Goal: Communication & Community: Participate in discussion

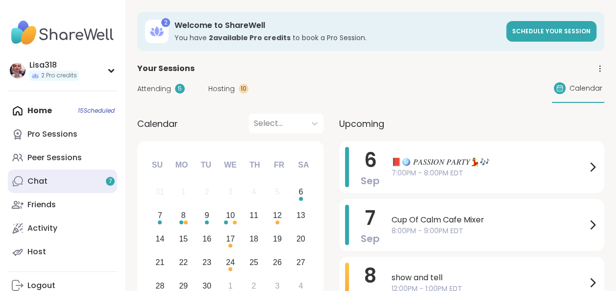
click at [59, 177] on link "Chat 7" at bounding box center [62, 182] width 109 height 24
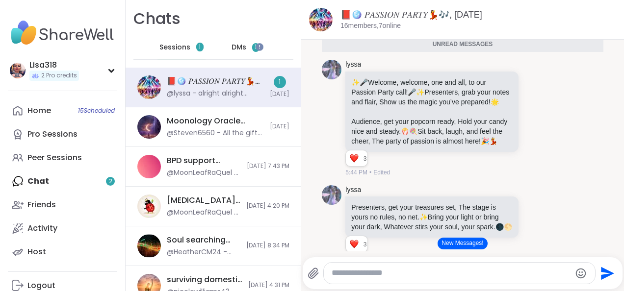
scroll to position [260, 0]
click at [511, 120] on div "lyssa ✨ 🎤 Welcome, welcome, one and all, to our Passion Party call! 🎤 ✨ Present…" at bounding box center [447, 119] width 205 height 117
click at [534, 121] on icon at bounding box center [535, 120] width 3 height 1
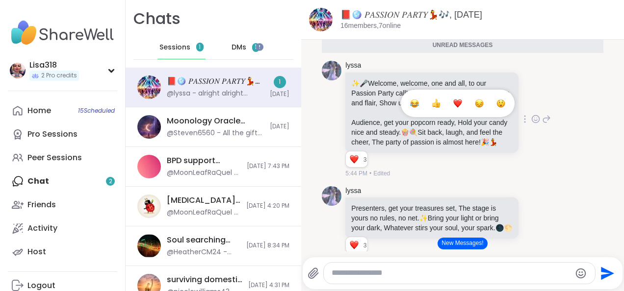
click at [453, 108] on div "Select Reaction: Heart" at bounding box center [457, 103] width 9 height 9
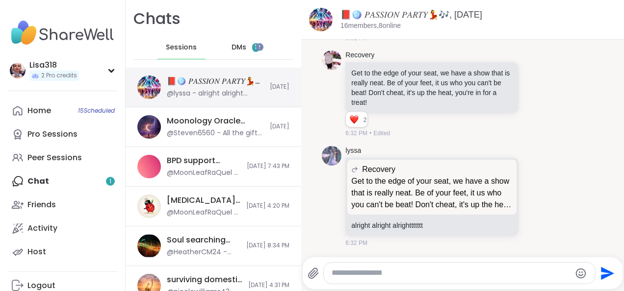
scroll to position [679, 0]
click at [240, 47] on span "DMs" at bounding box center [238, 48] width 15 height 10
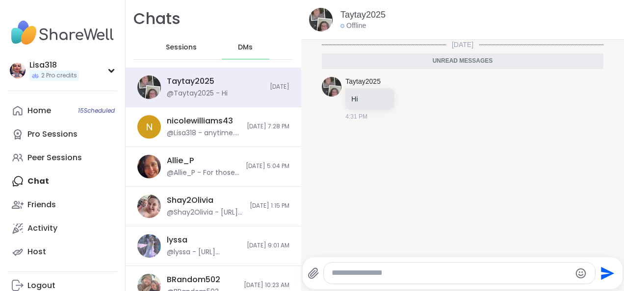
click at [362, 274] on textarea "Type your message" at bounding box center [450, 273] width 239 height 10
click at [283, 83] on div "Taytay2025 @Taytay2025 - Hi Today" at bounding box center [214, 88] width 176 height 40
click at [452, 125] on div "Taytay2025 Hi 4:31 PM" at bounding box center [462, 99] width 281 height 52
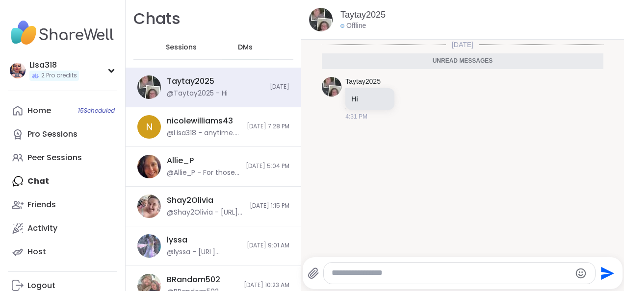
click at [377, 277] on textarea "Type your message" at bounding box center [450, 273] width 239 height 10
click at [379, 276] on textarea "Type your message" at bounding box center [450, 273] width 239 height 10
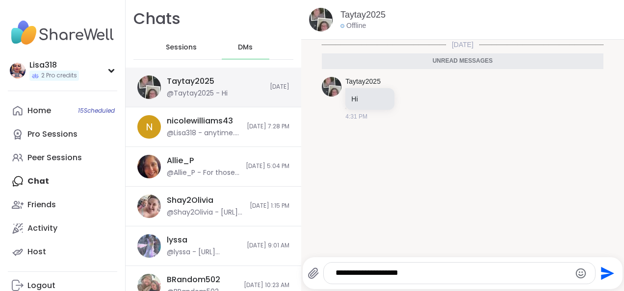
type textarea "**********"
click at [267, 93] on div "Taytay2025 @Taytay2025 - Hi Today" at bounding box center [214, 88] width 176 height 40
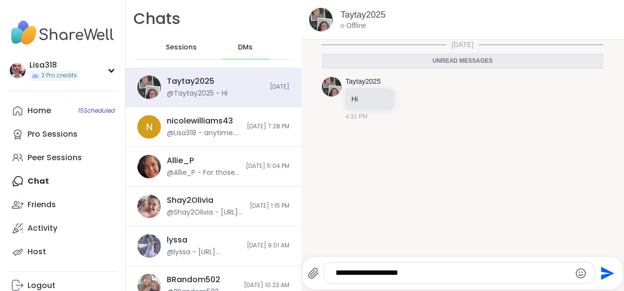
click at [598, 273] on icon "Send" at bounding box center [606, 274] width 16 height 16
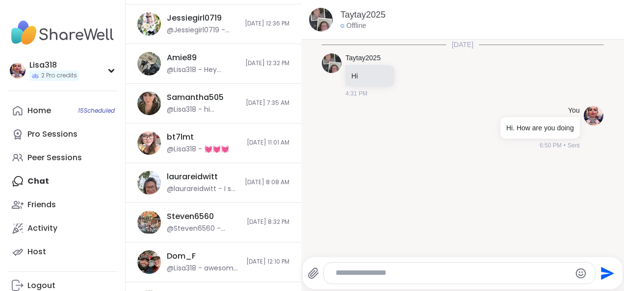
scroll to position [343, 0]
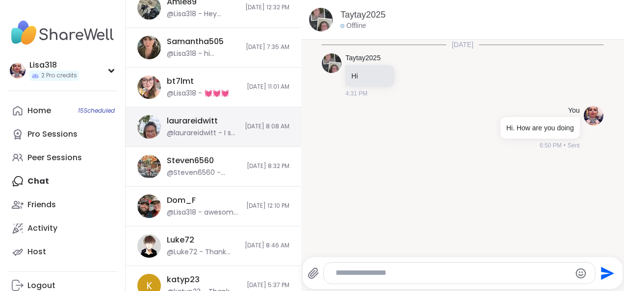
click at [260, 119] on div "laurareidwitt @laurareidwitt - I so feel you. Lisa, please use my number so I c…" at bounding box center [214, 127] width 176 height 40
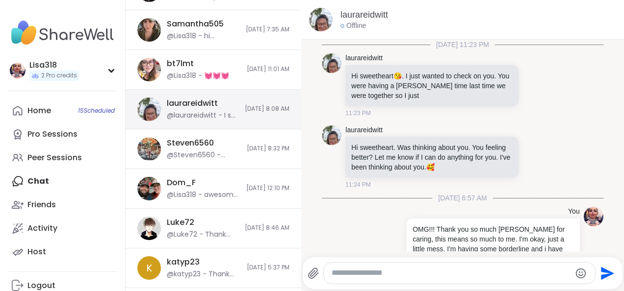
scroll to position [113, 0]
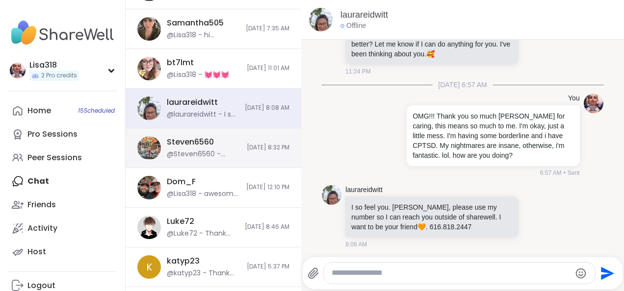
click at [212, 146] on div "Steven6560 @Steven6560 - Maybe someone will unregister soon" at bounding box center [204, 148] width 74 height 23
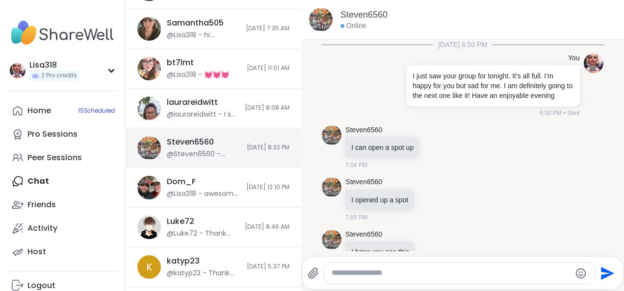
scroll to position [252, 0]
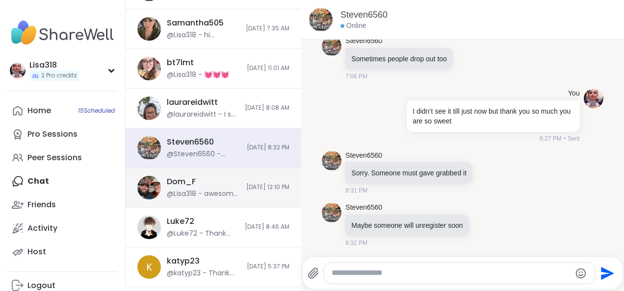
click at [236, 192] on div "Dom_F @Lisa318 - awesome session this morning. Thank you for this space to refl…" at bounding box center [214, 188] width 176 height 40
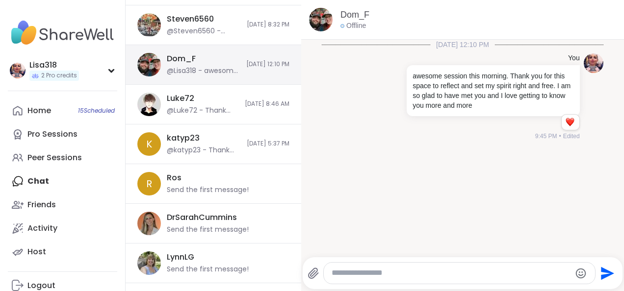
scroll to position [539, 0]
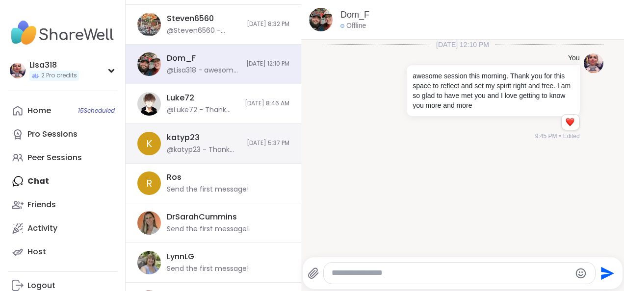
click at [257, 141] on span "8/3/2025, 5:37 PM" at bounding box center [268, 143] width 43 height 8
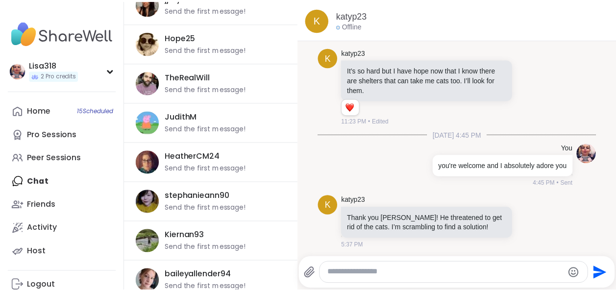
scroll to position [1754, 0]
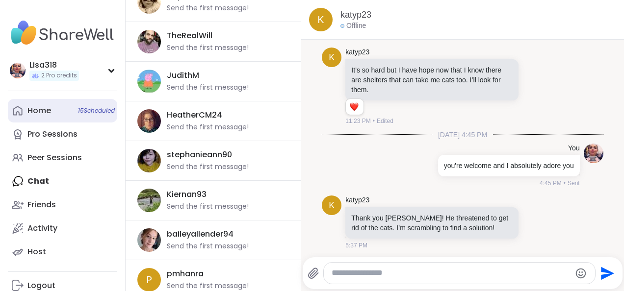
click at [102, 108] on span "15 Scheduled" at bounding box center [96, 111] width 37 height 8
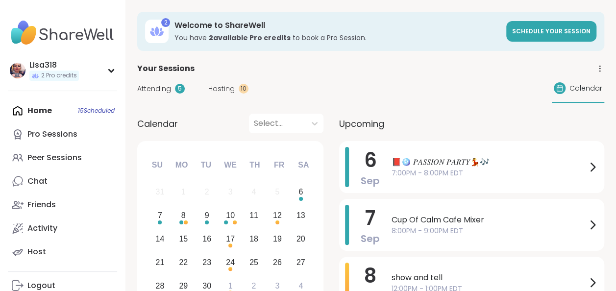
click at [170, 93] on span "Attending" at bounding box center [154, 89] width 34 height 10
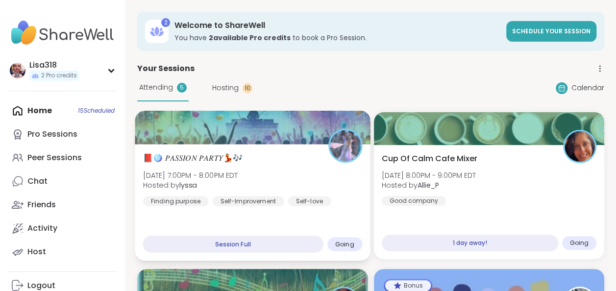
click at [322, 215] on div "📕🪩 𝑃𝐴𝑆𝑆𝐼𝑂𝑁 𝑃𝐴𝑅𝑇𝑌💃🎶 Sat, Sep 06 | 7:00PM - 8:00PM EDT Hosted by lyssa Finding pu…" at bounding box center [252, 202] width 235 height 117
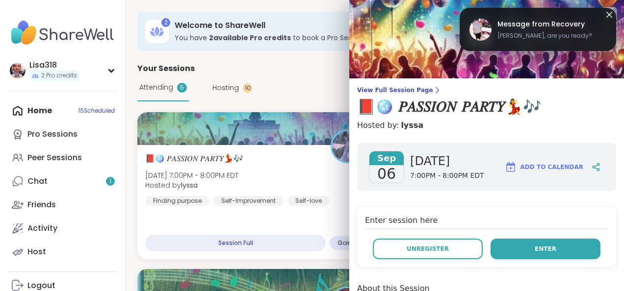
click at [513, 250] on button "Enter" at bounding box center [545, 249] width 110 height 21
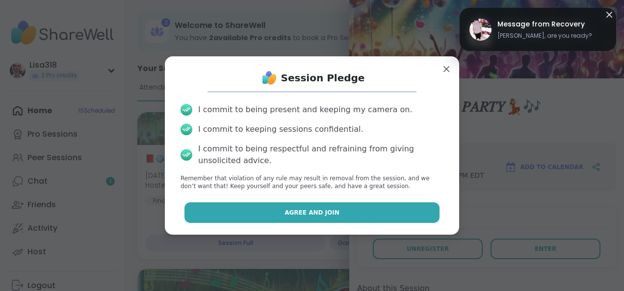
click at [408, 212] on button "Agree and Join" at bounding box center [311, 213] width 255 height 21
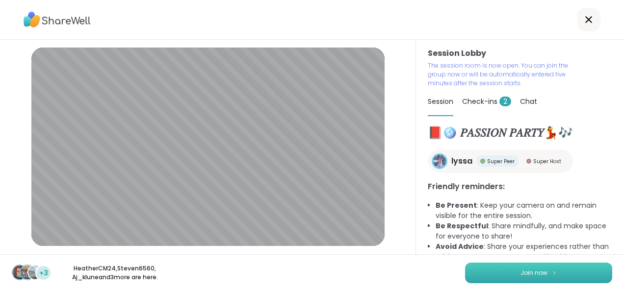
click at [484, 271] on button "Join now" at bounding box center [538, 273] width 147 height 21
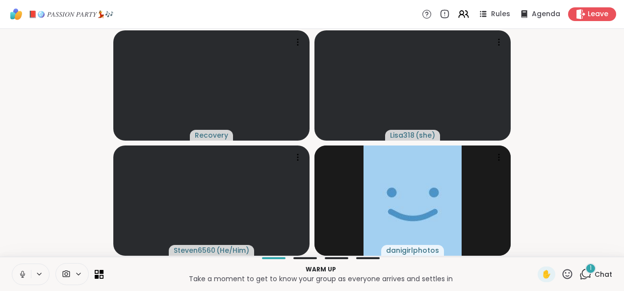
click at [21, 271] on icon at bounding box center [22, 274] width 9 height 9
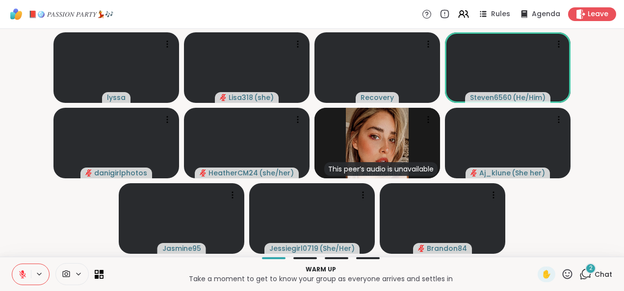
click at [583, 278] on icon at bounding box center [586, 273] width 9 height 9
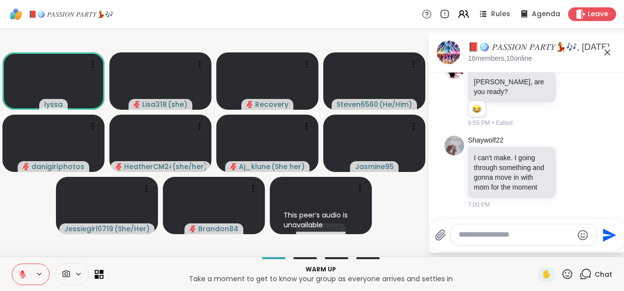
scroll to position [1234, 0]
click at [605, 56] on icon at bounding box center [607, 53] width 12 height 12
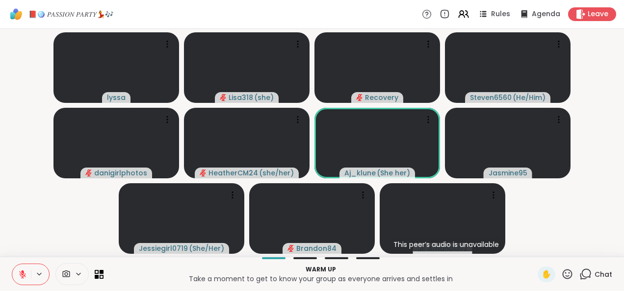
click at [427, 265] on p "Warm up" at bounding box center [320, 269] width 422 height 9
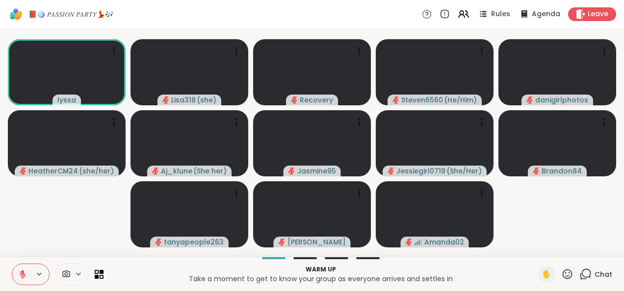
click at [561, 273] on icon at bounding box center [567, 274] width 12 height 12
click at [598, 252] on span "🎉" at bounding box center [603, 249] width 10 height 12
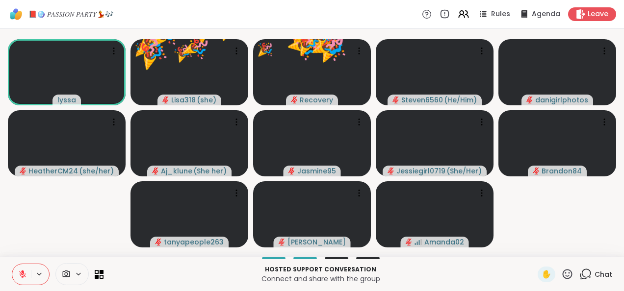
click at [562, 279] on icon at bounding box center [567, 274] width 10 height 10
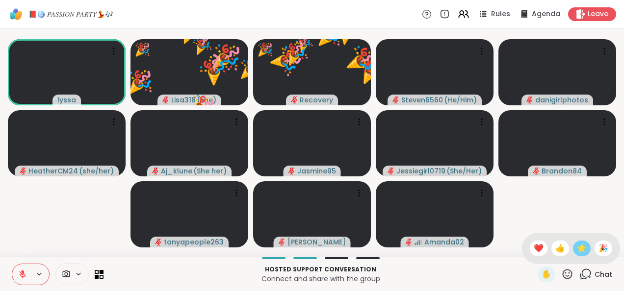
click at [573, 255] on div "🌟" at bounding box center [582, 249] width 18 height 16
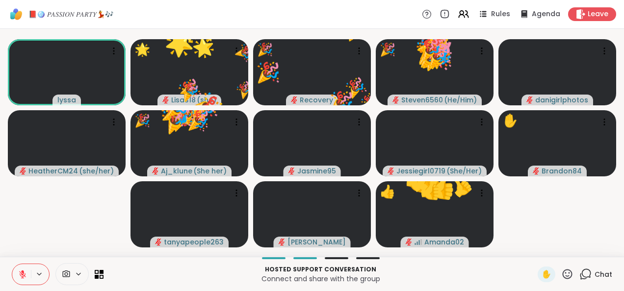
click at [562, 278] on icon at bounding box center [567, 274] width 10 height 10
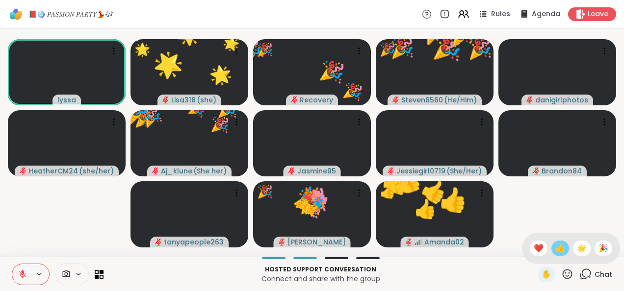
click at [555, 252] on span "👍" at bounding box center [560, 249] width 10 height 12
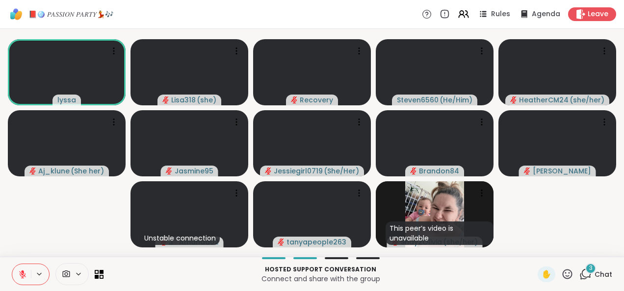
click at [22, 277] on icon at bounding box center [22, 274] width 9 height 9
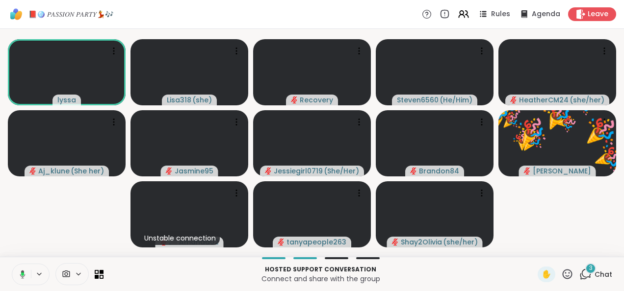
click at [21, 274] on icon at bounding box center [22, 274] width 3 height 3
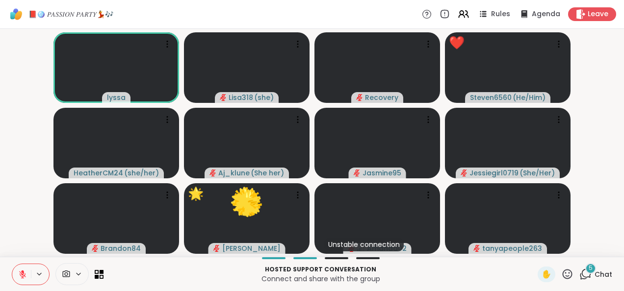
click at [562, 277] on icon at bounding box center [567, 274] width 10 height 10
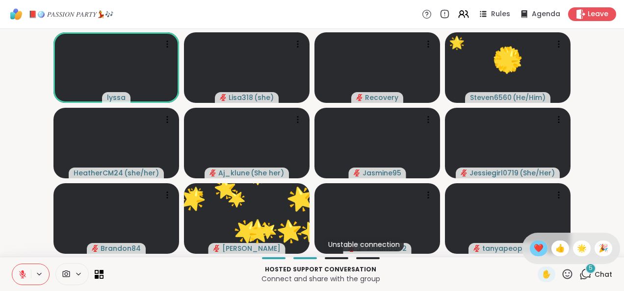
click at [534, 254] on span "❤️" at bounding box center [539, 249] width 10 height 12
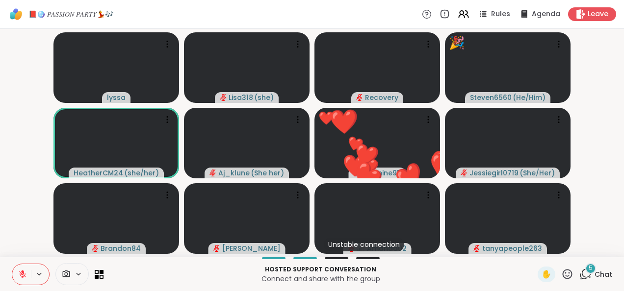
click at [562, 279] on icon at bounding box center [567, 274] width 10 height 10
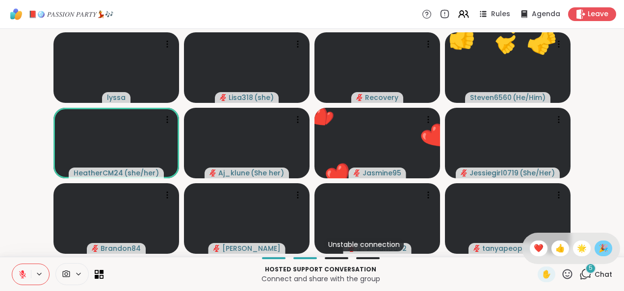
click at [598, 248] on span "🎉" at bounding box center [603, 249] width 10 height 12
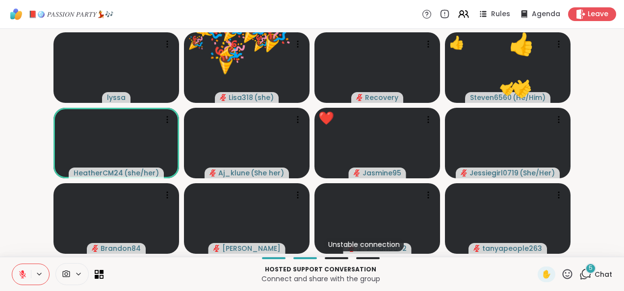
click at [585, 273] on div "5" at bounding box center [590, 268] width 11 height 11
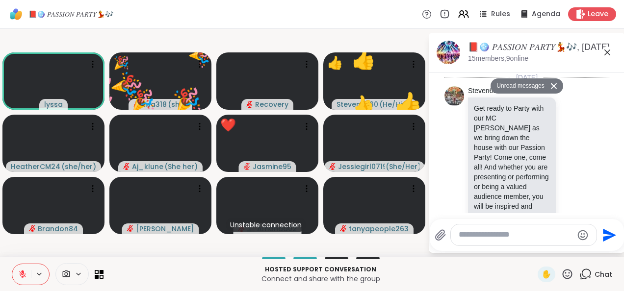
scroll to position [1561, 0]
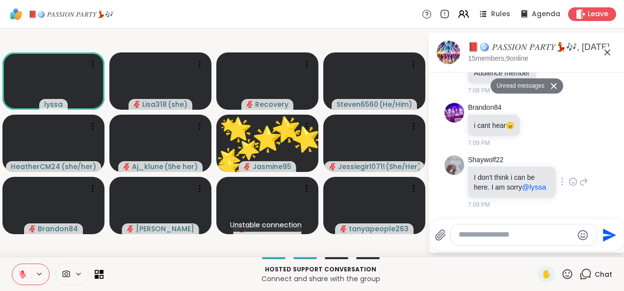
click at [571, 183] on icon at bounding box center [572, 183] width 3 height 1
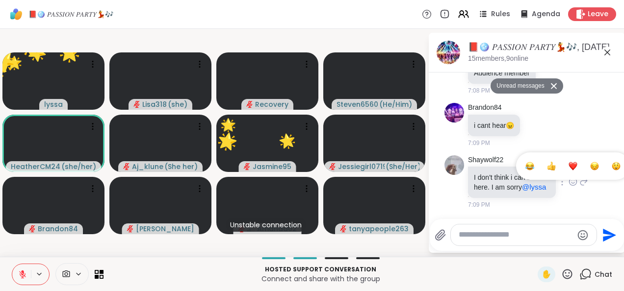
click at [568, 164] on div "Select Reaction: Heart" at bounding box center [572, 166] width 9 height 9
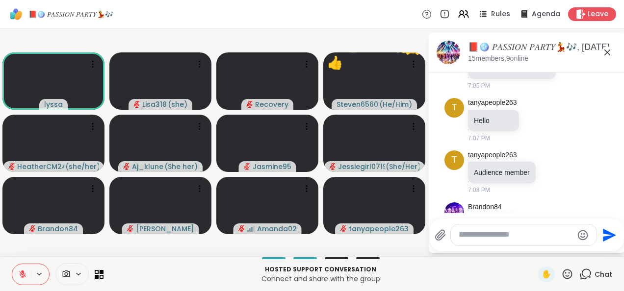
scroll to position [1374, 0]
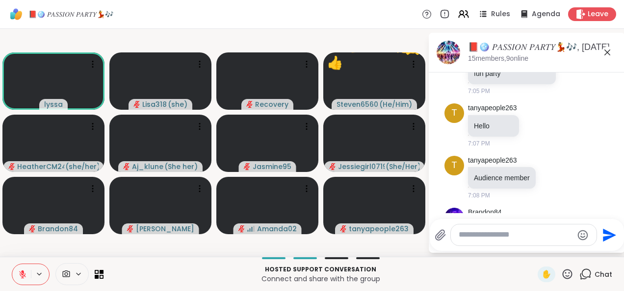
click at [579, 69] on icon at bounding box center [583, 63] width 9 height 12
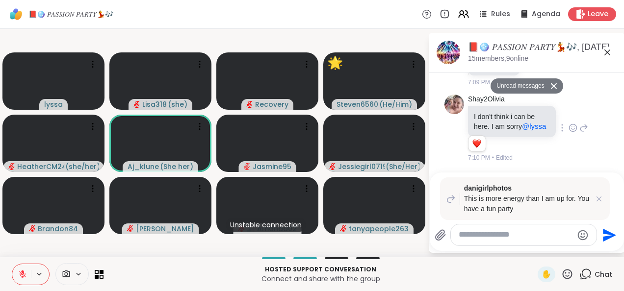
scroll to position [1612, 0]
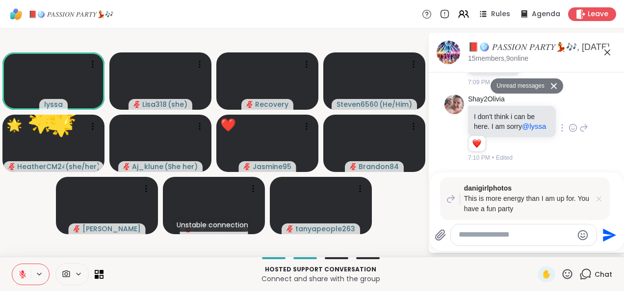
click at [598, 200] on icon at bounding box center [599, 199] width 10 height 10
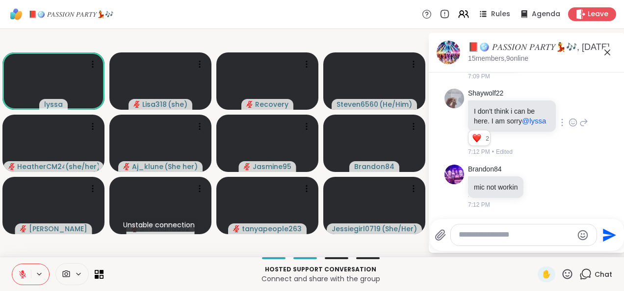
scroll to position [1604, 0]
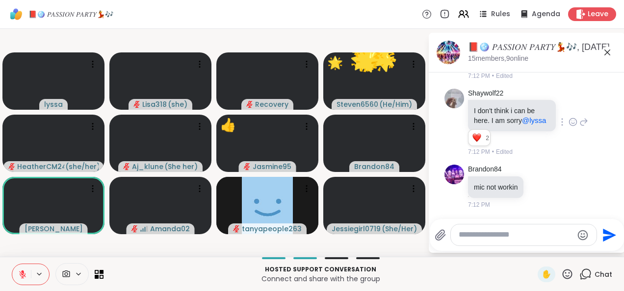
click at [580, 276] on icon at bounding box center [583, 277] width 6 height 6
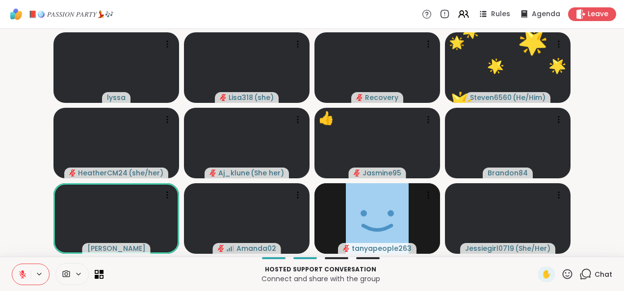
click at [562, 273] on icon at bounding box center [567, 274] width 10 height 10
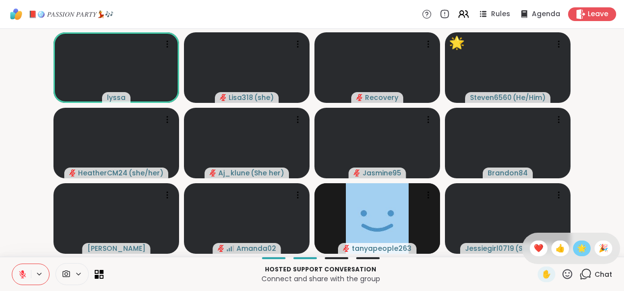
click at [577, 251] on span "🌟" at bounding box center [582, 249] width 10 height 12
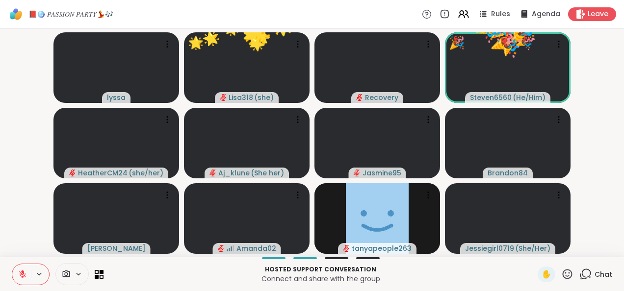
click at [563, 277] on icon at bounding box center [567, 274] width 10 height 10
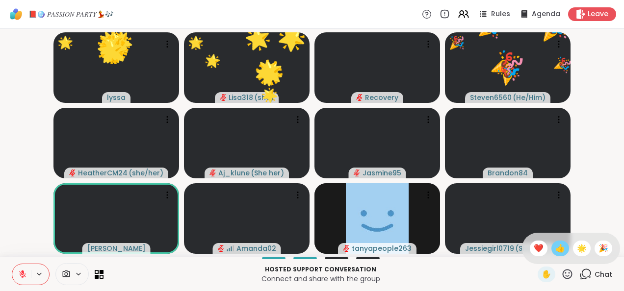
click at [555, 254] on span "👍" at bounding box center [560, 249] width 10 height 12
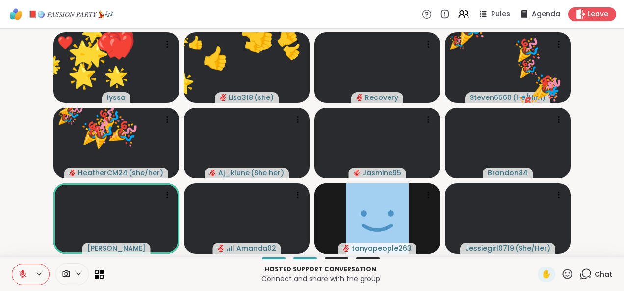
click at [579, 273] on icon at bounding box center [585, 274] width 12 height 12
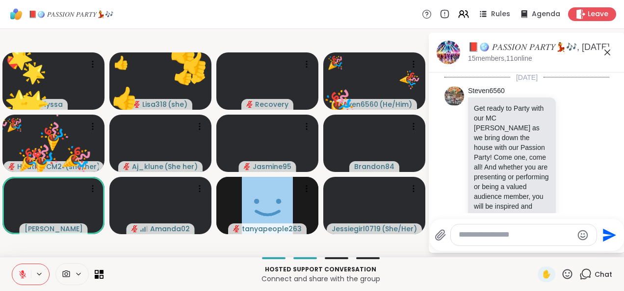
scroll to position [1607, 0]
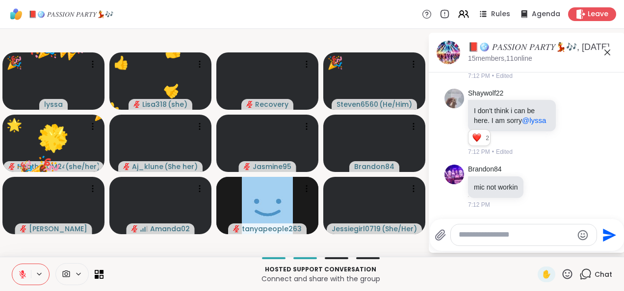
click at [513, 238] on textarea "Type your message" at bounding box center [515, 235] width 114 height 10
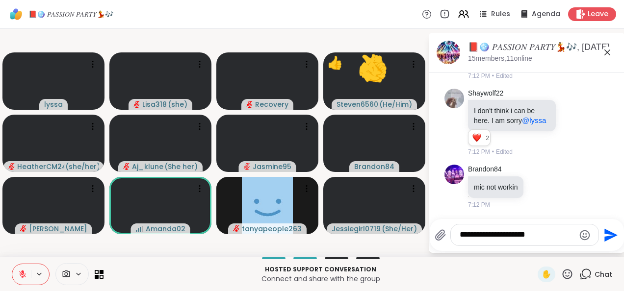
type textarea "**********"
click at [609, 236] on icon "Send" at bounding box center [610, 236] width 16 height 16
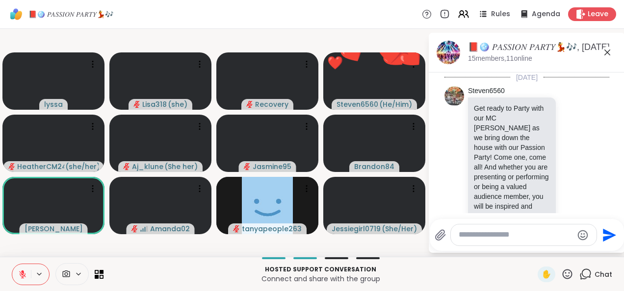
scroll to position [1669, 0]
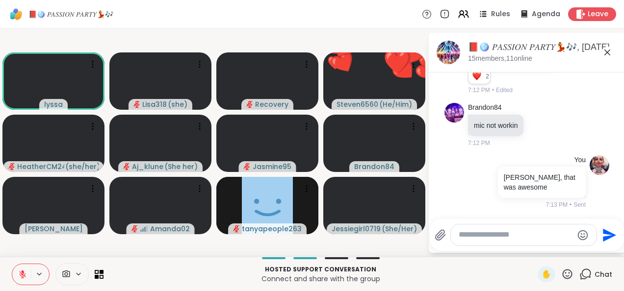
click at [563, 280] on icon at bounding box center [567, 274] width 12 height 12
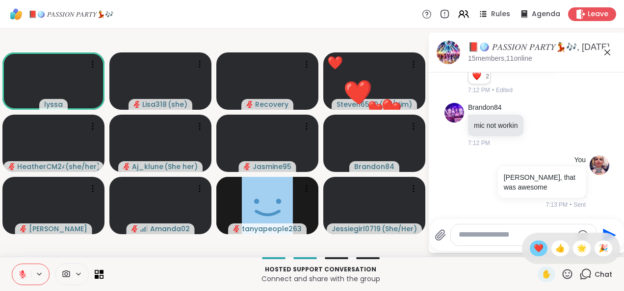
click at [534, 250] on span "❤️" at bounding box center [539, 249] width 10 height 12
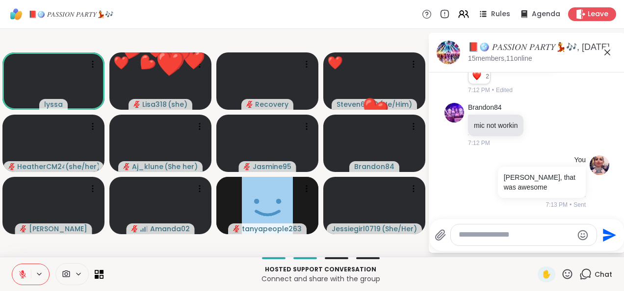
click at [561, 275] on icon at bounding box center [567, 274] width 12 height 12
click at [562, 271] on icon at bounding box center [567, 274] width 10 height 10
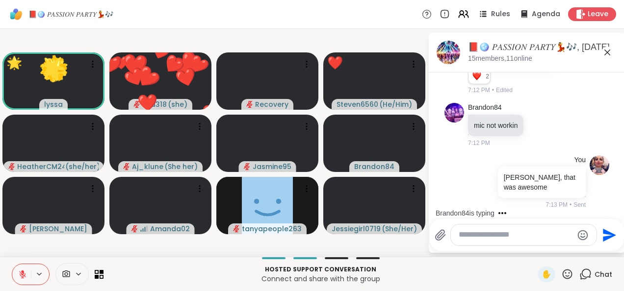
click at [561, 272] on icon at bounding box center [567, 274] width 12 height 12
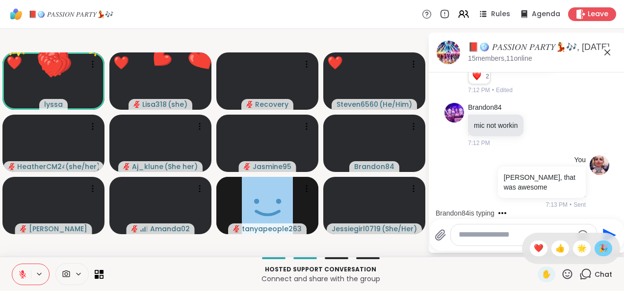
click at [599, 248] on span "🎉" at bounding box center [603, 249] width 10 height 12
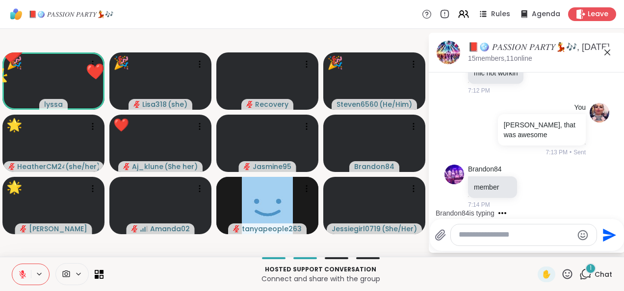
scroll to position [1721, 0]
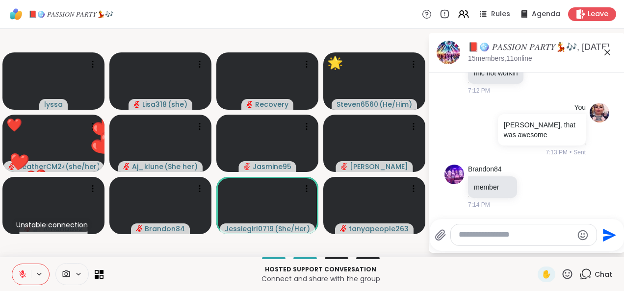
click at [486, 234] on textarea "Type your message" at bounding box center [515, 235] width 114 height 10
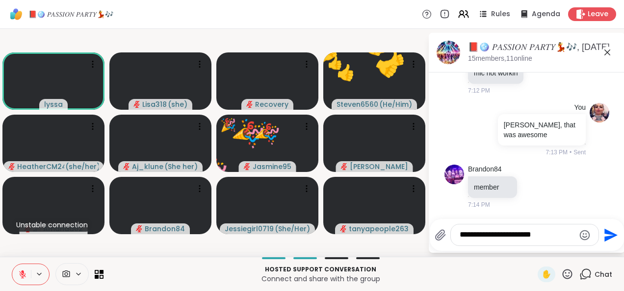
type textarea "**********"
click at [611, 240] on icon "Send" at bounding box center [610, 236] width 16 height 16
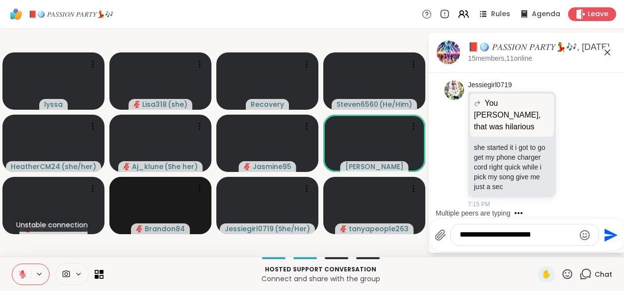
scroll to position [2005, 0]
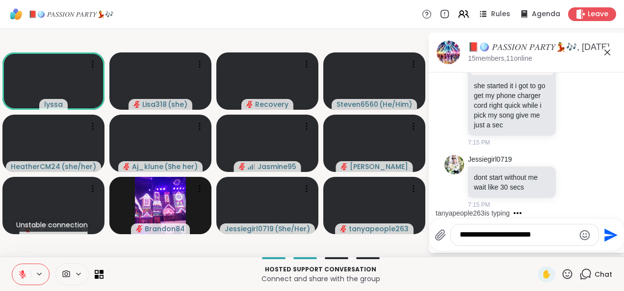
click at [20, 274] on icon at bounding box center [22, 274] width 7 height 7
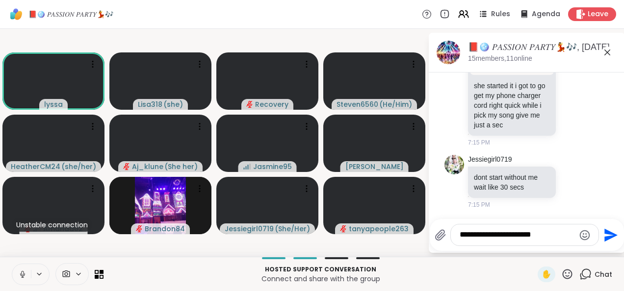
click at [29, 277] on button at bounding box center [21, 274] width 19 height 21
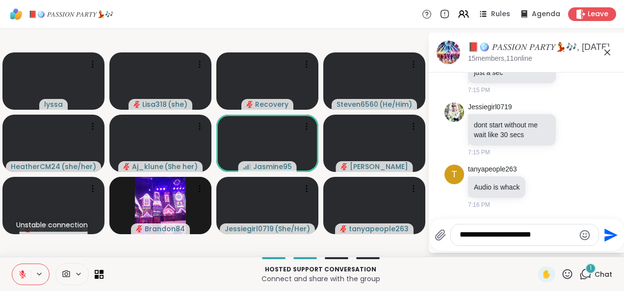
scroll to position [2057, 0]
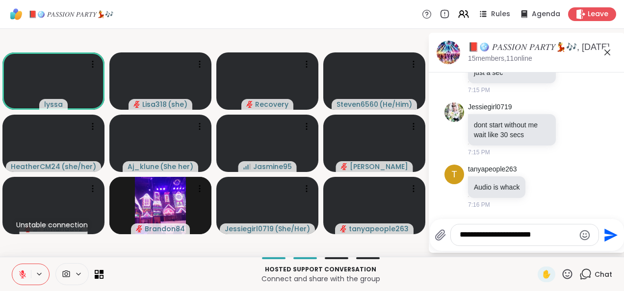
click at [562, 278] on icon at bounding box center [567, 274] width 12 height 12
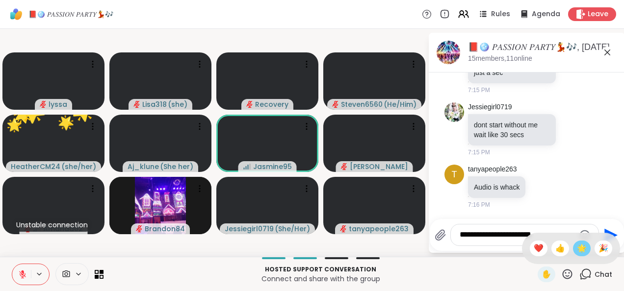
click at [577, 251] on span "🌟" at bounding box center [582, 249] width 10 height 12
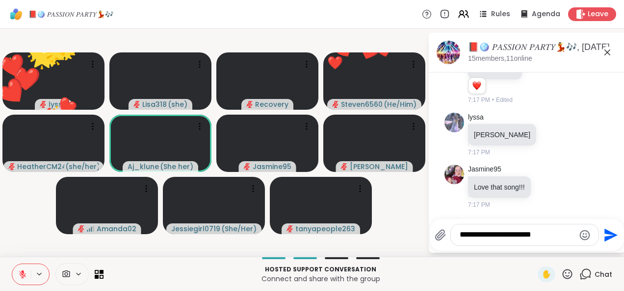
scroll to position [2420, 0]
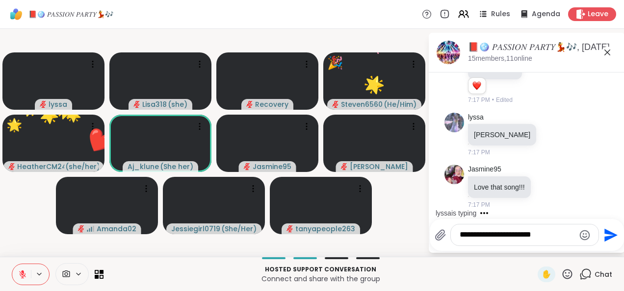
click at [562, 279] on icon at bounding box center [567, 274] width 10 height 10
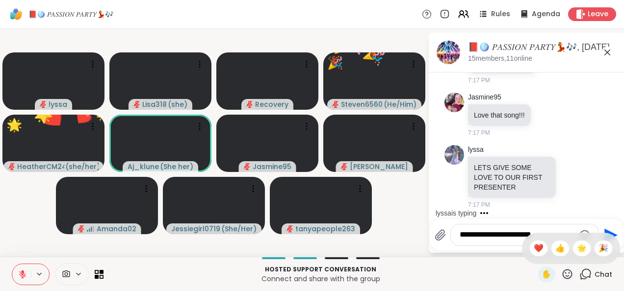
scroll to position [2492, 0]
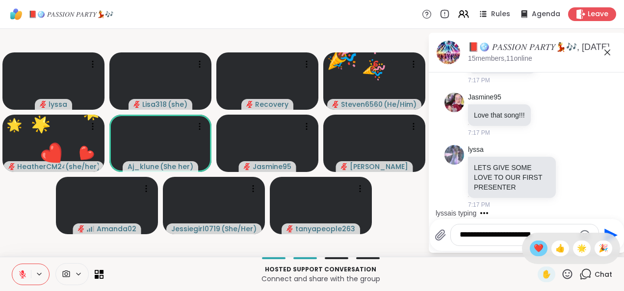
click at [534, 253] on span "❤️" at bounding box center [539, 249] width 10 height 12
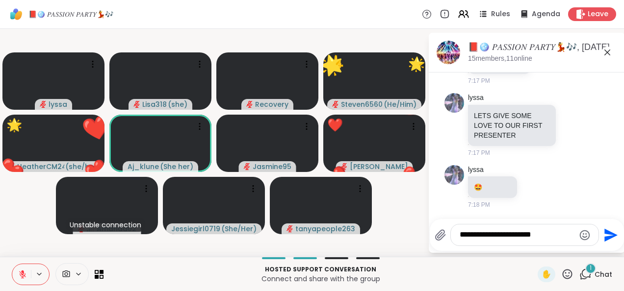
scroll to position [2544, 0]
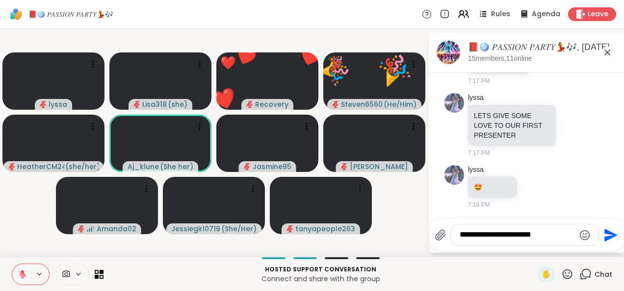
click at [585, 237] on icon "Emoji picker" at bounding box center [585, 235] width 12 height 12
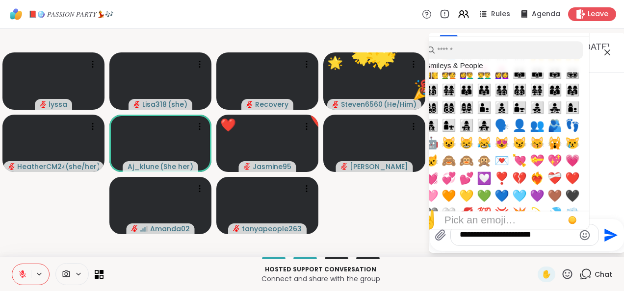
scroll to position [926, 0]
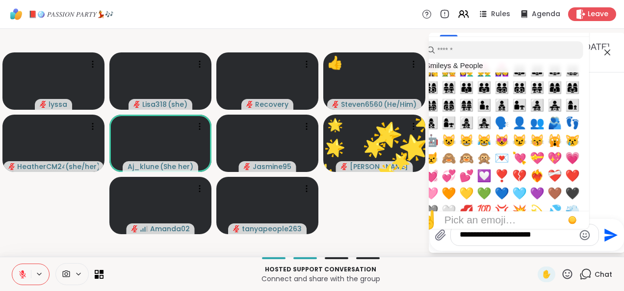
click at [540, 165] on span "💝" at bounding box center [537, 159] width 15 height 14
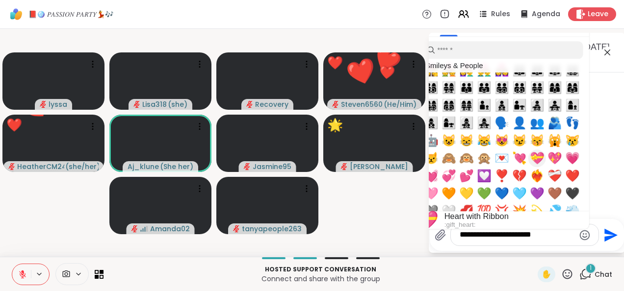
click at [609, 236] on icon "Send" at bounding box center [610, 236] width 16 height 16
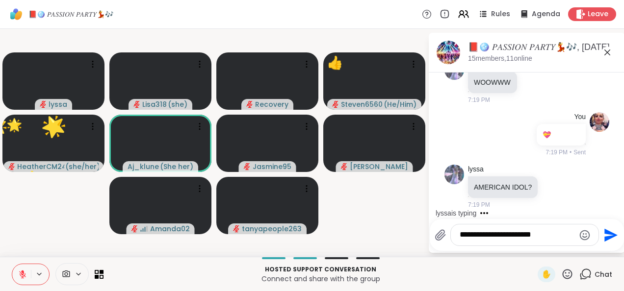
scroll to position [2752, 0]
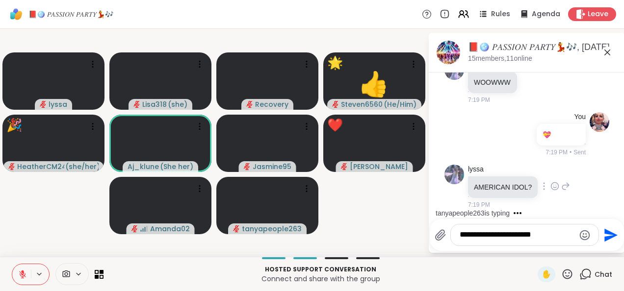
click at [550, 190] on icon at bounding box center [554, 186] width 9 height 10
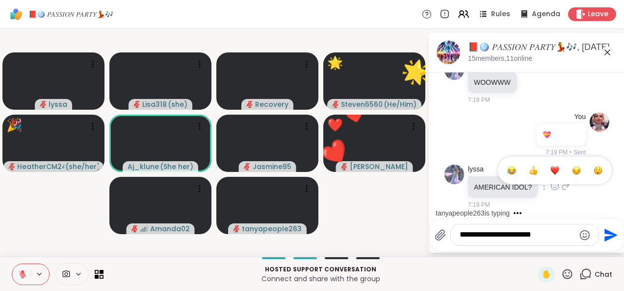
click at [555, 174] on button "Select Reaction: Heart" at bounding box center [555, 171] width 20 height 20
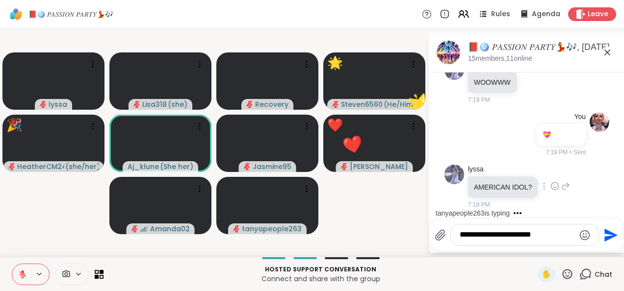
scroll to position [2766, 0]
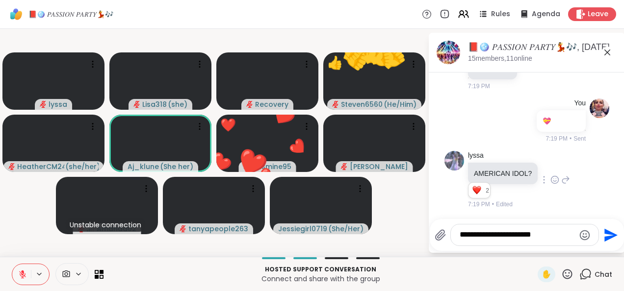
click at [565, 277] on icon at bounding box center [567, 274] width 12 height 12
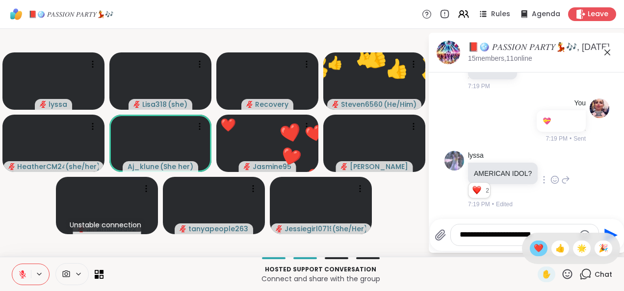
click at [534, 249] on span "❤️" at bounding box center [539, 249] width 10 height 12
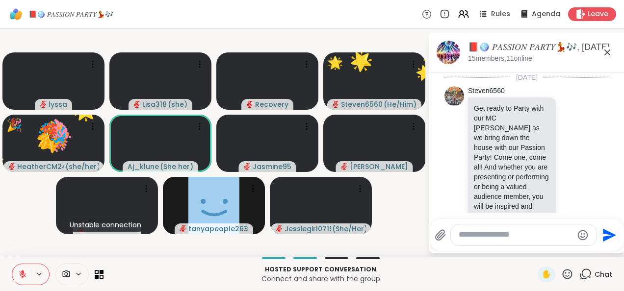
scroll to position [2951, 0]
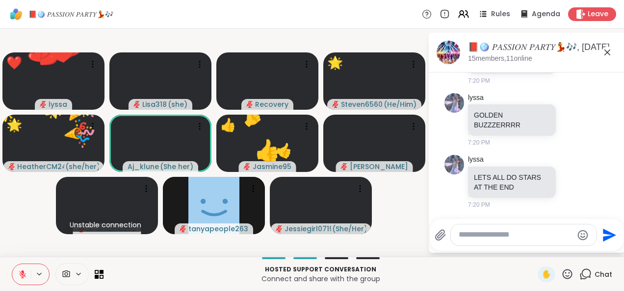
click at [564, 280] on icon at bounding box center [567, 274] width 12 height 12
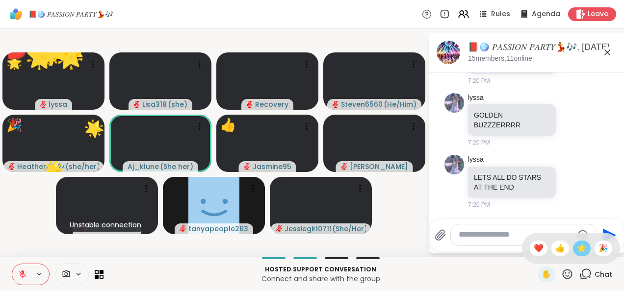
click at [577, 250] on span "🌟" at bounding box center [582, 249] width 10 height 12
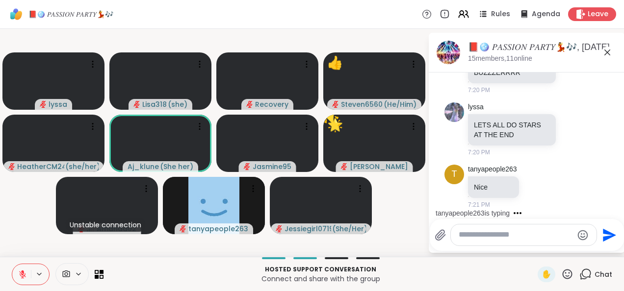
scroll to position [3003, 0]
click at [562, 280] on icon at bounding box center [567, 274] width 12 height 12
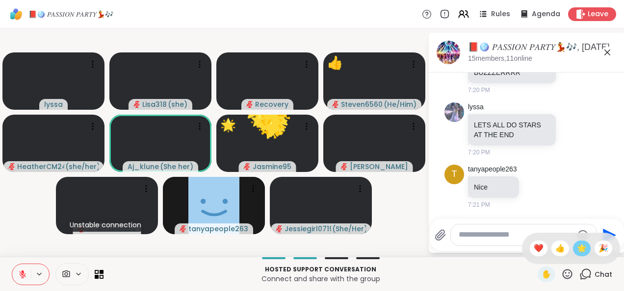
click at [577, 253] on span "🌟" at bounding box center [582, 249] width 10 height 12
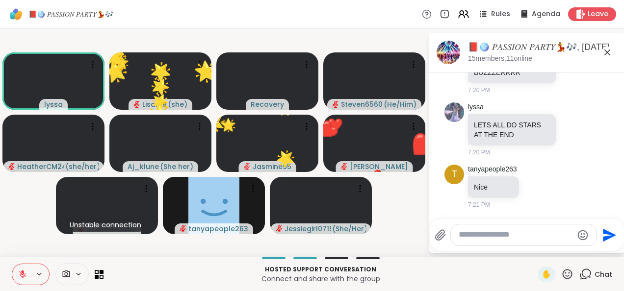
click at [562, 279] on icon at bounding box center [567, 274] width 10 height 10
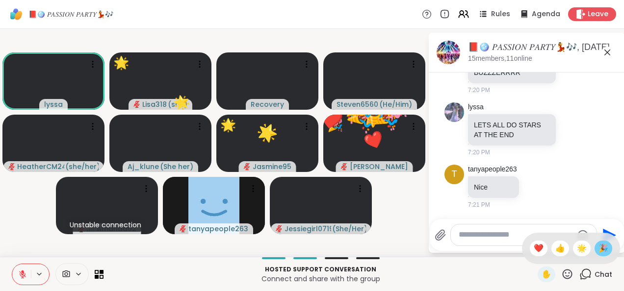
click at [598, 253] on span "🎉" at bounding box center [603, 249] width 10 height 12
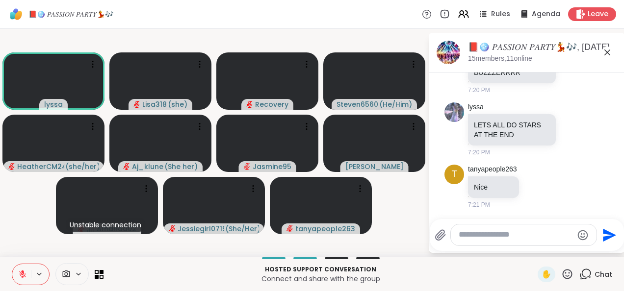
click at [475, 239] on textarea "Type your message" at bounding box center [515, 235] width 114 height 10
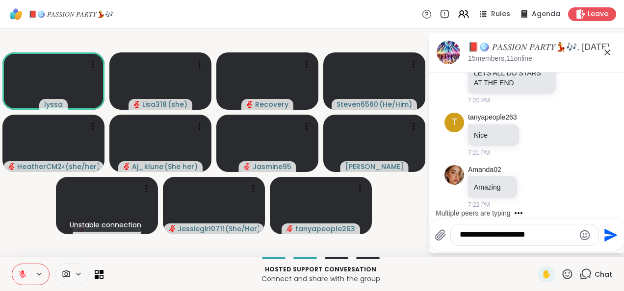
type textarea "**********"
click at [604, 242] on icon "Send" at bounding box center [610, 236] width 16 height 16
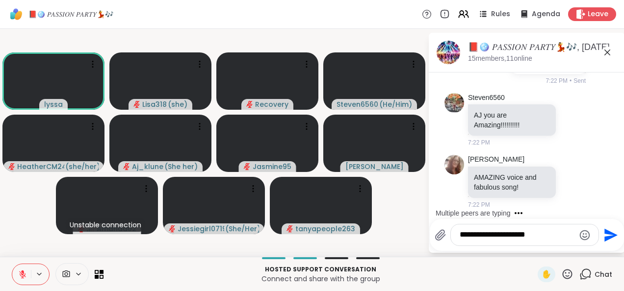
scroll to position [3292, 0]
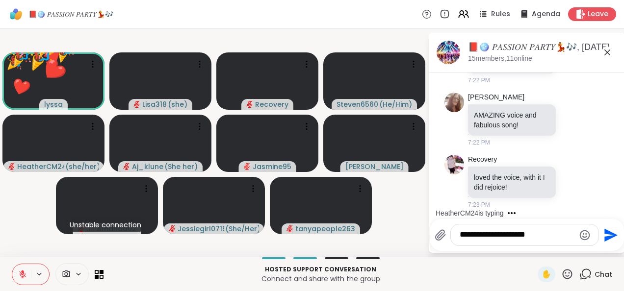
click at [562, 280] on icon at bounding box center [567, 274] width 12 height 12
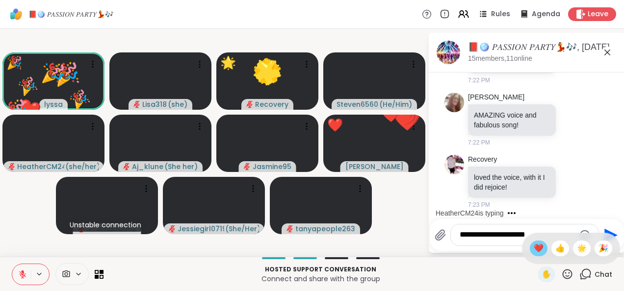
click at [534, 252] on span "❤️" at bounding box center [539, 249] width 10 height 12
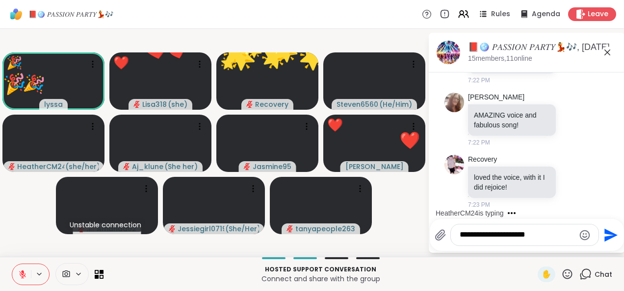
click at [563, 276] on icon at bounding box center [567, 274] width 12 height 12
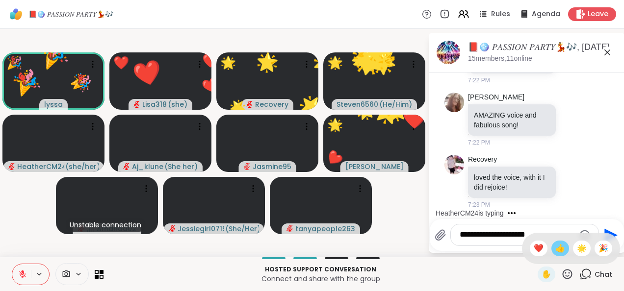
click at [555, 252] on span "👍" at bounding box center [560, 249] width 10 height 12
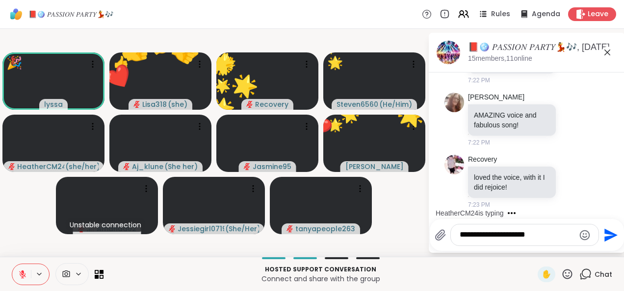
click at [563, 275] on icon at bounding box center [567, 274] width 12 height 12
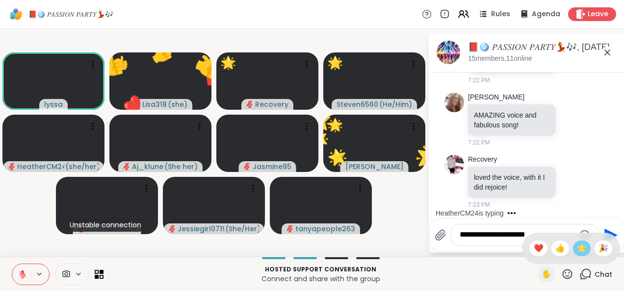
click at [577, 253] on span "🌟" at bounding box center [582, 249] width 10 height 12
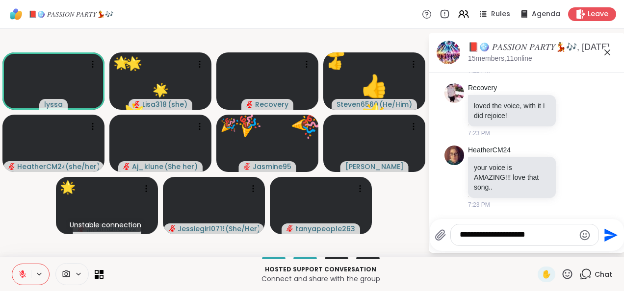
scroll to position [3364, 0]
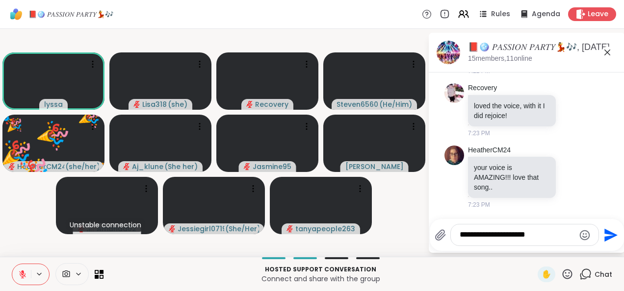
click at [20, 277] on icon at bounding box center [22, 274] width 9 height 9
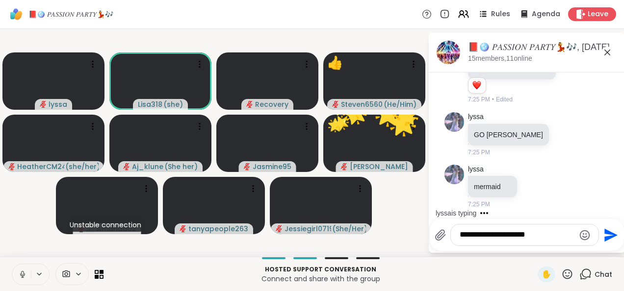
scroll to position [3543, 0]
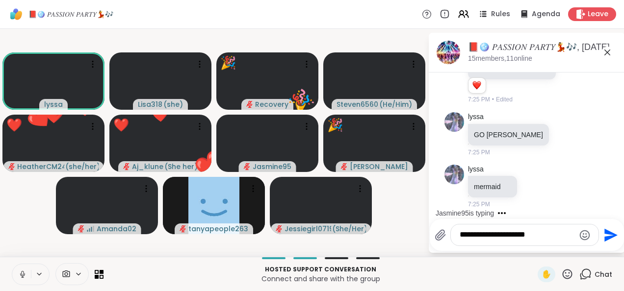
click at [14, 279] on button at bounding box center [21, 274] width 19 height 21
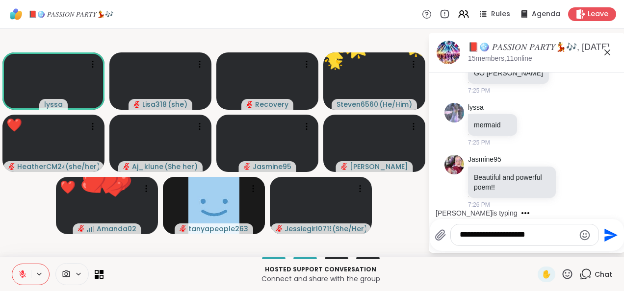
scroll to position [3605, 0]
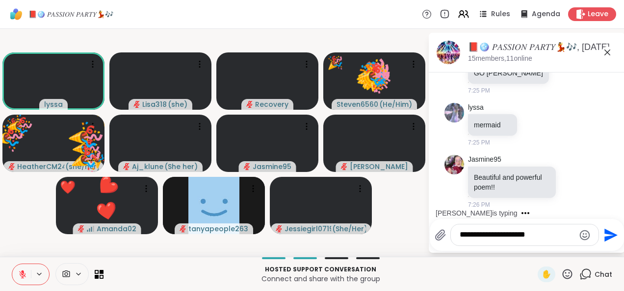
click at [476, 238] on textarea "**********" at bounding box center [516, 235] width 115 height 10
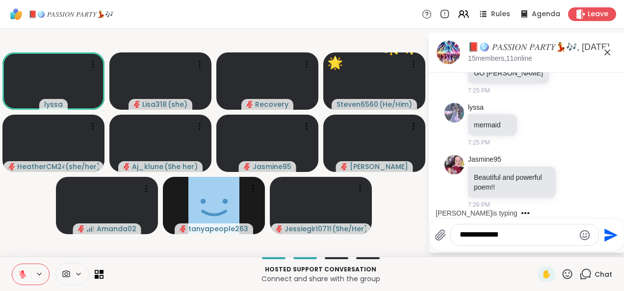
type textarea "**********"
click at [608, 238] on icon "Send" at bounding box center [610, 235] width 13 height 13
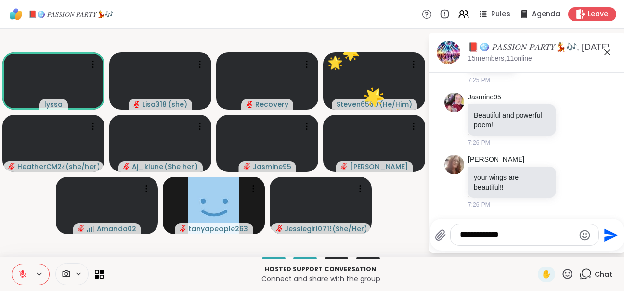
scroll to position [3719, 0]
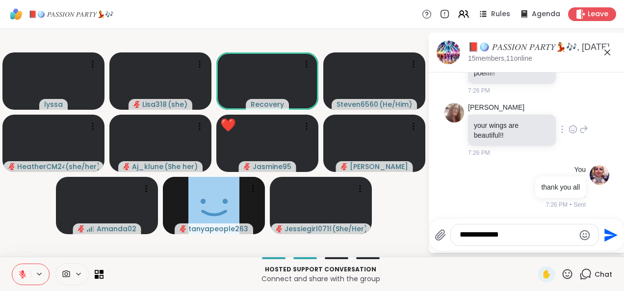
click at [551, 142] on div "dodi your wings are beautiful!! 7:26 PM" at bounding box center [528, 130] width 120 height 54
click at [568, 131] on icon at bounding box center [572, 130] width 9 height 10
click at [568, 116] on div "Select Reaction: Heart" at bounding box center [572, 113] width 9 height 9
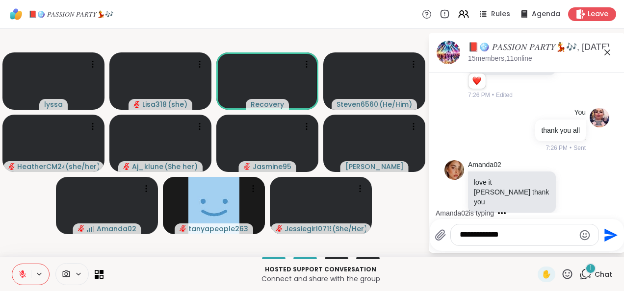
scroll to position [3785, 0]
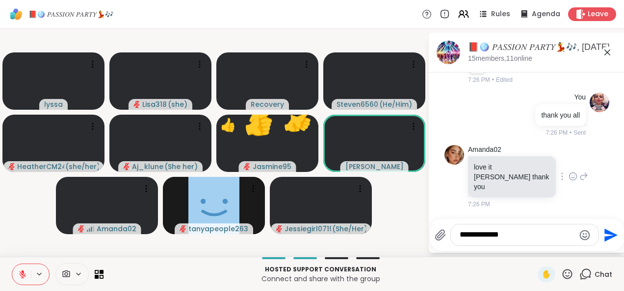
click at [558, 182] on div at bounding box center [562, 177] width 9 height 12
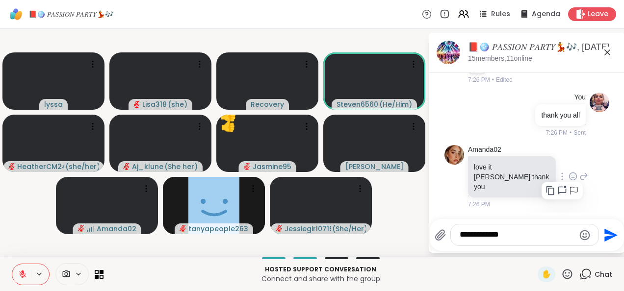
click at [568, 181] on icon at bounding box center [572, 177] width 9 height 10
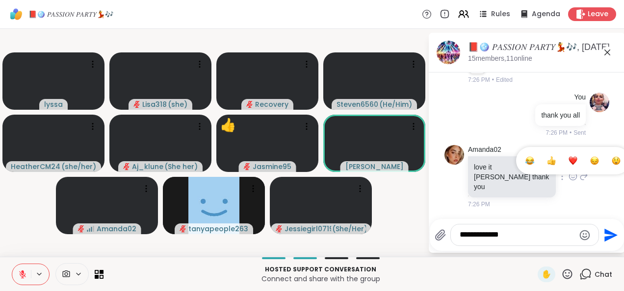
click at [568, 165] on div "Select Reaction: Heart" at bounding box center [572, 160] width 9 height 9
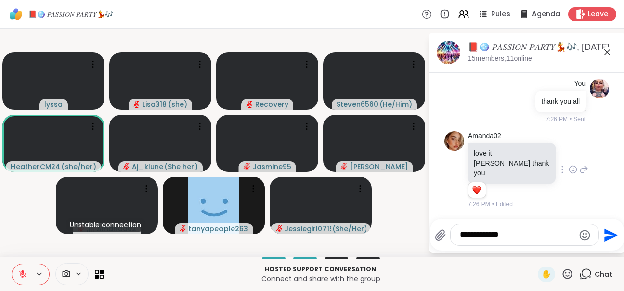
click at [21, 272] on icon at bounding box center [22, 274] width 9 height 9
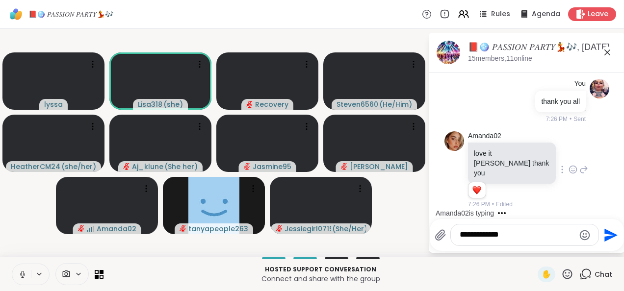
scroll to position [3851, 0]
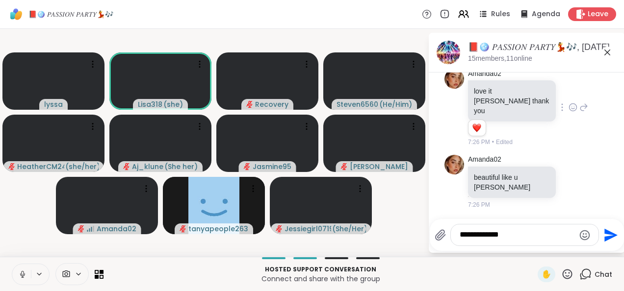
click at [17, 271] on button at bounding box center [21, 274] width 19 height 21
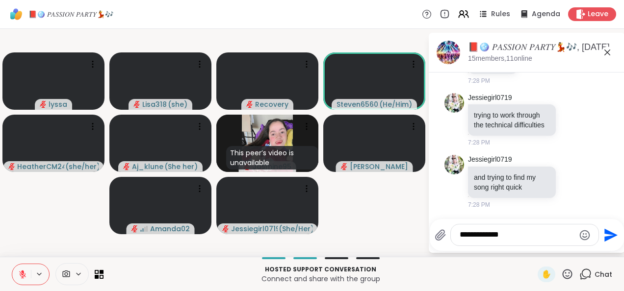
scroll to position [4064, 0]
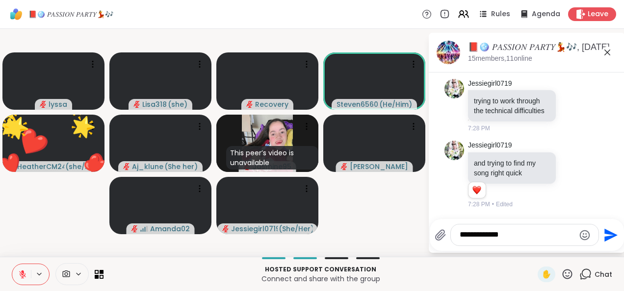
click at [562, 279] on icon at bounding box center [567, 274] width 10 height 10
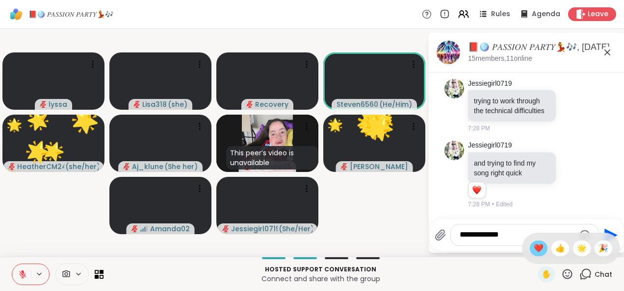
click at [534, 251] on span "❤️" at bounding box center [539, 249] width 10 height 12
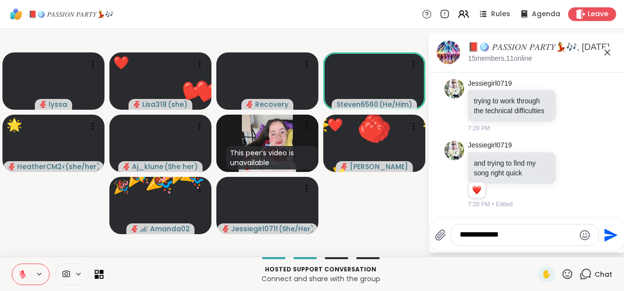
click at [562, 277] on icon at bounding box center [567, 274] width 10 height 10
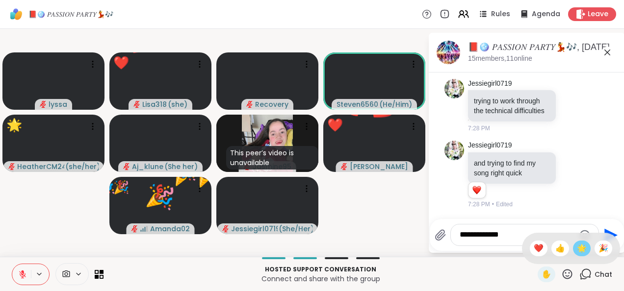
click at [577, 253] on span "🌟" at bounding box center [582, 249] width 10 height 12
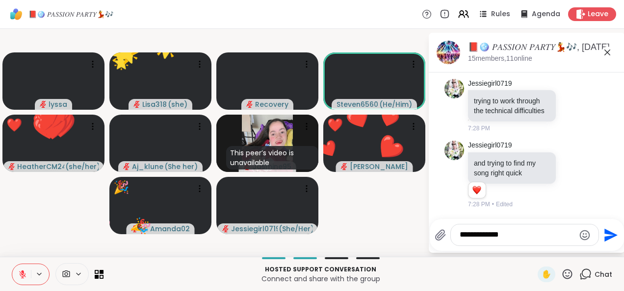
click at [562, 279] on icon at bounding box center [567, 274] width 10 height 10
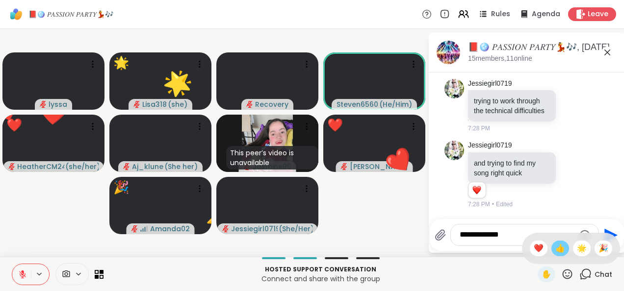
click at [555, 254] on span "👍" at bounding box center [560, 249] width 10 height 12
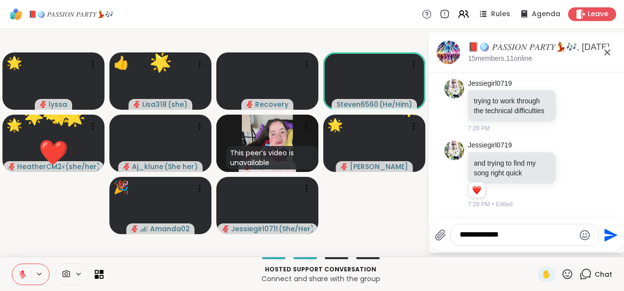
click at [561, 278] on icon at bounding box center [567, 274] width 12 height 12
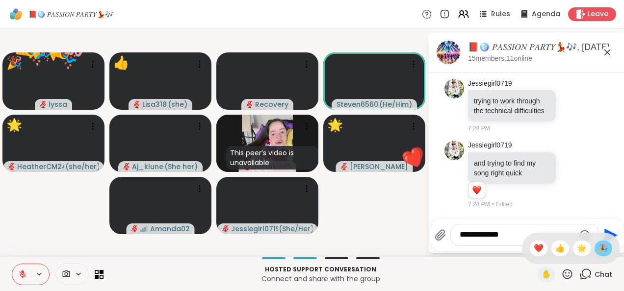
click at [598, 253] on span "🎉" at bounding box center [603, 249] width 10 height 12
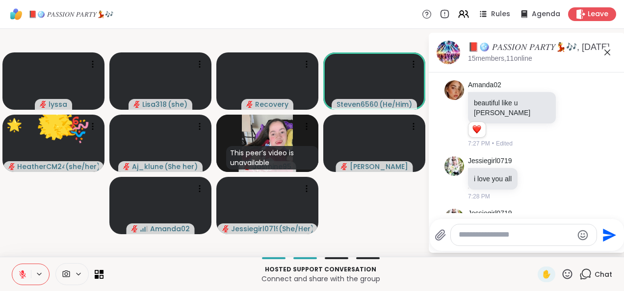
scroll to position [3884, 0]
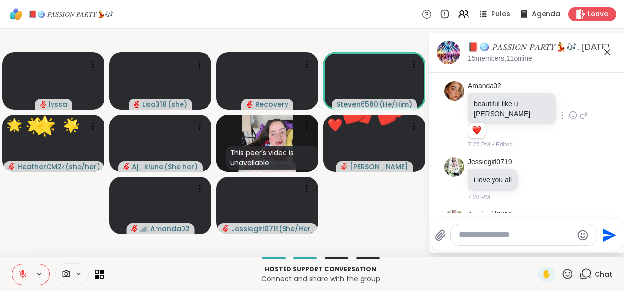
click at [572, 114] on icon at bounding box center [572, 114] width 0 height 0
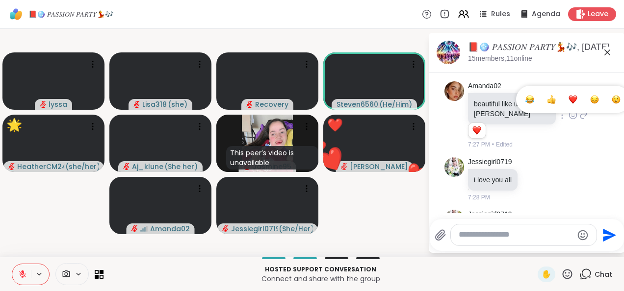
click at [568, 104] on div "Select Reaction: Heart" at bounding box center [572, 99] width 9 height 9
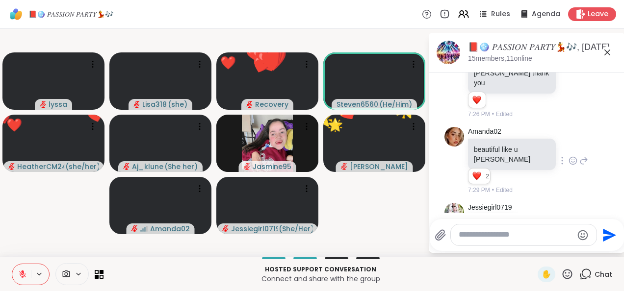
scroll to position [3838, 0]
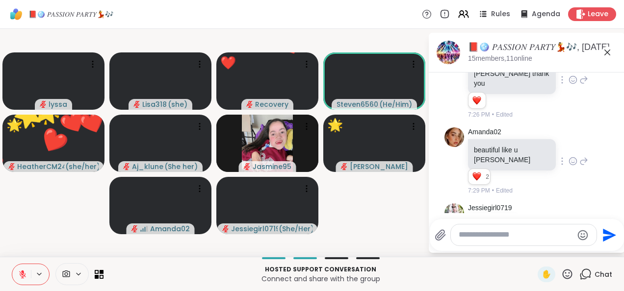
click at [558, 86] on div at bounding box center [562, 80] width 9 height 12
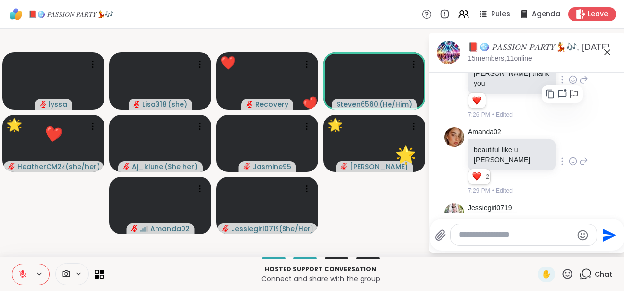
click at [571, 82] on icon at bounding box center [572, 81] width 3 height 1
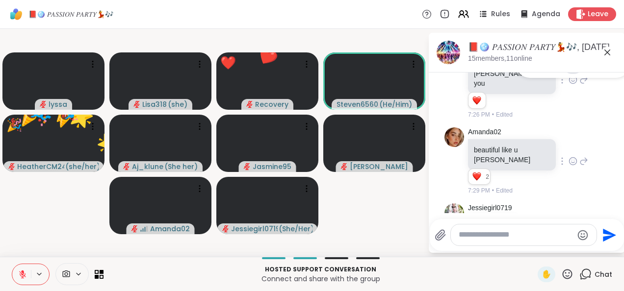
click at [568, 69] on div "Select Reaction: Heart" at bounding box center [572, 64] width 9 height 9
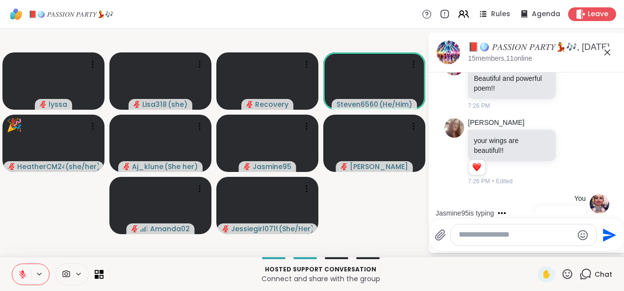
scroll to position [3629, 0]
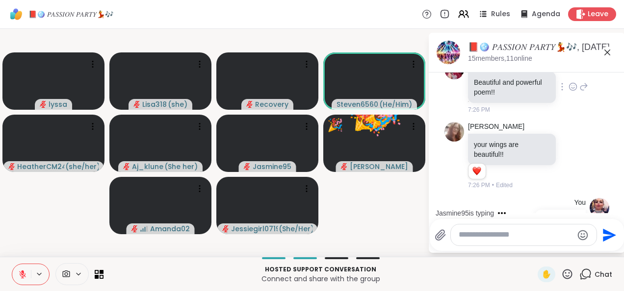
click at [571, 88] on icon at bounding box center [572, 87] width 3 height 1
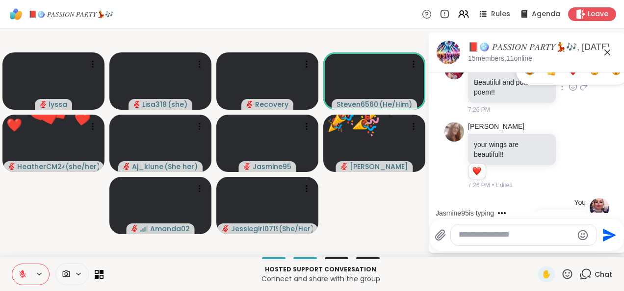
click at [568, 76] on div "Select Reaction: Heart" at bounding box center [572, 71] width 9 height 9
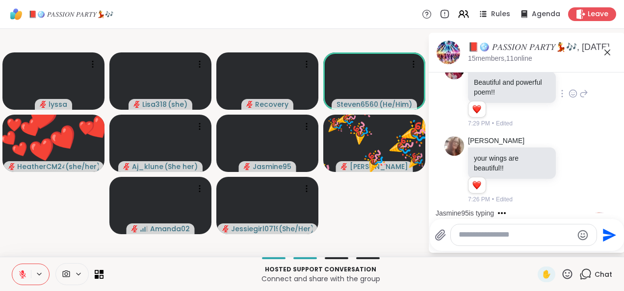
click at [525, 35] on div at bounding box center [523, 30] width 9 height 12
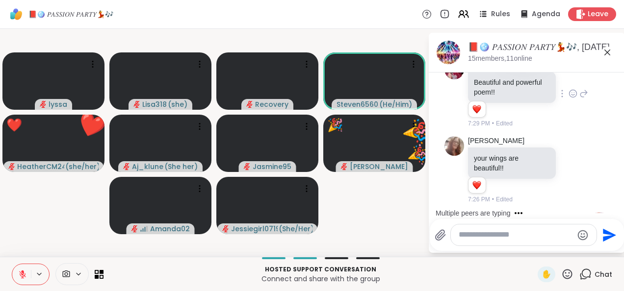
click at [534, 31] on icon at bounding box center [534, 30] width 3 height 1
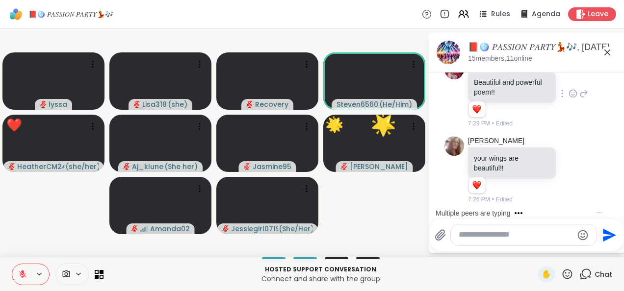
click at [533, 18] on div "Select Reaction: Heart" at bounding box center [534, 13] width 9 height 9
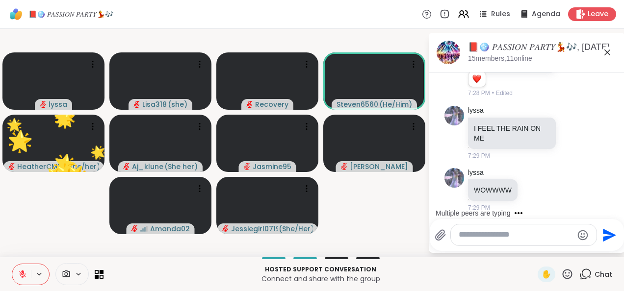
scroll to position [4192, 0]
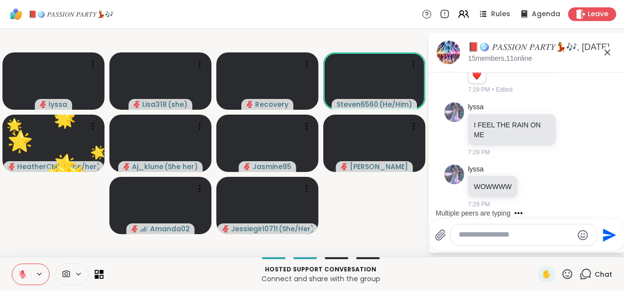
click at [484, 239] on textarea "Type your message" at bounding box center [515, 235] width 114 height 10
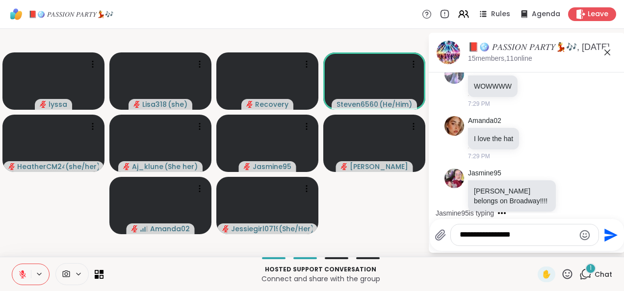
scroll to position [4305, 0]
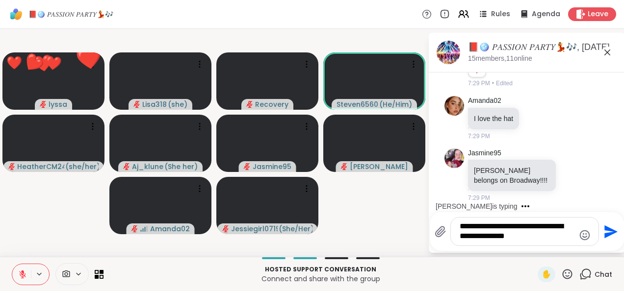
type textarea "**********"
click at [606, 236] on icon "Send" at bounding box center [610, 231] width 13 height 13
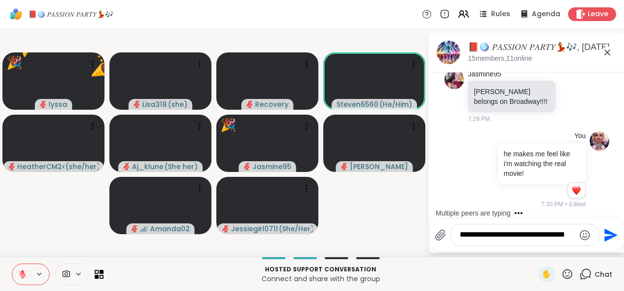
scroll to position [4457, 0]
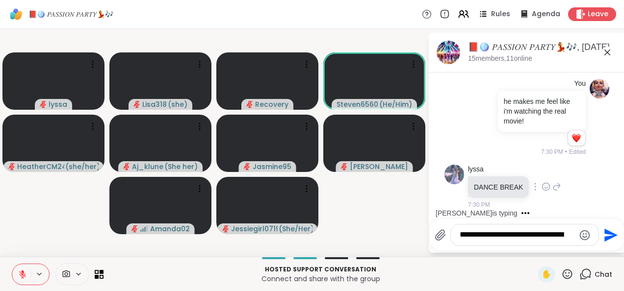
click at [531, 189] on div at bounding box center [535, 187] width 9 height 12
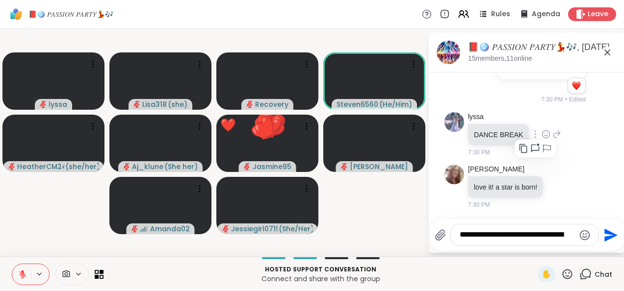
click at [547, 133] on icon at bounding box center [547, 133] width 0 height 0
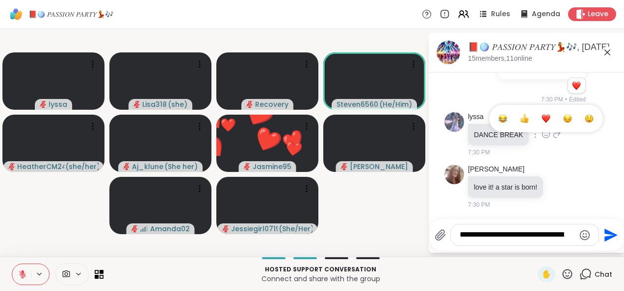
click at [498, 124] on span "Select Reaction: Joy" at bounding box center [502, 119] width 9 height 10
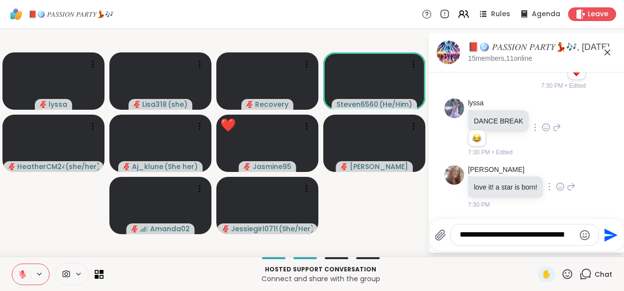
click at [551, 193] on div at bounding box center [549, 187] width 9 height 12
click at [559, 192] on icon at bounding box center [560, 187] width 9 height 10
click at [517, 176] on div "Select Reaction: Joy" at bounding box center [516, 171] width 9 height 9
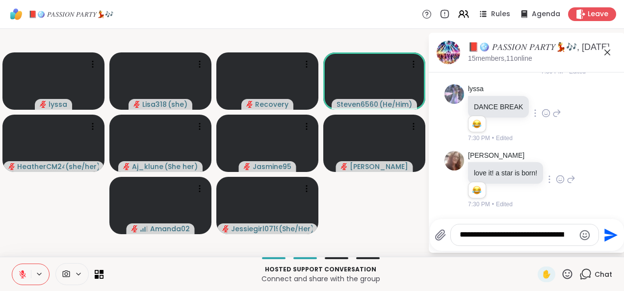
scroll to position [4537, 0]
click at [563, 276] on icon at bounding box center [567, 274] width 12 height 12
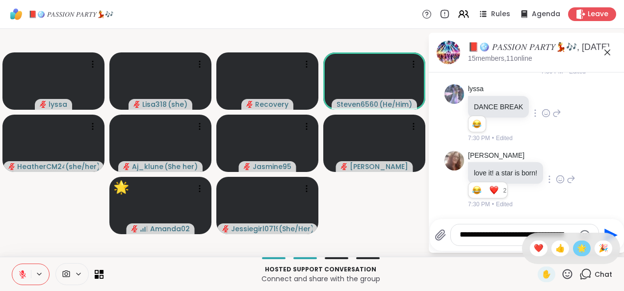
click at [577, 254] on span "🌟" at bounding box center [582, 249] width 10 height 12
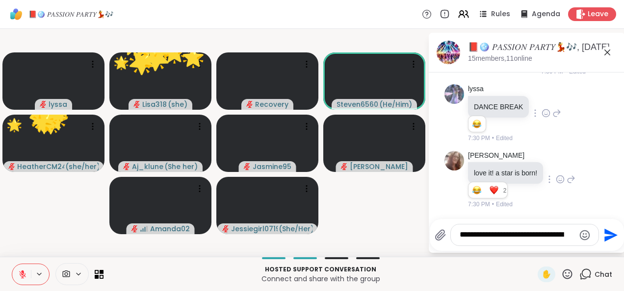
click at [562, 276] on icon at bounding box center [567, 274] width 10 height 10
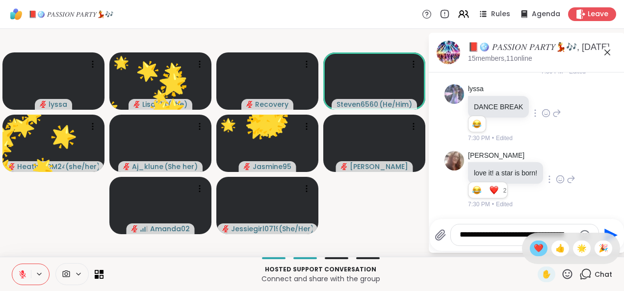
click at [534, 251] on span "❤️" at bounding box center [539, 249] width 10 height 12
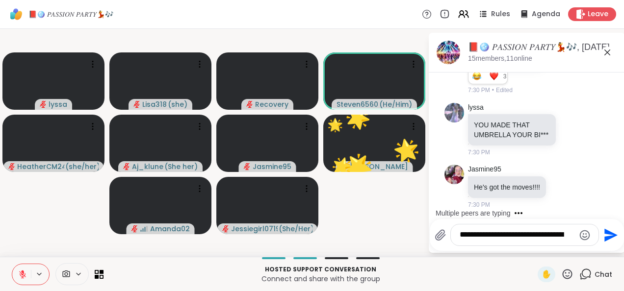
scroll to position [4732, 0]
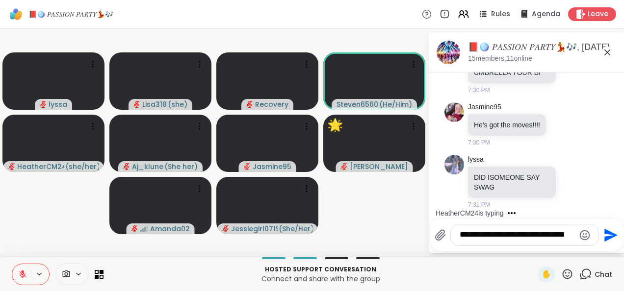
click at [472, 234] on textarea "**********" at bounding box center [516, 235] width 115 height 10
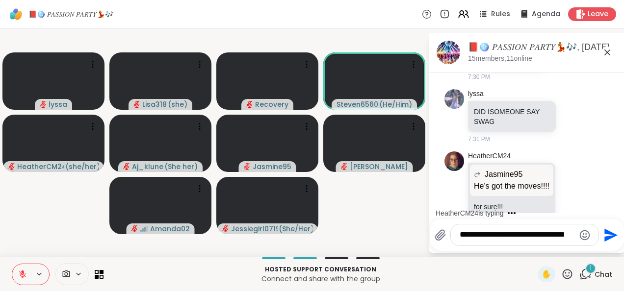
scroll to position [4829, 0]
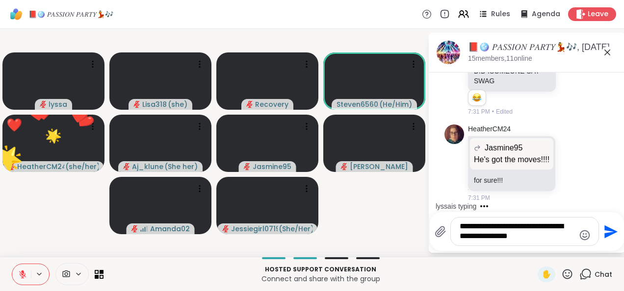
type textarea "**********"
click at [610, 234] on icon "Send" at bounding box center [610, 231] width 13 height 13
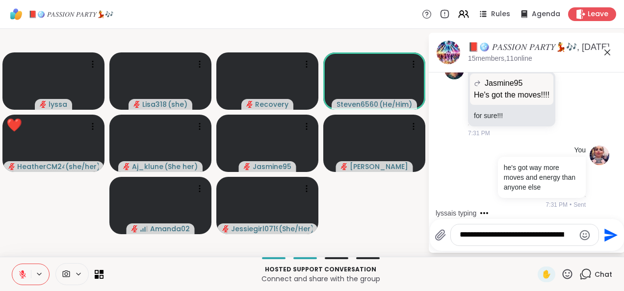
scroll to position [4967, 0]
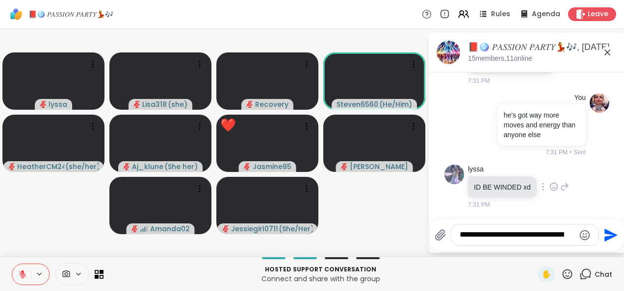
click at [549, 190] on icon at bounding box center [553, 187] width 9 height 10
click at [506, 177] on button "Select Reaction: Joy" at bounding box center [511, 171] width 20 height 20
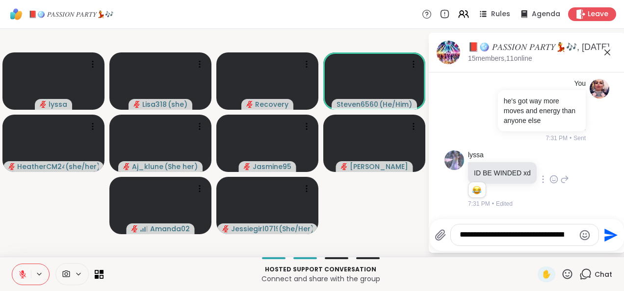
click at [520, 177] on p "ID BE WINDED xd" at bounding box center [502, 173] width 57 height 10
click at [564, 183] on icon at bounding box center [564, 180] width 9 height 12
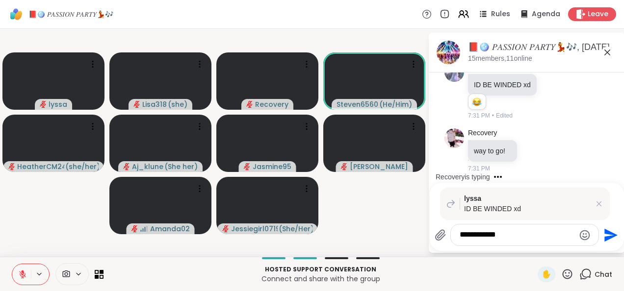
type textarea "**********"
click at [607, 246] on button "Send" at bounding box center [610, 235] width 22 height 22
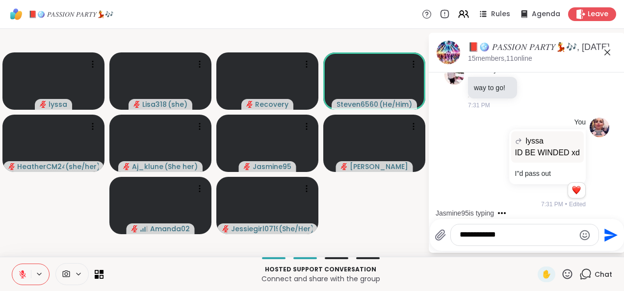
scroll to position [5132, 0]
click at [478, 246] on div "**********" at bounding box center [526, 235] width 184 height 22
click at [472, 238] on textarea "**********" at bounding box center [516, 235] width 115 height 10
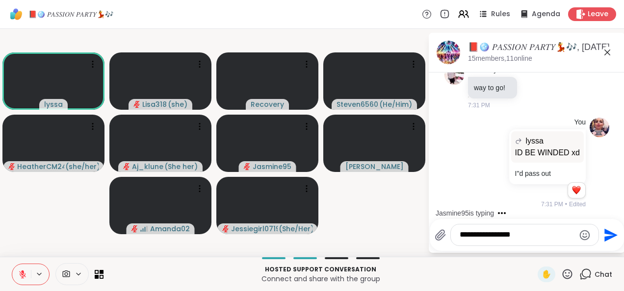
type textarea "**********"
click at [615, 237] on icon "Send" at bounding box center [610, 236] width 16 height 16
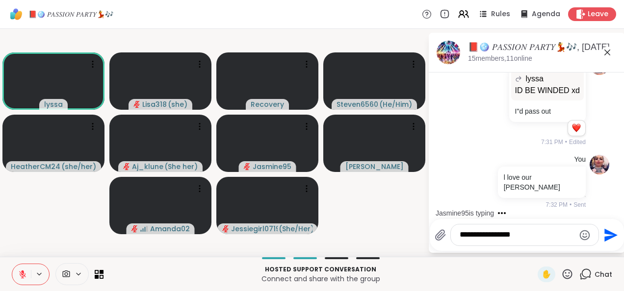
click at [562, 277] on icon at bounding box center [567, 274] width 12 height 12
click at [534, 253] on span "❤️" at bounding box center [539, 249] width 10 height 12
click at [562, 277] on icon at bounding box center [567, 274] width 10 height 10
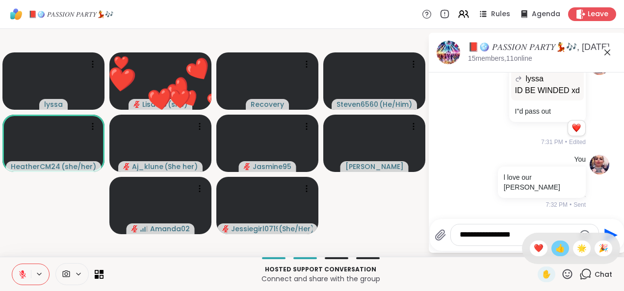
click at [551, 256] on div "👍" at bounding box center [560, 249] width 18 height 16
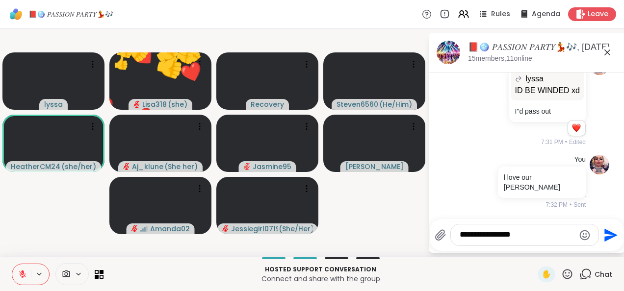
click at [562, 278] on icon at bounding box center [567, 274] width 10 height 10
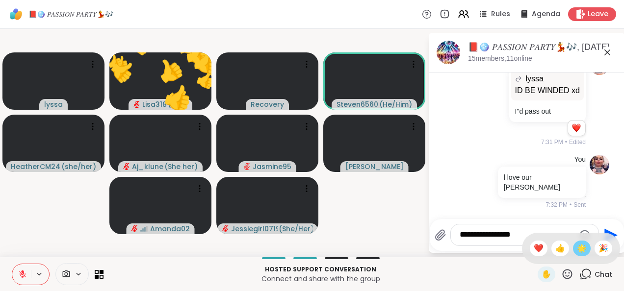
click at [577, 250] on span "🌟" at bounding box center [582, 249] width 10 height 12
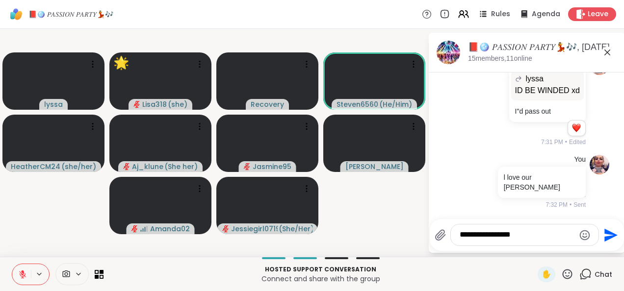
scroll to position [5246, 0]
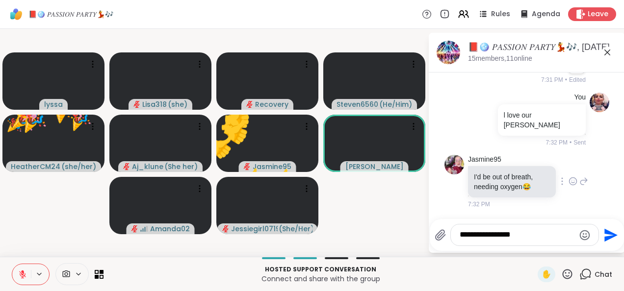
click at [561, 185] on icon at bounding box center [562, 182] width 2 height 8
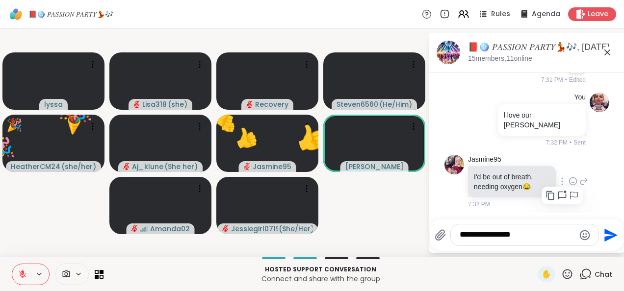
click at [568, 183] on icon at bounding box center [572, 182] width 9 height 10
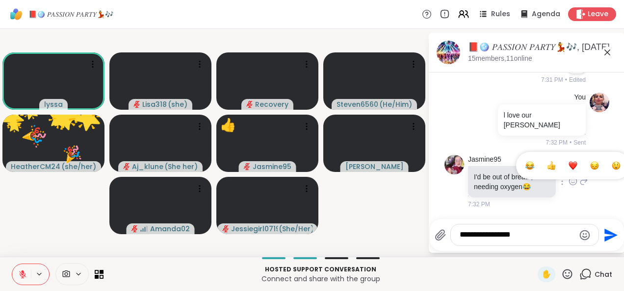
click at [525, 169] on div "Select Reaction: Joy" at bounding box center [529, 165] width 9 height 9
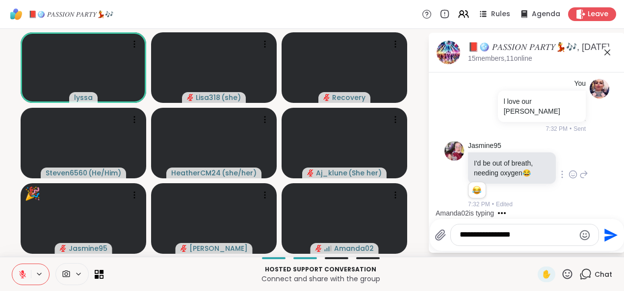
scroll to position [5312, 0]
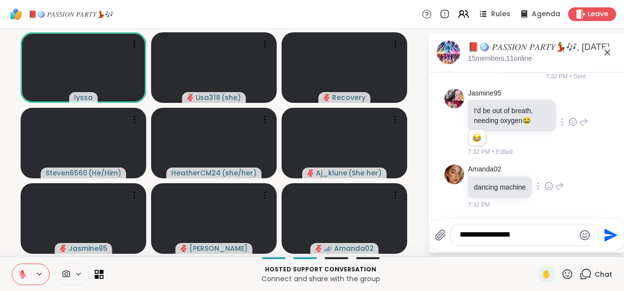
click at [540, 192] on div at bounding box center [538, 186] width 9 height 12
click at [548, 188] on icon at bounding box center [548, 186] width 9 height 10
click at [547, 174] on div "Select Reaction: Heart" at bounding box center [548, 170] width 9 height 9
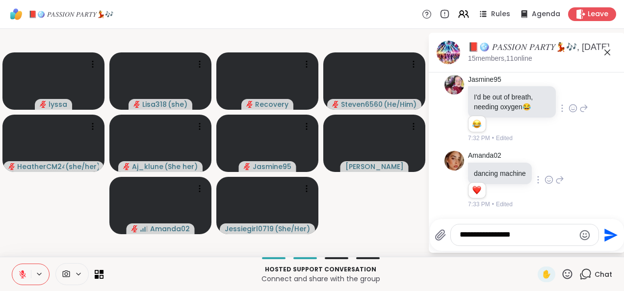
click at [561, 278] on icon at bounding box center [567, 274] width 12 height 12
click at [534, 253] on span "❤️" at bounding box center [539, 249] width 10 height 12
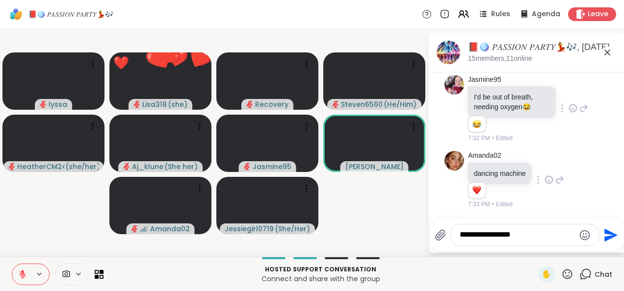
click at [562, 276] on icon at bounding box center [567, 274] width 10 height 10
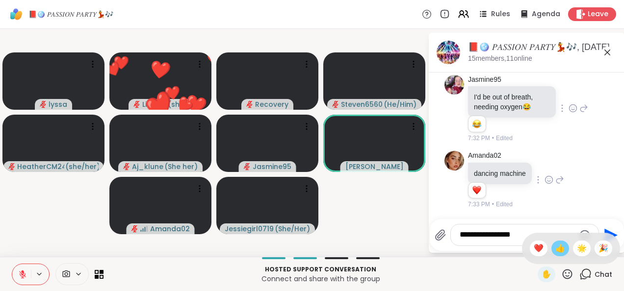
click at [555, 251] on span "👍" at bounding box center [560, 249] width 10 height 12
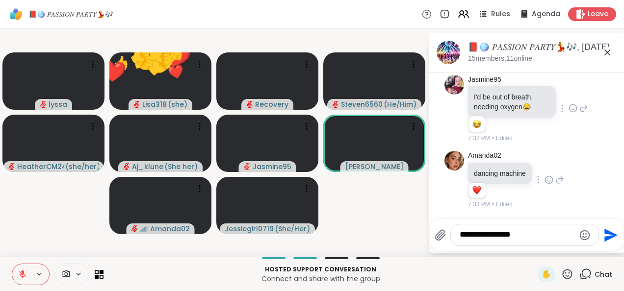
click at [563, 276] on icon at bounding box center [567, 274] width 12 height 12
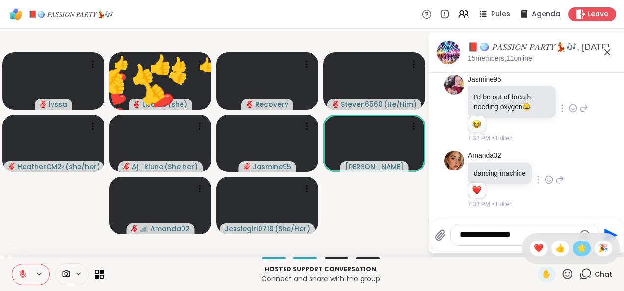
click at [577, 248] on span "🌟" at bounding box center [582, 249] width 10 height 12
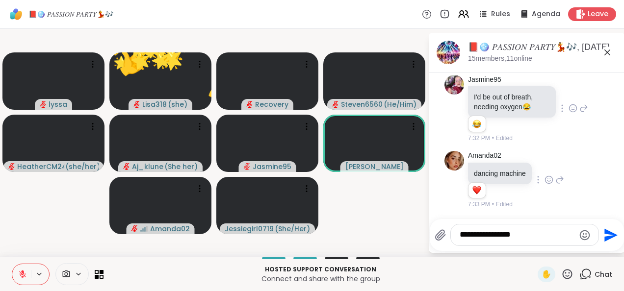
click at [561, 280] on icon at bounding box center [567, 274] width 12 height 12
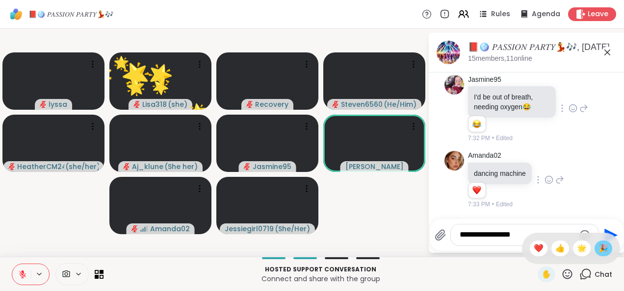
click at [601, 249] on div "🎉" at bounding box center [603, 249] width 18 height 16
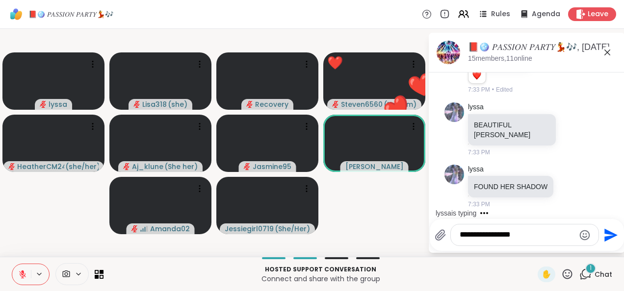
scroll to position [5439, 0]
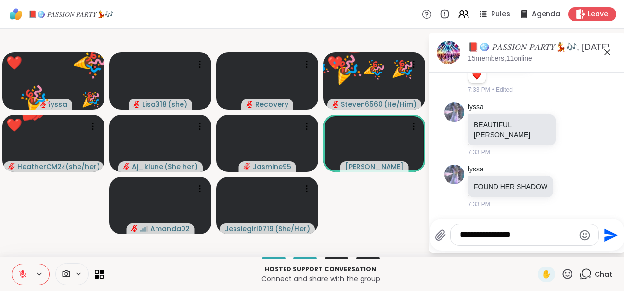
click at [566, 279] on icon at bounding box center [567, 274] width 12 height 12
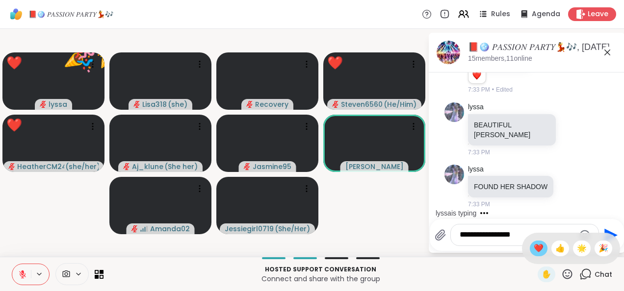
click at [534, 252] on span "❤️" at bounding box center [539, 249] width 10 height 12
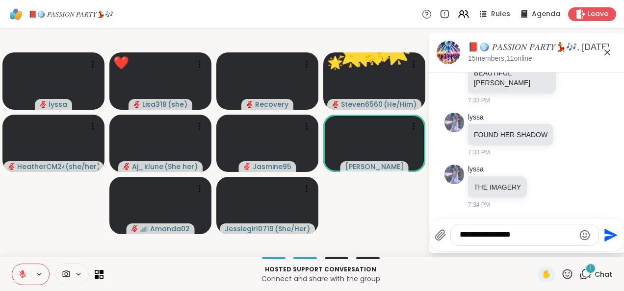
scroll to position [5491, 0]
click at [562, 279] on icon at bounding box center [567, 274] width 10 height 10
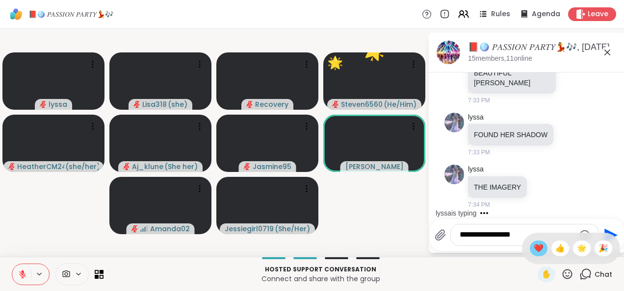
click at [534, 253] on span "❤️" at bounding box center [539, 249] width 10 height 12
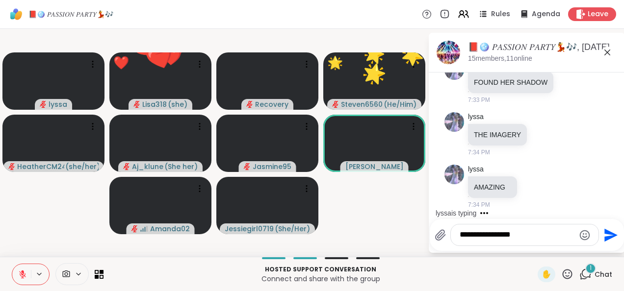
scroll to position [5543, 0]
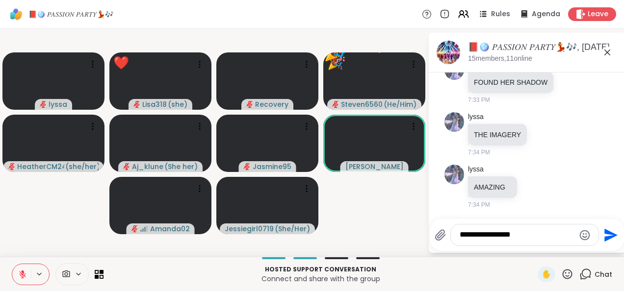
click at [478, 236] on textarea "**********" at bounding box center [516, 235] width 115 height 10
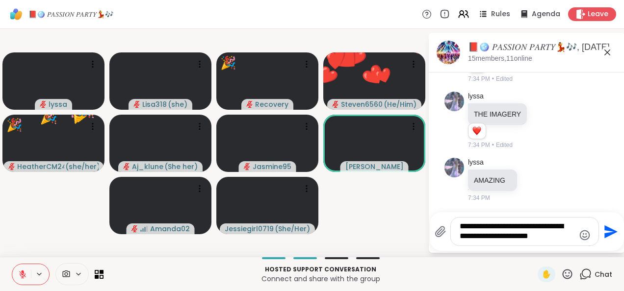
type textarea "**********"
click at [586, 241] on icon "Emoji picker" at bounding box center [585, 235] width 12 height 12
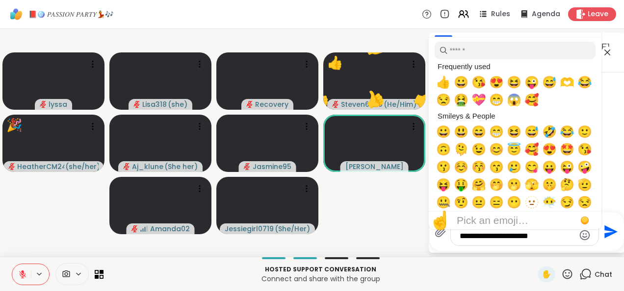
click at [532, 107] on span "🥰" at bounding box center [531, 100] width 15 height 14
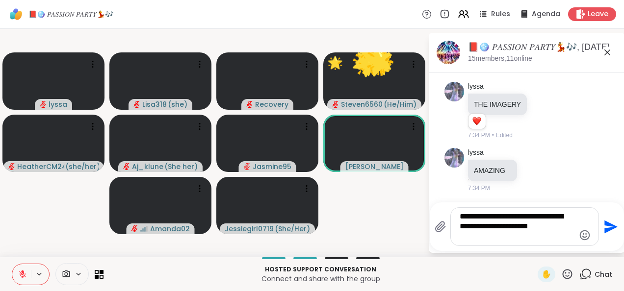
click at [611, 232] on icon "Send" at bounding box center [610, 227] width 16 height 16
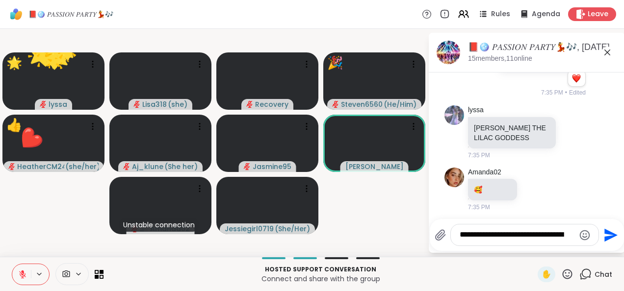
scroll to position [5780, 0]
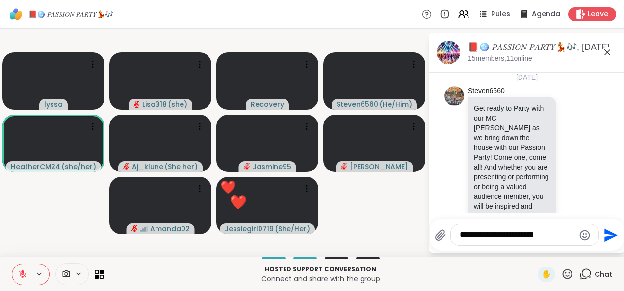
scroll to position [5832, 0]
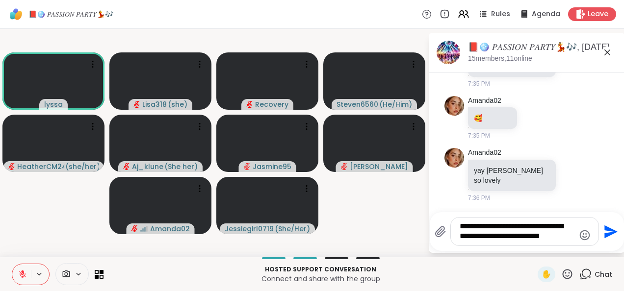
type textarea "**********"
click at [605, 238] on icon "Send" at bounding box center [610, 232] width 16 height 16
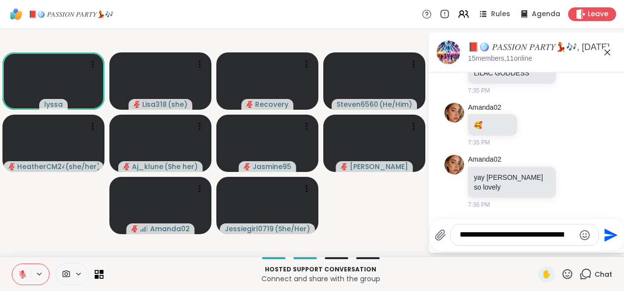
scroll to position [5914, 0]
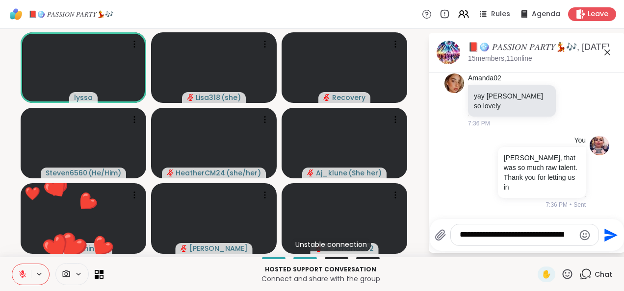
click at [20, 276] on icon at bounding box center [22, 274] width 9 height 9
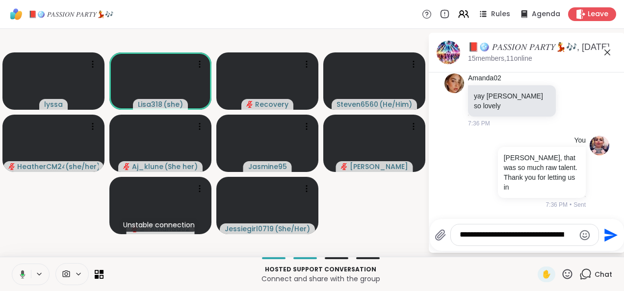
click at [17, 274] on icon at bounding box center [21, 274] width 9 height 9
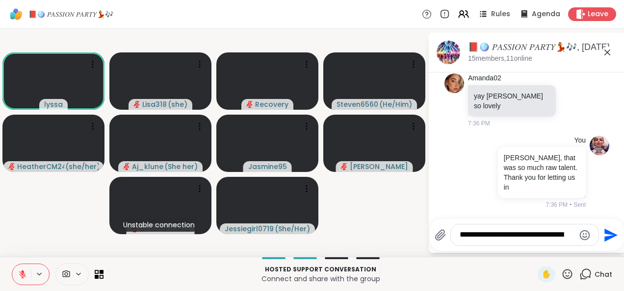
click at [491, 239] on textarea "**********" at bounding box center [516, 235] width 115 height 10
click at [553, 263] on div "Hosted support conversation Connect and share with the group ✋ Chat" at bounding box center [312, 274] width 624 height 34
click at [480, 238] on textarea "**********" at bounding box center [516, 235] width 115 height 10
type textarea "**********"
click at [609, 240] on icon "Send" at bounding box center [610, 236] width 16 height 16
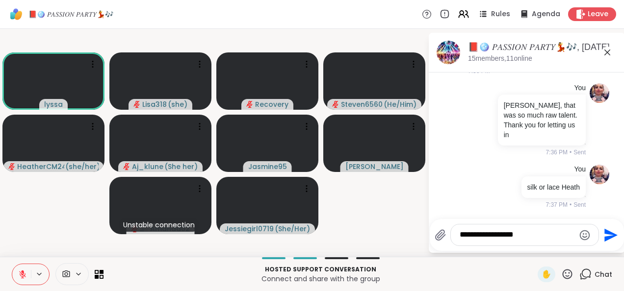
scroll to position [5966, 0]
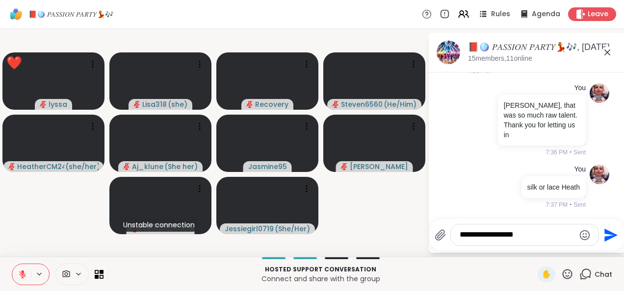
click at [561, 276] on icon at bounding box center [567, 274] width 12 height 12
click at [534, 251] on span "❤️" at bounding box center [539, 249] width 10 height 12
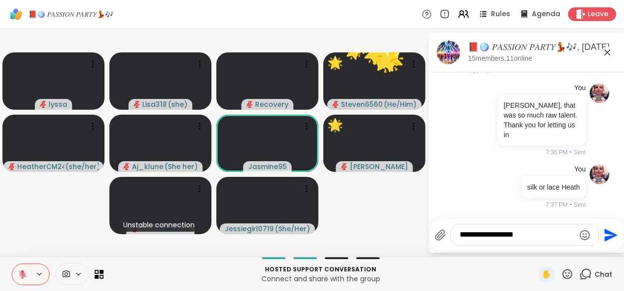
click at [561, 280] on icon at bounding box center [567, 274] width 12 height 12
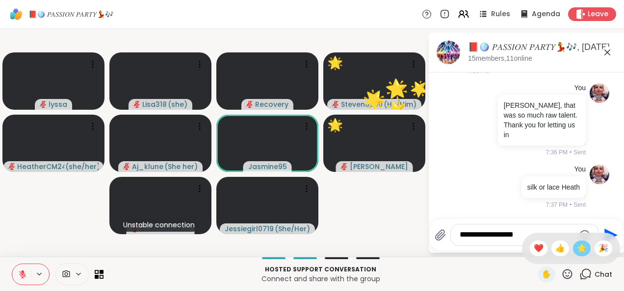
click at [577, 249] on span "🌟" at bounding box center [582, 249] width 10 height 12
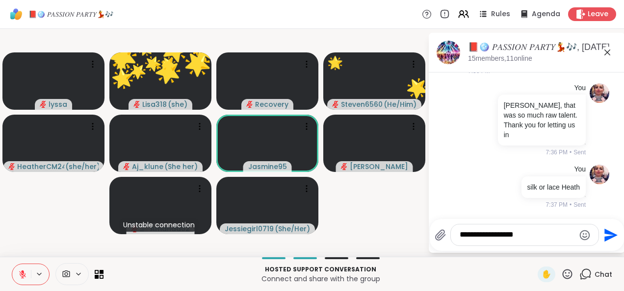
click at [562, 279] on icon at bounding box center [567, 274] width 10 height 10
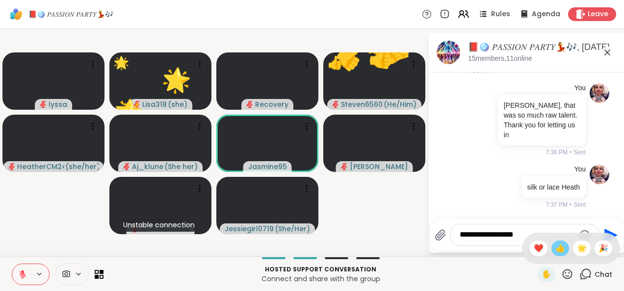
click at [555, 252] on span "👍" at bounding box center [560, 249] width 10 height 12
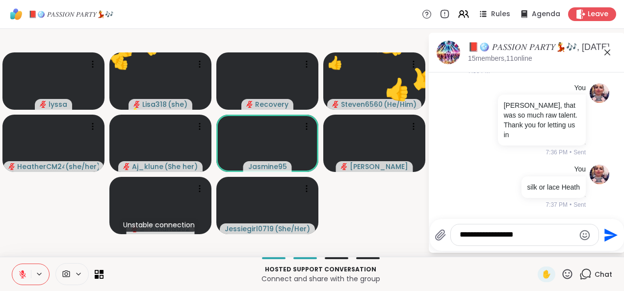
click at [562, 277] on icon at bounding box center [567, 274] width 10 height 10
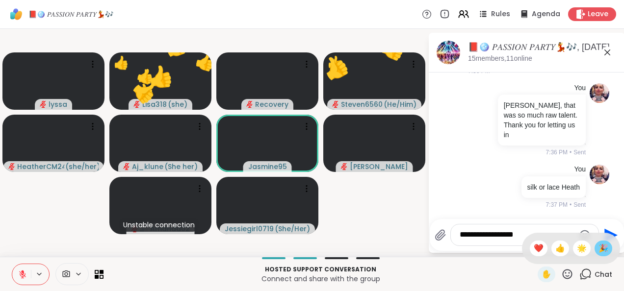
click at [601, 249] on div "🎉" at bounding box center [603, 249] width 18 height 16
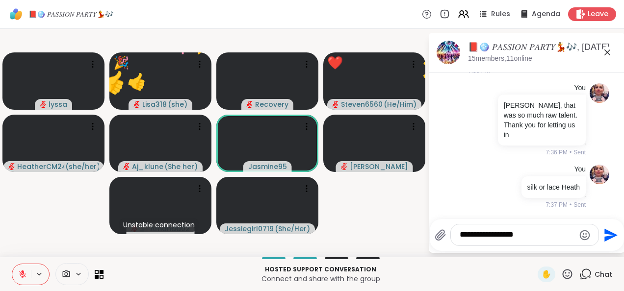
click at [562, 280] on icon at bounding box center [567, 274] width 12 height 12
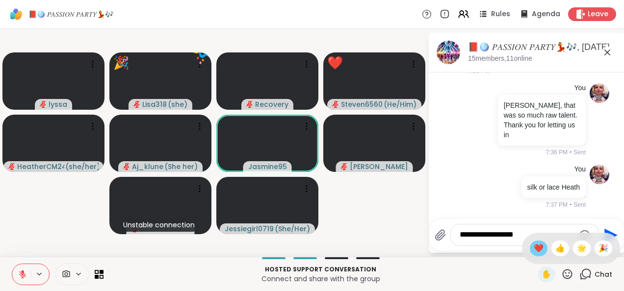
click at [530, 255] on div "❤️" at bounding box center [539, 249] width 18 height 16
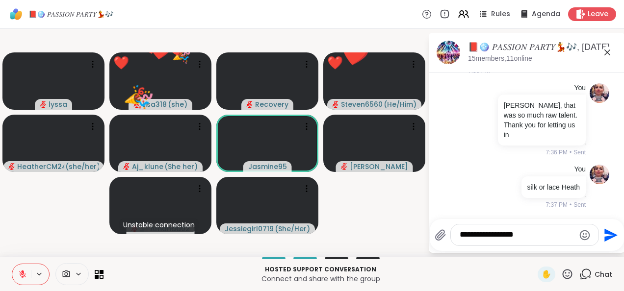
click at [563, 276] on icon at bounding box center [567, 274] width 12 height 12
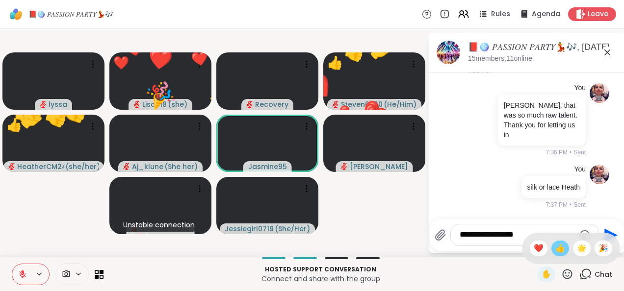
click at [555, 254] on span "👍" at bounding box center [560, 249] width 10 height 12
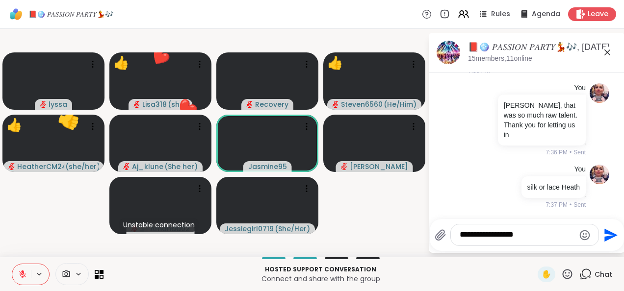
click at [564, 275] on icon at bounding box center [567, 274] width 12 height 12
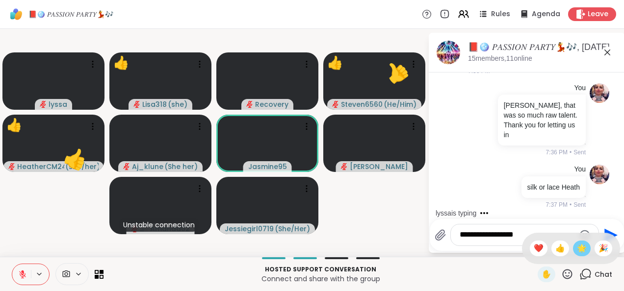
click at [577, 254] on span "🌟" at bounding box center [582, 249] width 10 height 12
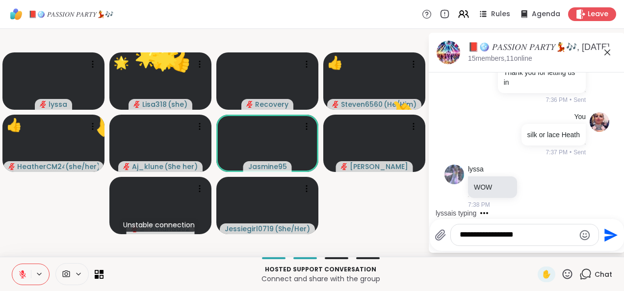
scroll to position [6018, 0]
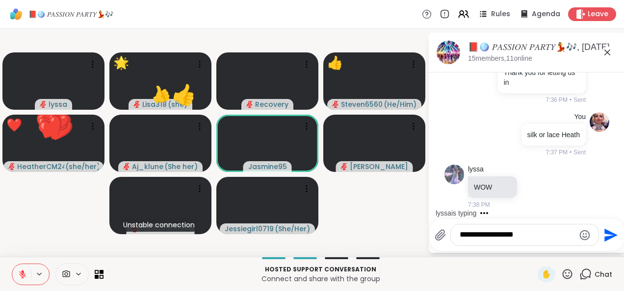
click at [562, 277] on icon at bounding box center [567, 274] width 10 height 10
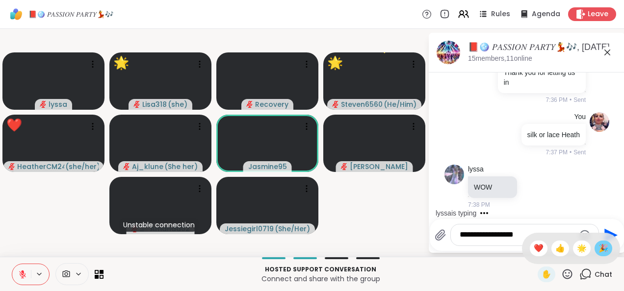
click at [595, 255] on div "🎉" at bounding box center [603, 249] width 18 height 16
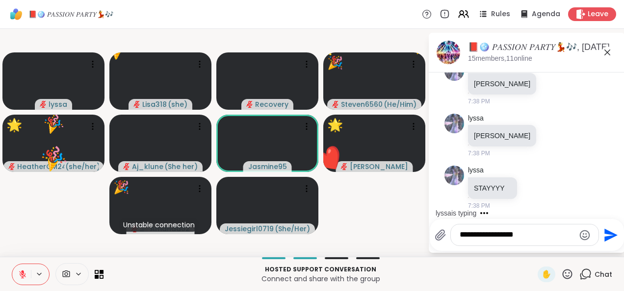
scroll to position [6226, 0]
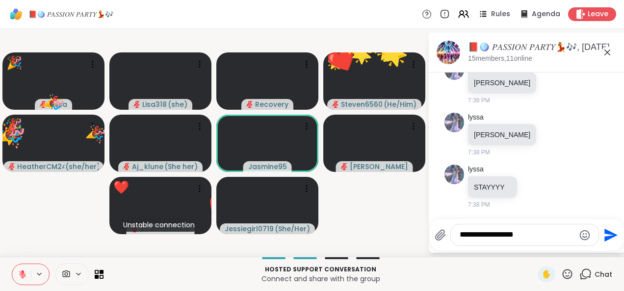
click at [564, 278] on icon at bounding box center [567, 274] width 12 height 12
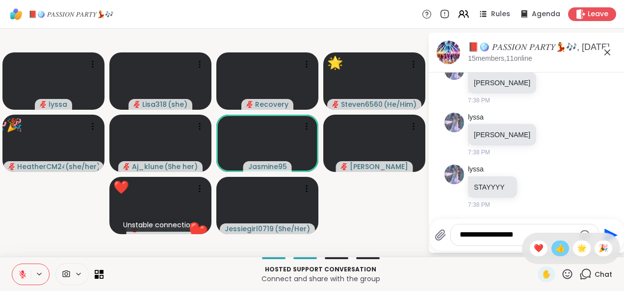
click at [555, 253] on span "👍" at bounding box center [560, 249] width 10 height 12
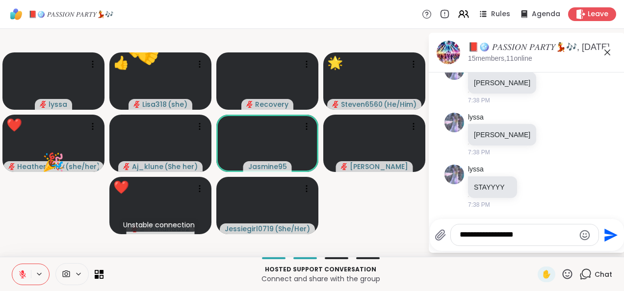
click at [564, 278] on icon at bounding box center [567, 274] width 10 height 10
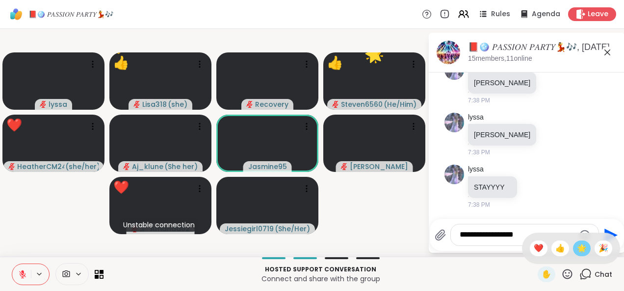
click at [575, 255] on div "🌟" at bounding box center [582, 249] width 18 height 16
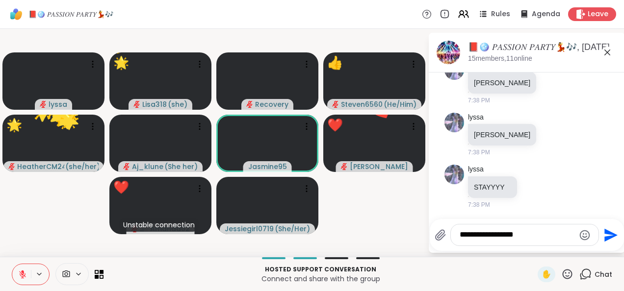
click at [561, 278] on icon at bounding box center [567, 274] width 12 height 12
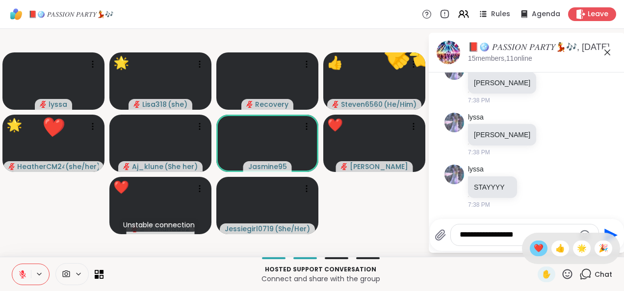
click at [534, 251] on span "❤️" at bounding box center [539, 249] width 10 height 12
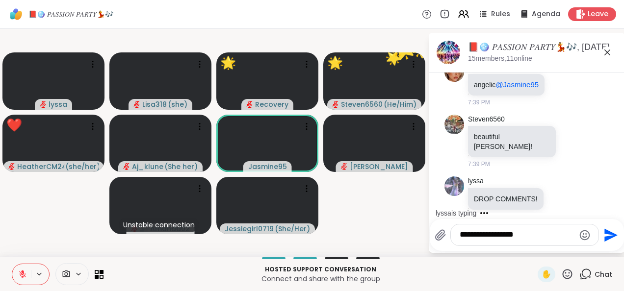
scroll to position [6382, 0]
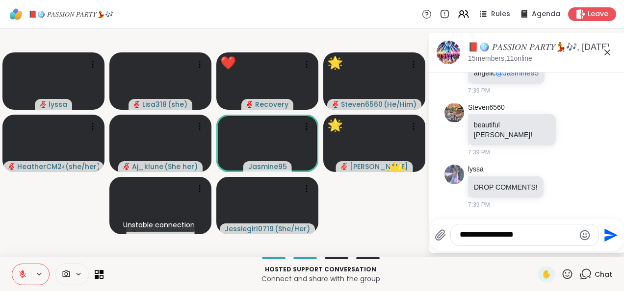
click at [497, 238] on textarea "**********" at bounding box center [516, 235] width 115 height 10
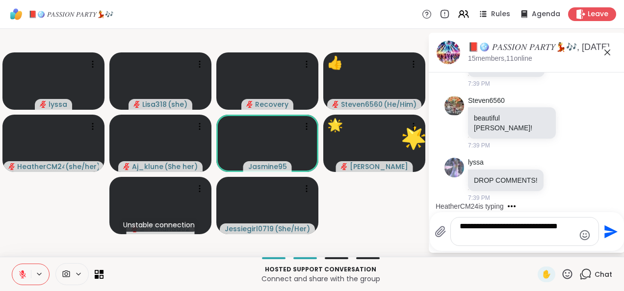
type textarea "**********"
click at [606, 240] on button "Send" at bounding box center [610, 232] width 22 height 22
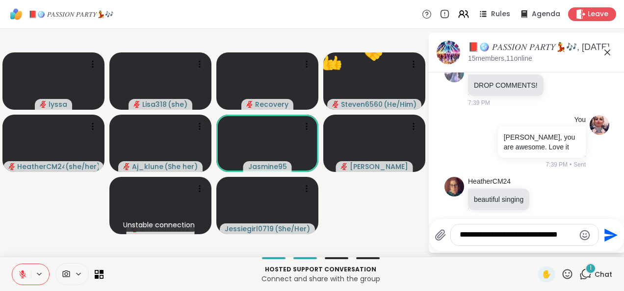
scroll to position [6495, 0]
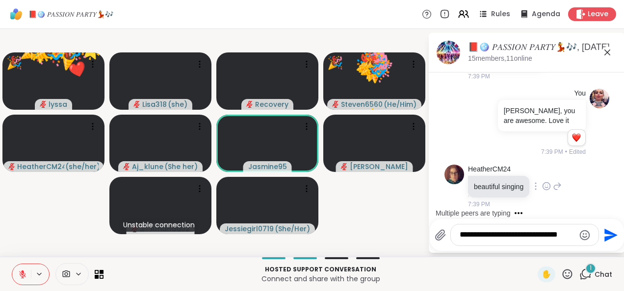
click at [547, 191] on icon at bounding box center [546, 186] width 9 height 10
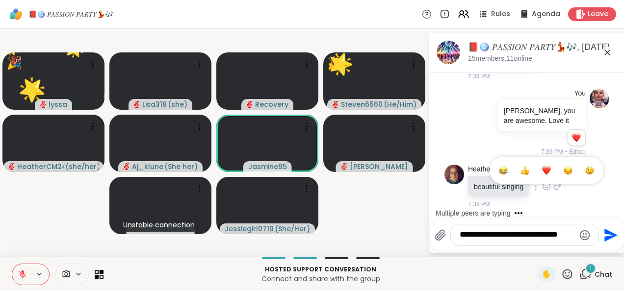
click at [549, 175] on div "Select Reaction: Heart" at bounding box center [546, 170] width 9 height 9
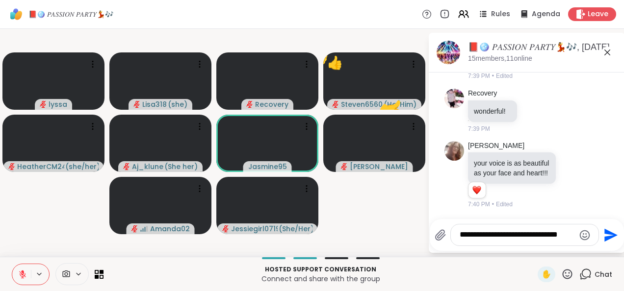
scroll to position [6661, 0]
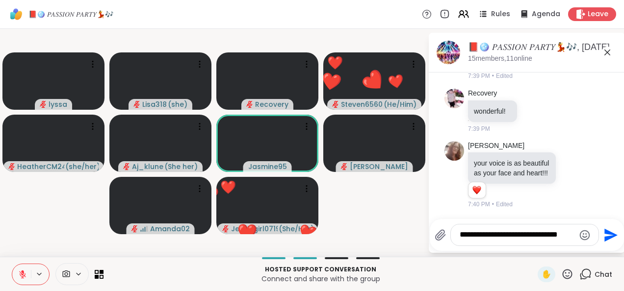
click at [564, 277] on icon at bounding box center [567, 274] width 12 height 12
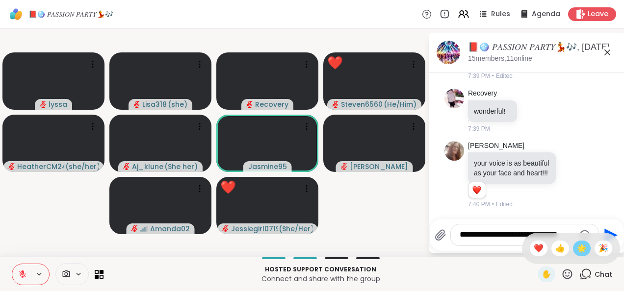
click at [574, 255] on div "🌟" at bounding box center [582, 249] width 18 height 16
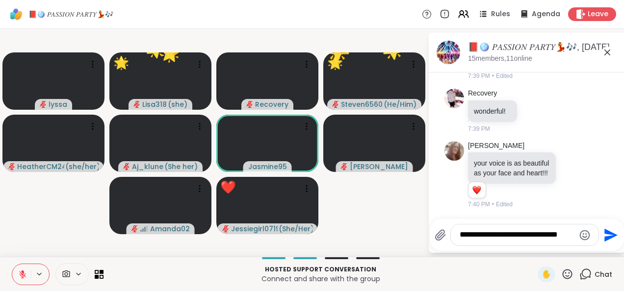
click at [562, 279] on icon at bounding box center [567, 274] width 12 height 12
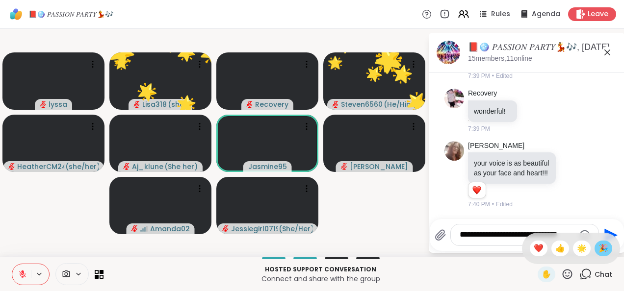
click at [596, 255] on div "🎉" at bounding box center [603, 249] width 18 height 16
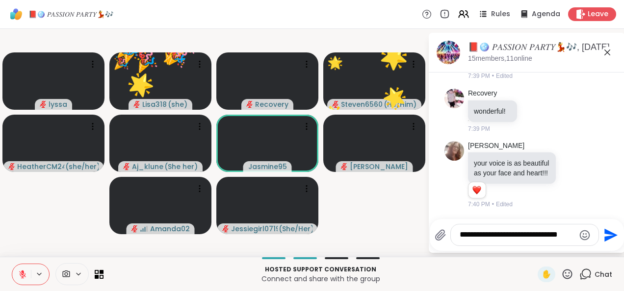
click at [561, 278] on icon at bounding box center [567, 274] width 12 height 12
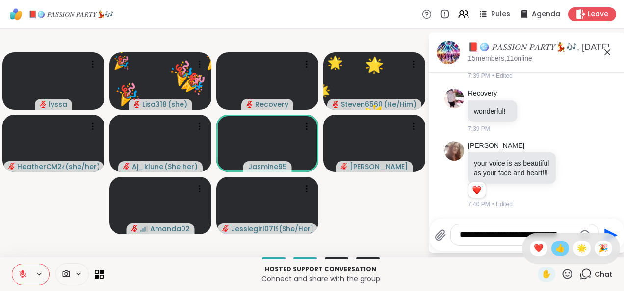
click at [552, 256] on div "👍" at bounding box center [560, 249] width 18 height 16
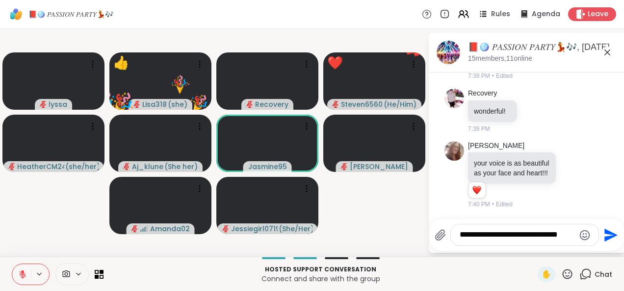
click at [562, 279] on icon at bounding box center [567, 274] width 10 height 10
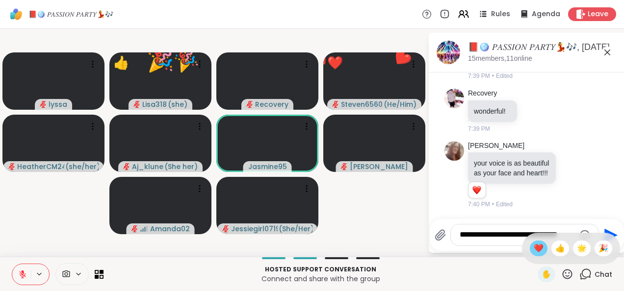
click at [534, 254] on span "❤️" at bounding box center [539, 249] width 10 height 12
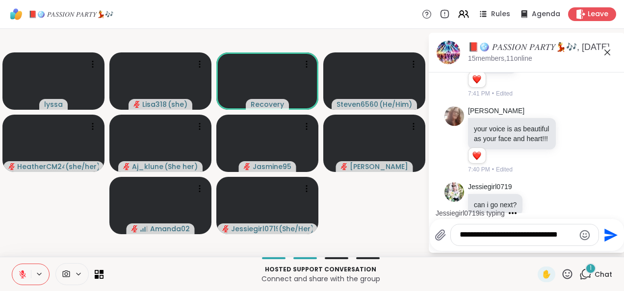
scroll to position [6727, 0]
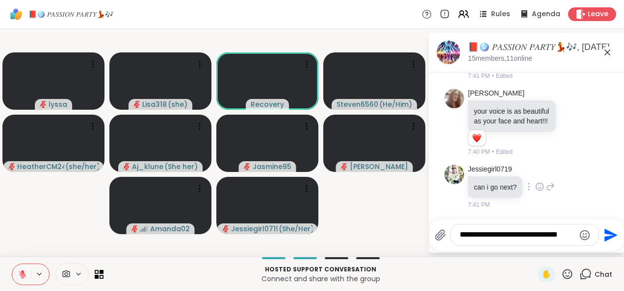
click at [535, 193] on div at bounding box center [539, 187] width 9 height 12
click at [540, 177] on button "Select Reaction: Heart" at bounding box center [540, 171] width 20 height 20
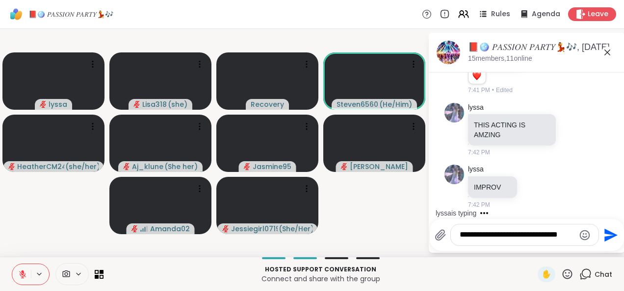
scroll to position [6916, 0]
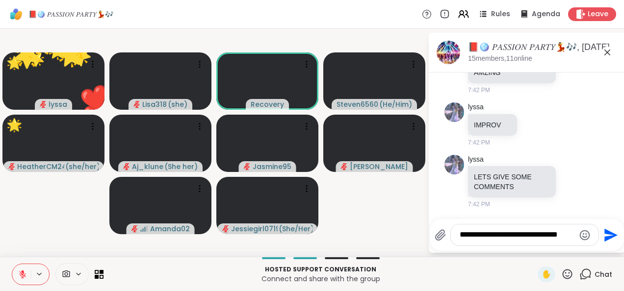
click at [466, 239] on textarea "**********" at bounding box center [516, 235] width 115 height 10
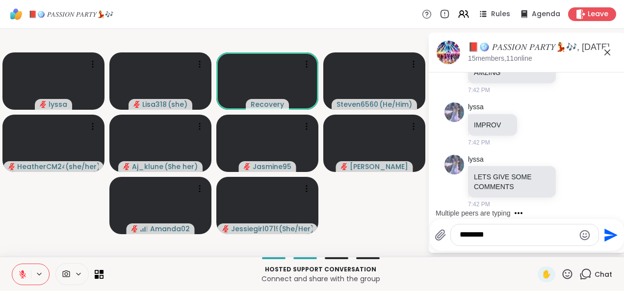
type textarea "********"
click at [606, 230] on icon "Send" at bounding box center [610, 236] width 16 height 16
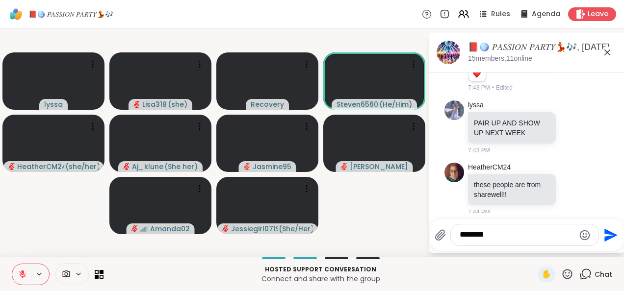
scroll to position [7408, 0]
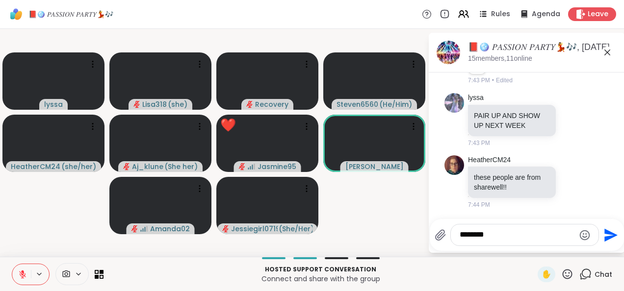
click at [492, 237] on textarea "********" at bounding box center [516, 235] width 115 height 10
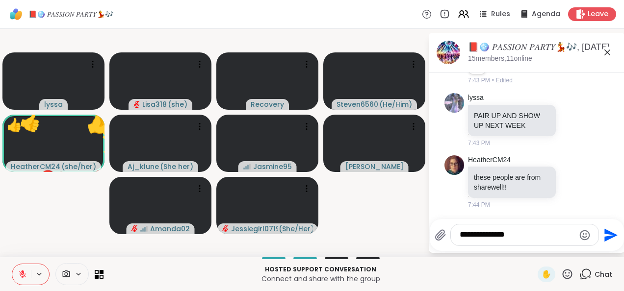
type textarea "**********"
click at [607, 241] on icon "Send" at bounding box center [610, 236] width 16 height 16
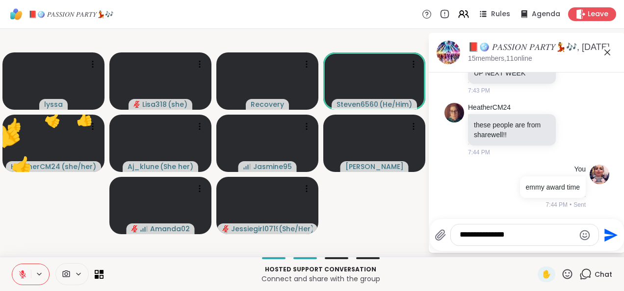
scroll to position [7460, 0]
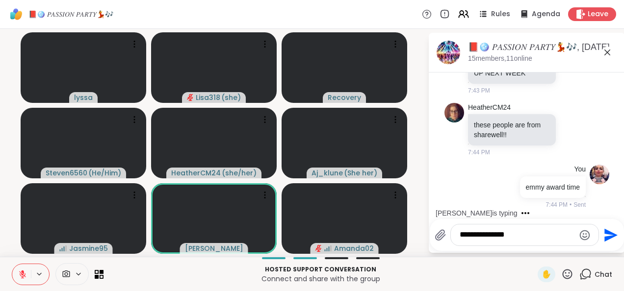
click at [561, 276] on icon at bounding box center [567, 274] width 12 height 12
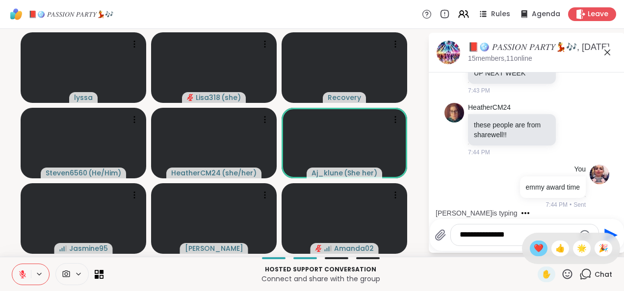
click at [534, 254] on span "❤️" at bounding box center [539, 249] width 10 height 12
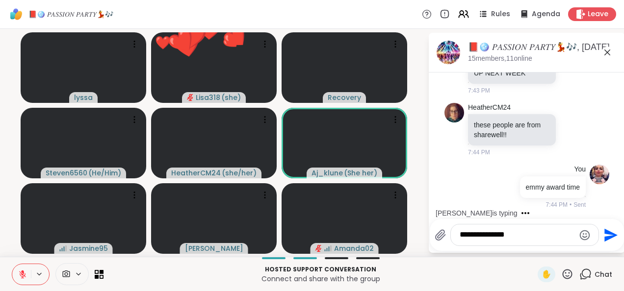
click at [564, 280] on icon at bounding box center [567, 274] width 12 height 12
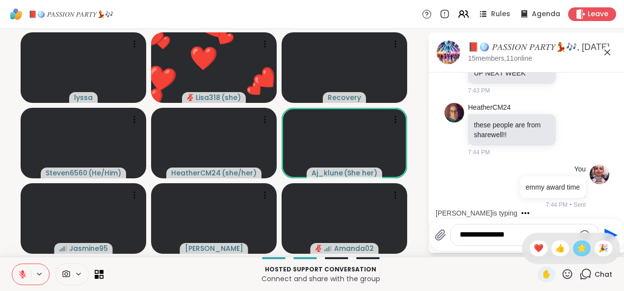
click at [577, 253] on span "🌟" at bounding box center [582, 249] width 10 height 12
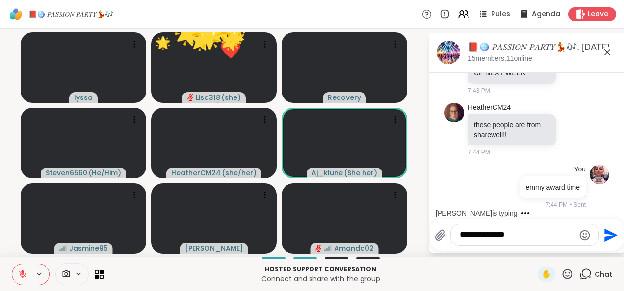
click at [561, 280] on icon at bounding box center [567, 274] width 12 height 12
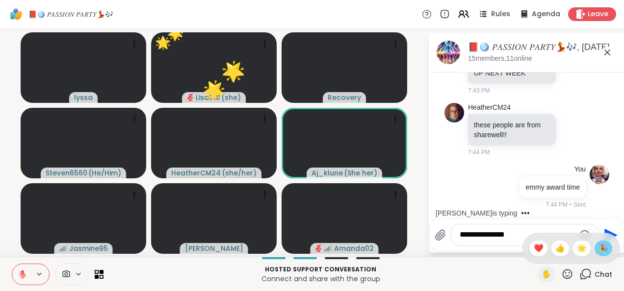
click at [598, 247] on span "🎉" at bounding box center [603, 249] width 10 height 12
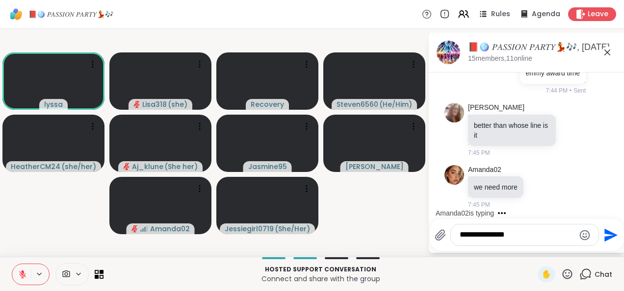
scroll to position [7574, 0]
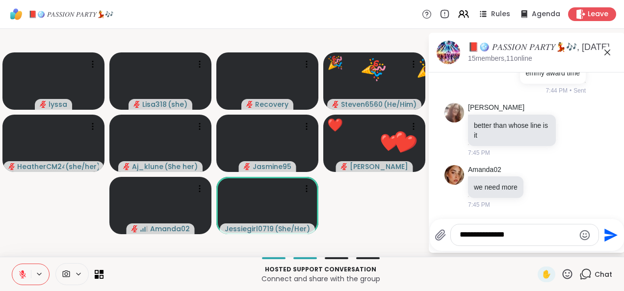
click at [563, 279] on icon at bounding box center [567, 274] width 12 height 12
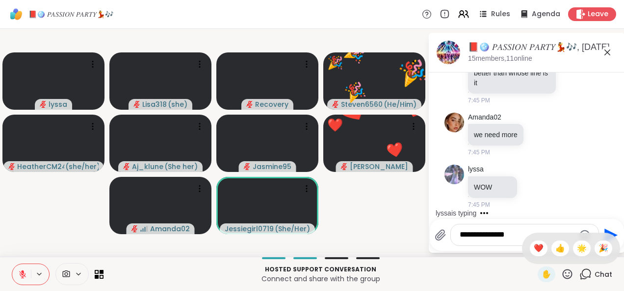
scroll to position [7626, 0]
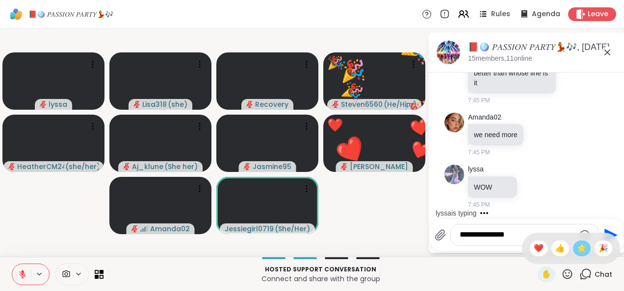
click at [575, 255] on div "🌟" at bounding box center [582, 249] width 18 height 16
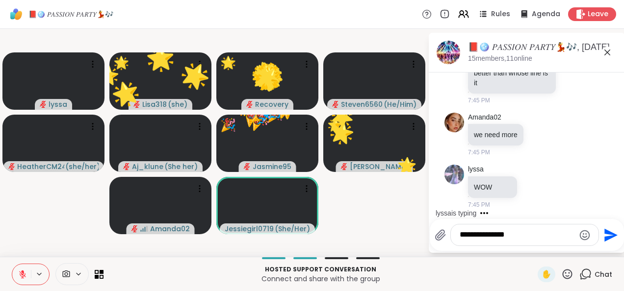
click at [561, 278] on icon at bounding box center [567, 274] width 12 height 12
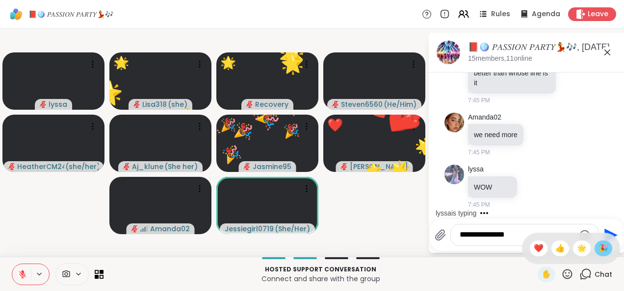
click at [598, 254] on span "🎉" at bounding box center [603, 249] width 10 height 12
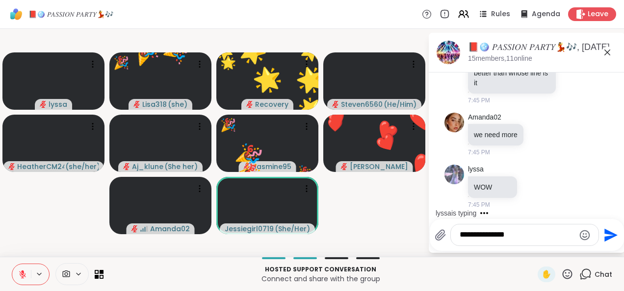
click at [562, 279] on icon at bounding box center [567, 274] width 10 height 10
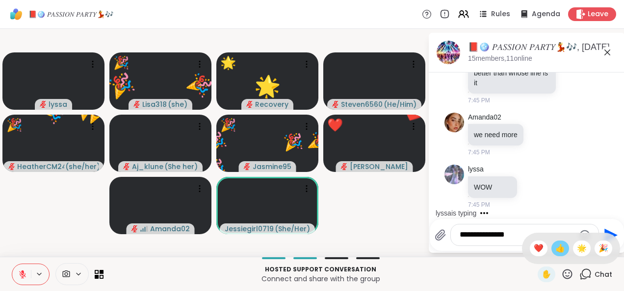
click at [555, 251] on span "👍" at bounding box center [560, 249] width 10 height 12
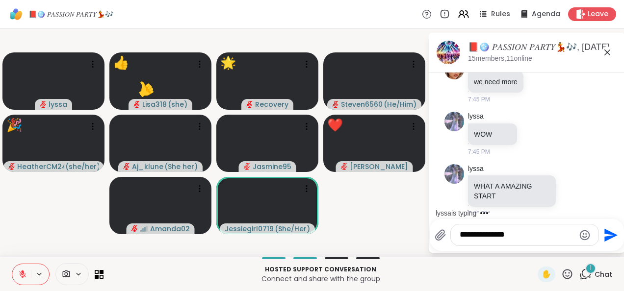
click at [561, 275] on icon at bounding box center [567, 274] width 12 height 12
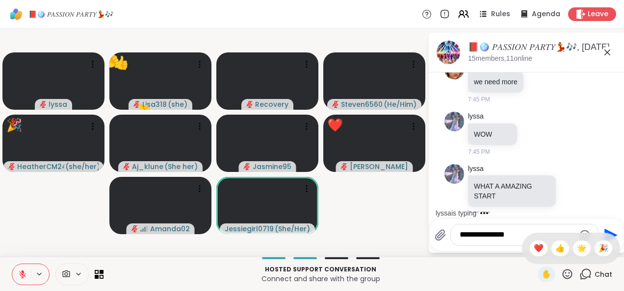
scroll to position [7688, 0]
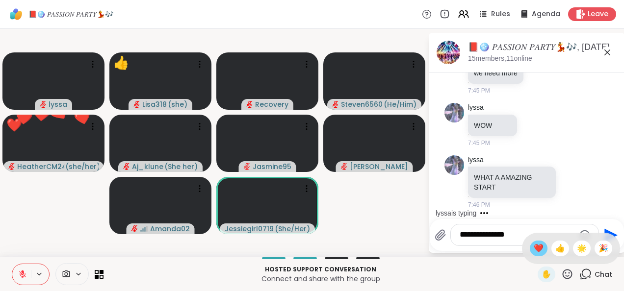
click at [534, 251] on span "❤️" at bounding box center [539, 249] width 10 height 12
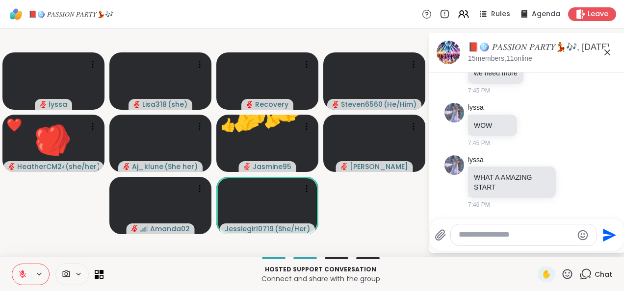
scroll to position [7740, 0]
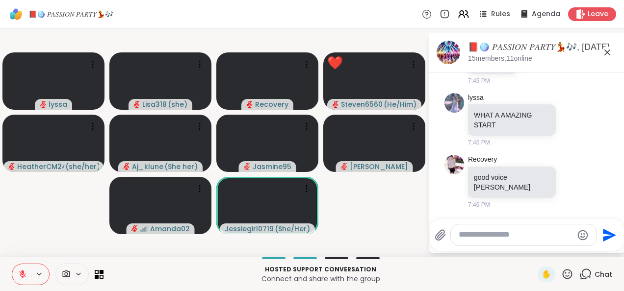
click at [479, 237] on textarea "Type your message" at bounding box center [515, 235] width 114 height 10
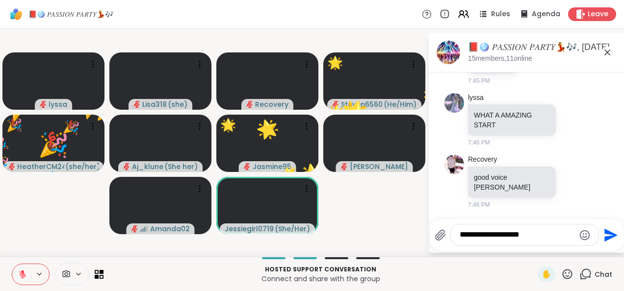
type textarea "**********"
click at [605, 240] on icon "Send" at bounding box center [610, 235] width 13 height 13
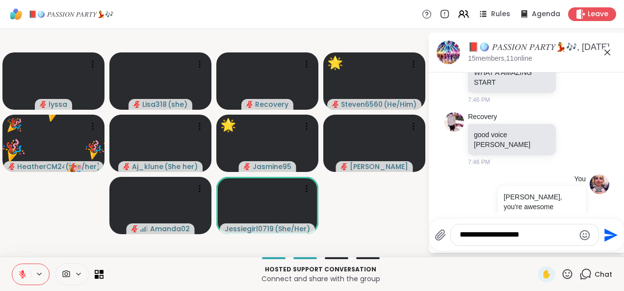
scroll to position [7802, 0]
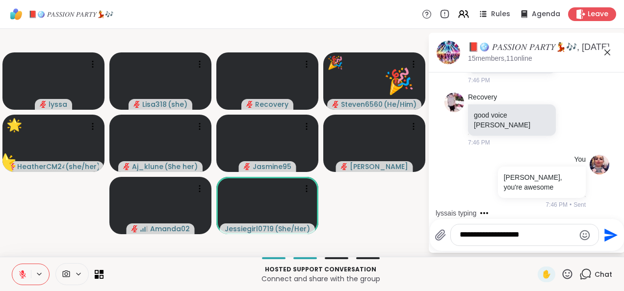
click at [562, 279] on icon at bounding box center [567, 274] width 10 height 10
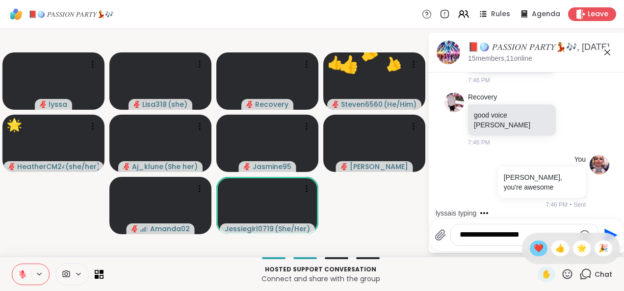
click at [534, 248] on span "❤️" at bounding box center [539, 249] width 10 height 12
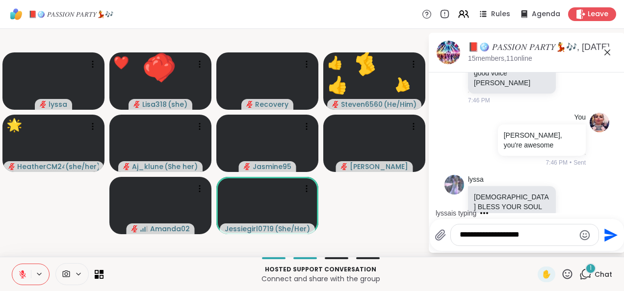
scroll to position [7864, 0]
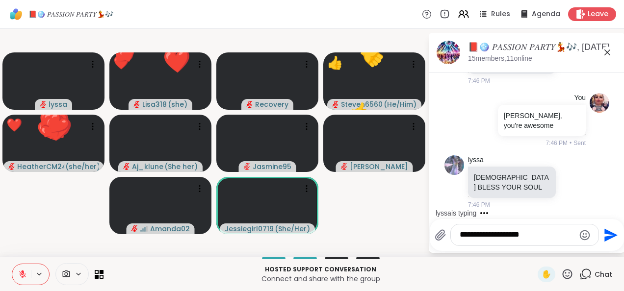
click at [561, 278] on icon at bounding box center [567, 274] width 12 height 12
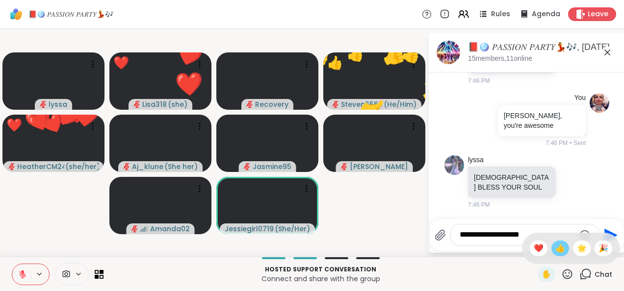
click at [555, 251] on span "👍" at bounding box center [560, 249] width 10 height 12
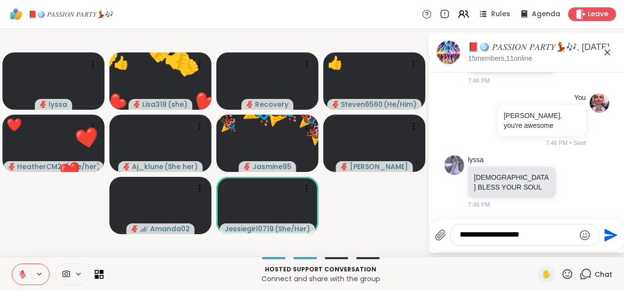
click at [561, 278] on icon at bounding box center [567, 274] width 12 height 12
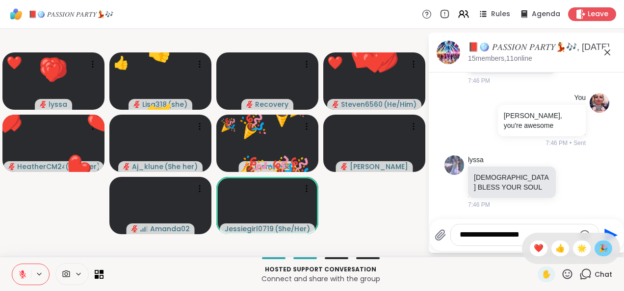
click at [598, 253] on span "🎉" at bounding box center [603, 249] width 10 height 12
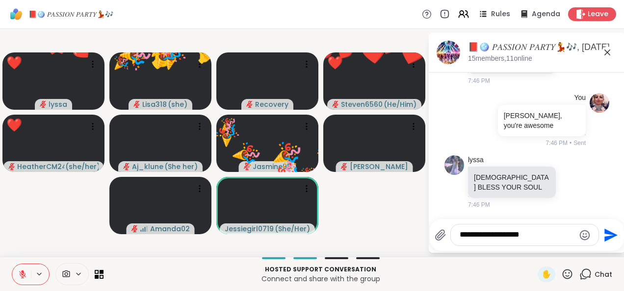
click at [562, 278] on icon at bounding box center [567, 274] width 10 height 10
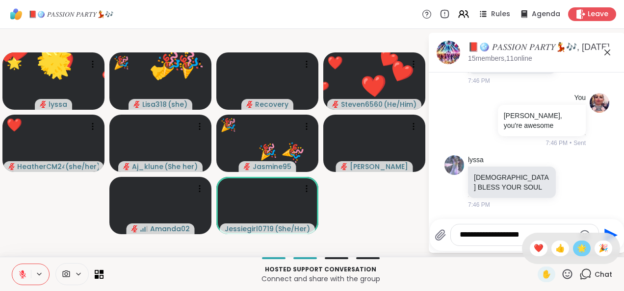
click at [577, 254] on span "🌟" at bounding box center [582, 249] width 10 height 12
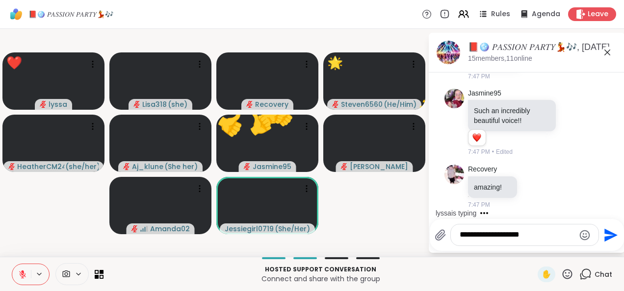
scroll to position [8209, 0]
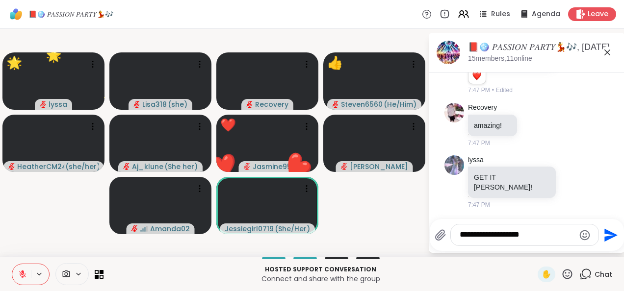
click at [562, 279] on icon at bounding box center [567, 274] width 10 height 10
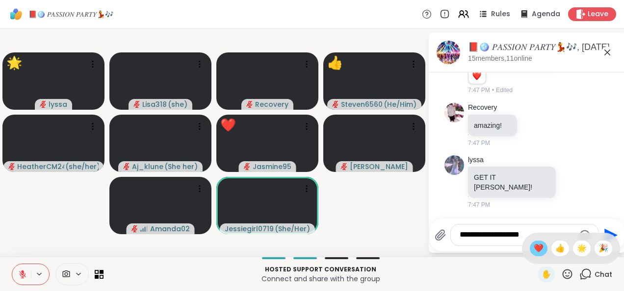
click at [530, 255] on div "❤️" at bounding box center [539, 249] width 18 height 16
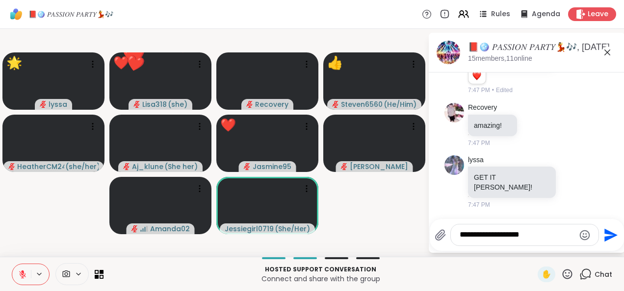
click at [563, 279] on icon at bounding box center [567, 274] width 12 height 12
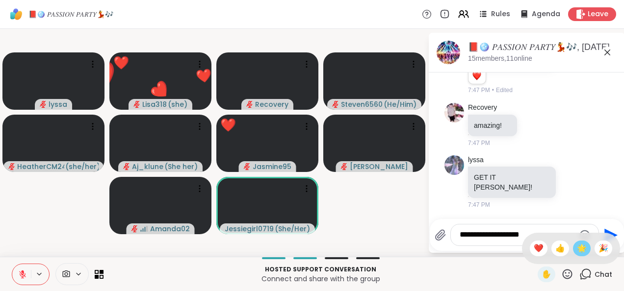
click at [573, 255] on div "🌟" at bounding box center [582, 249] width 18 height 16
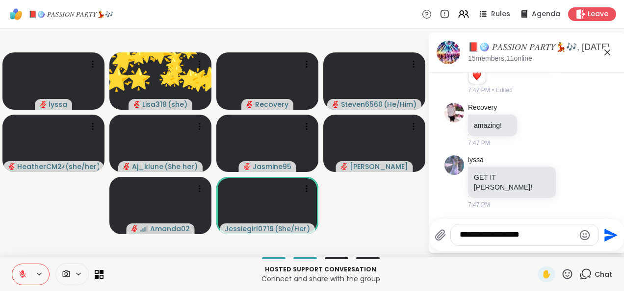
click at [562, 277] on icon at bounding box center [567, 274] width 12 height 12
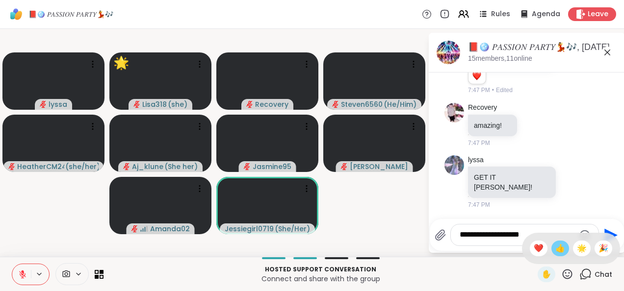
click at [555, 253] on span "👍" at bounding box center [560, 249] width 10 height 12
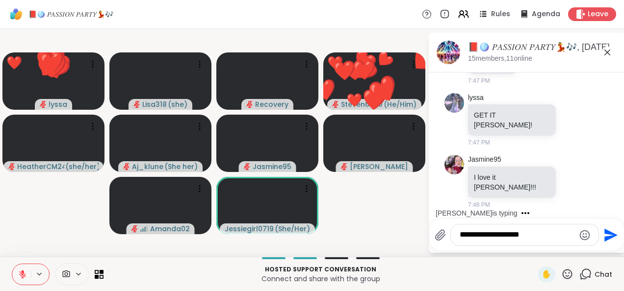
scroll to position [8323, 0]
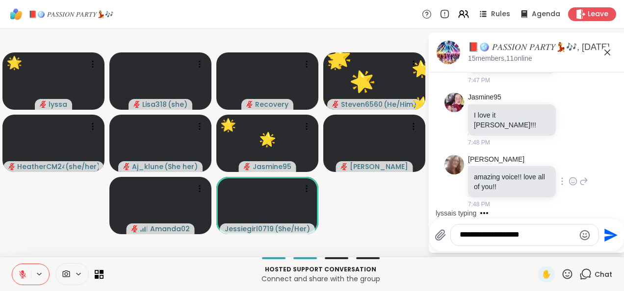
click at [569, 185] on icon at bounding box center [572, 181] width 7 height 7
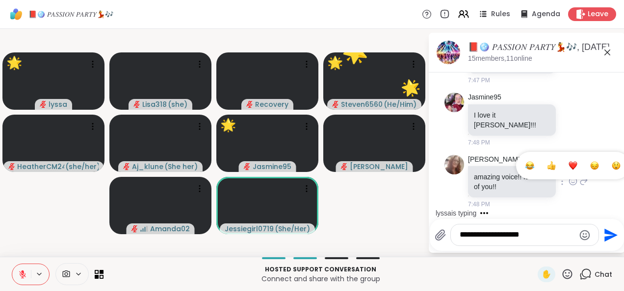
click at [563, 172] on button "Select Reaction: Heart" at bounding box center [573, 166] width 20 height 20
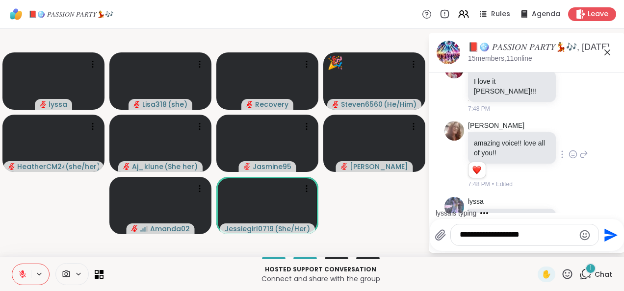
scroll to position [8418, 0]
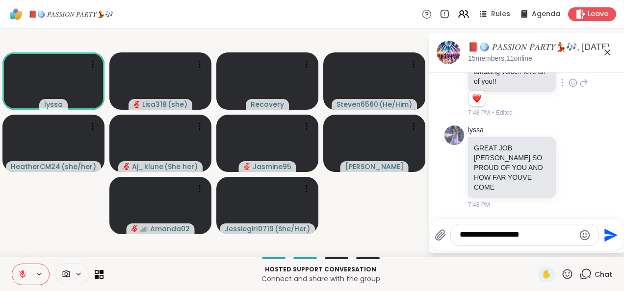
click at [565, 280] on icon at bounding box center [567, 274] width 12 height 12
click at [599, 251] on span "🎉" at bounding box center [603, 249] width 10 height 12
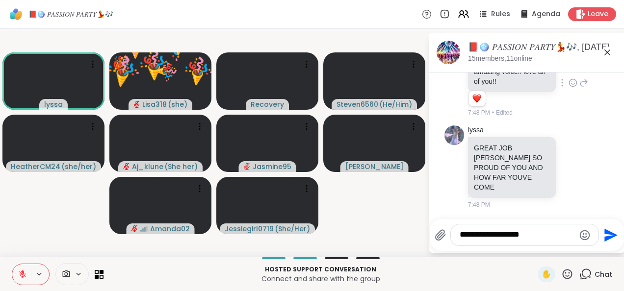
click at [562, 279] on icon at bounding box center [567, 274] width 10 height 10
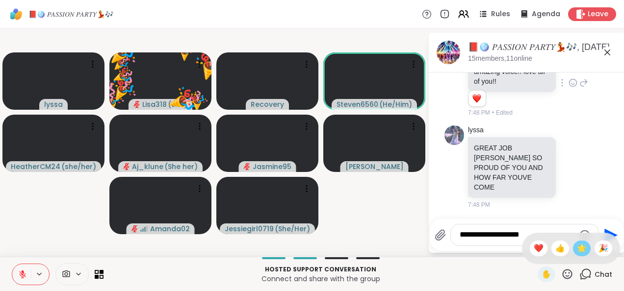
click at [578, 251] on span "🌟" at bounding box center [582, 249] width 10 height 12
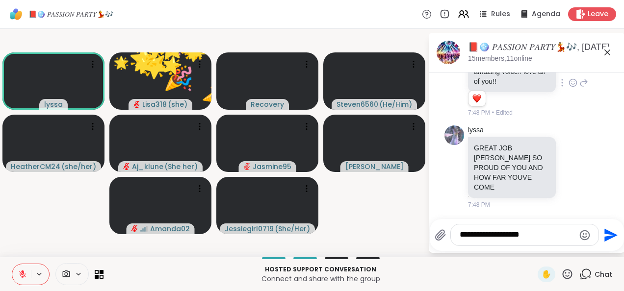
click at [562, 278] on icon at bounding box center [567, 274] width 10 height 10
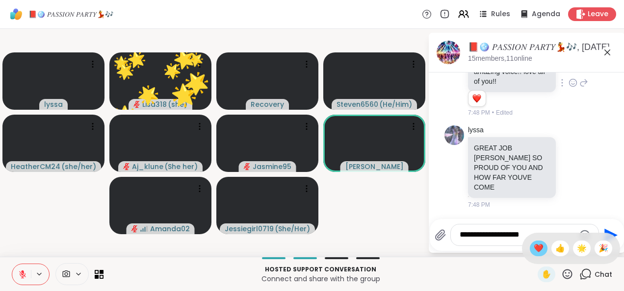
click at [534, 251] on span "❤️" at bounding box center [539, 249] width 10 height 12
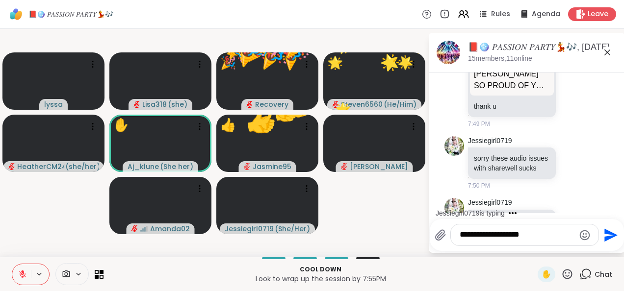
scroll to position [8674, 0]
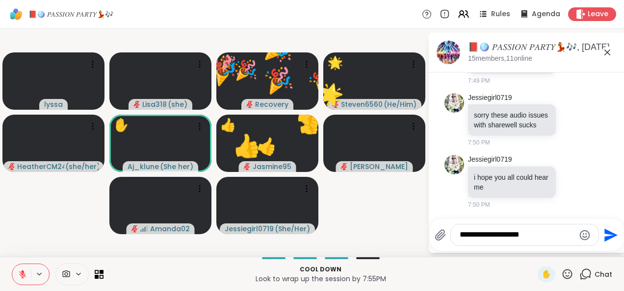
click at [562, 279] on icon at bounding box center [567, 274] width 10 height 10
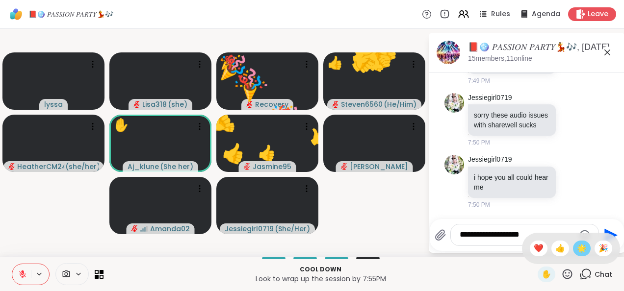
click at [577, 252] on span "🌟" at bounding box center [582, 249] width 10 height 12
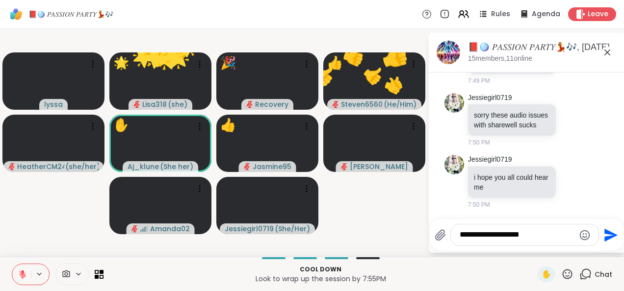
click at [562, 277] on icon at bounding box center [567, 274] width 12 height 12
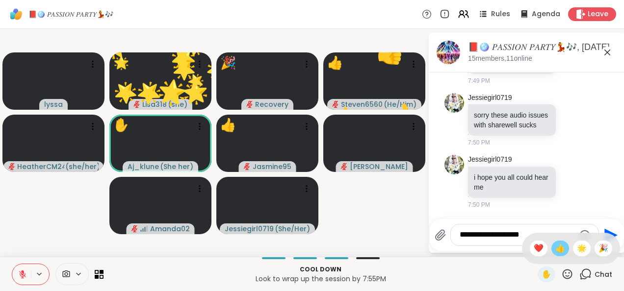
click at [555, 251] on span "👍" at bounding box center [560, 249] width 10 height 12
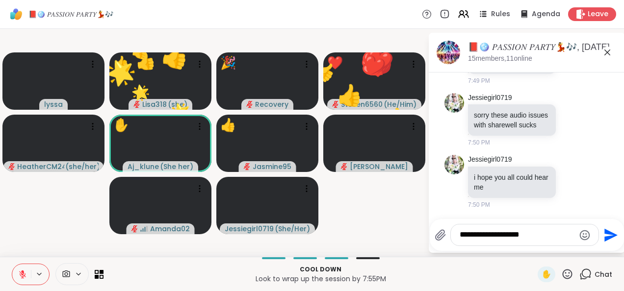
click at [562, 277] on icon at bounding box center [567, 274] width 12 height 12
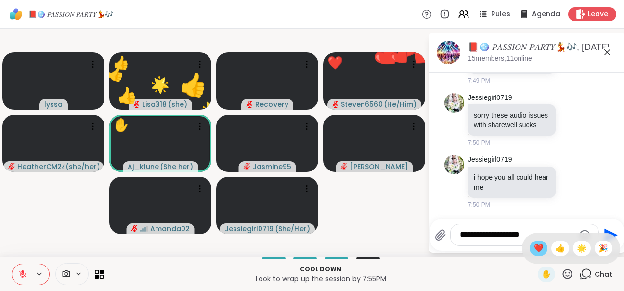
click at [534, 253] on span "❤️" at bounding box center [539, 249] width 10 height 12
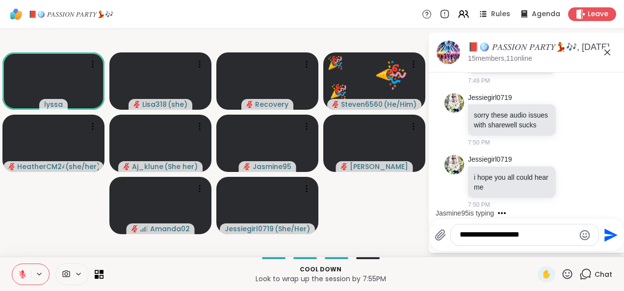
scroll to position [8771, 0]
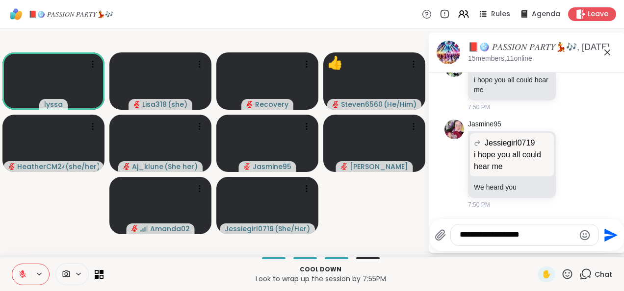
click at [584, 241] on icon "Emoji picker" at bounding box center [585, 235] width 12 height 12
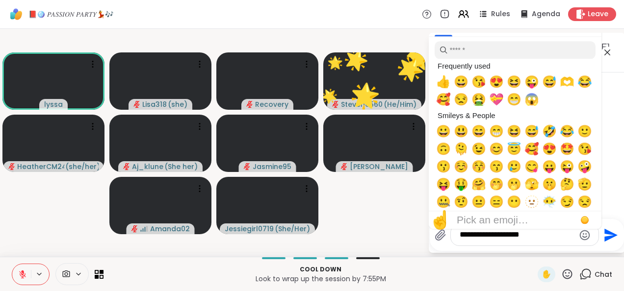
click at [561, 276] on icon at bounding box center [567, 274] width 12 height 12
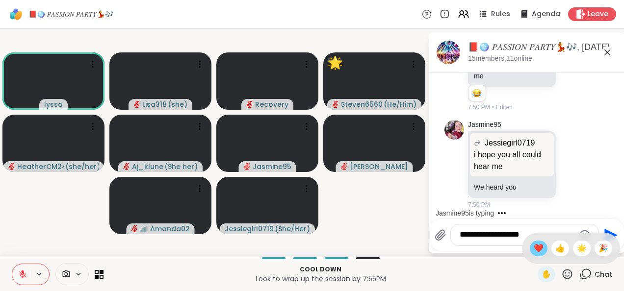
click at [534, 252] on span "❤️" at bounding box center [539, 249] width 10 height 12
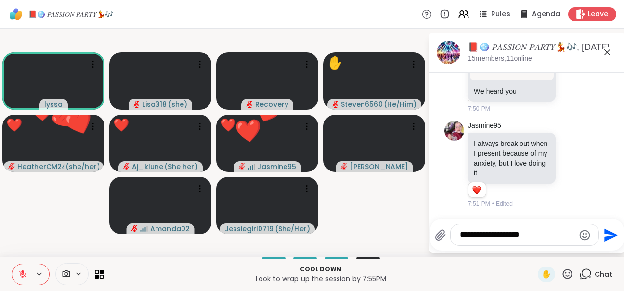
scroll to position [8890, 0]
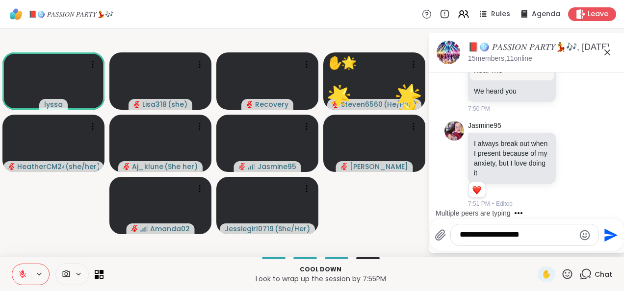
click at [474, 239] on textarea "**********" at bounding box center [516, 235] width 115 height 10
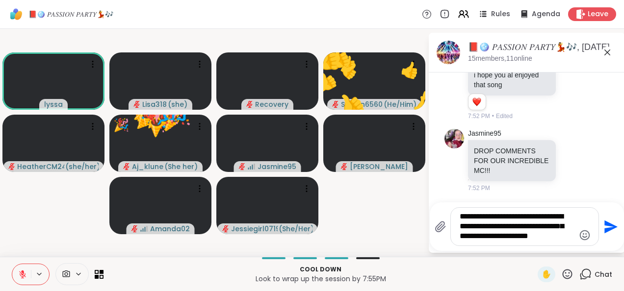
scroll to position [9085, 0]
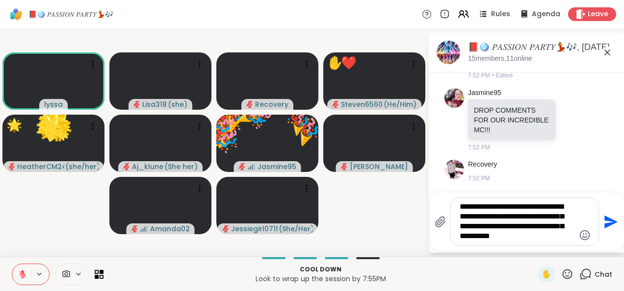
type textarea "**********"
click at [608, 228] on icon "Send" at bounding box center [610, 222] width 16 height 16
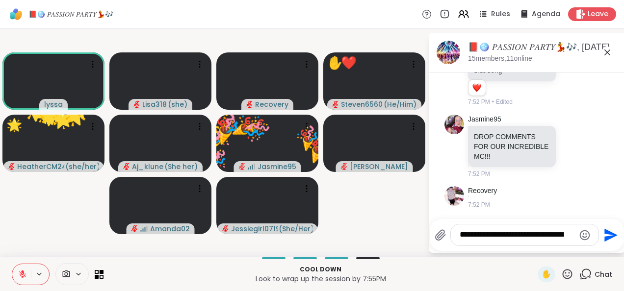
scroll to position [9169, 0]
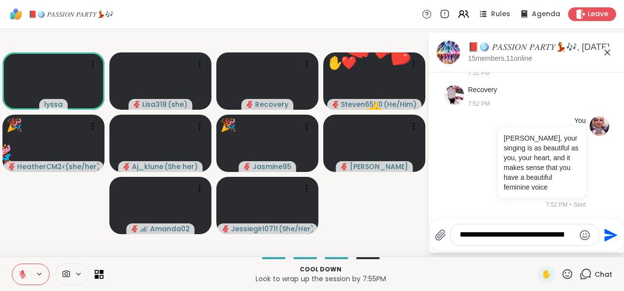
click at [579, 276] on icon at bounding box center [585, 274] width 12 height 12
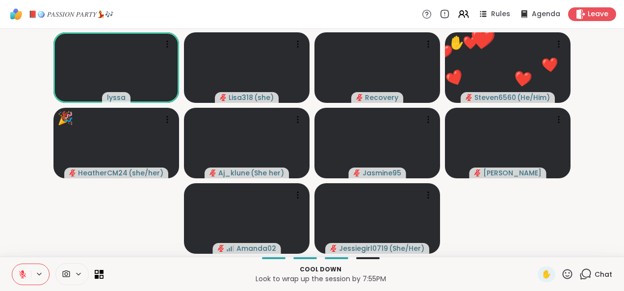
click at [562, 273] on icon at bounding box center [567, 274] width 10 height 10
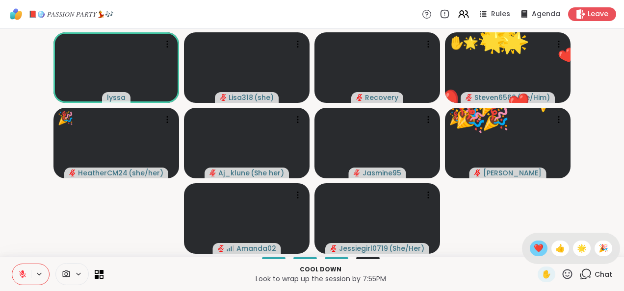
click at [534, 249] on span "❤️" at bounding box center [539, 249] width 10 height 12
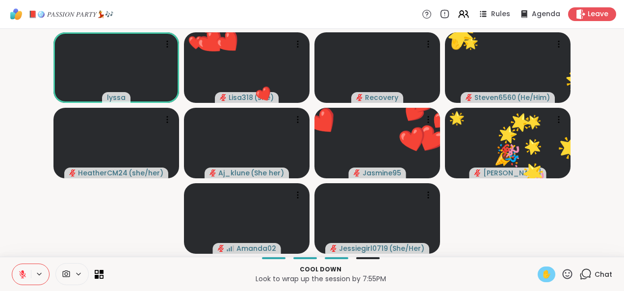
click at [543, 278] on span "✋" at bounding box center [546, 275] width 10 height 12
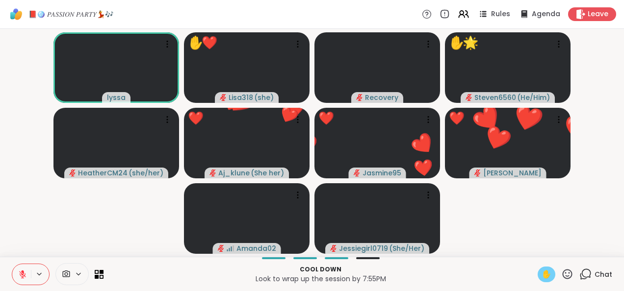
click at [541, 270] on span "✋" at bounding box center [546, 275] width 10 height 12
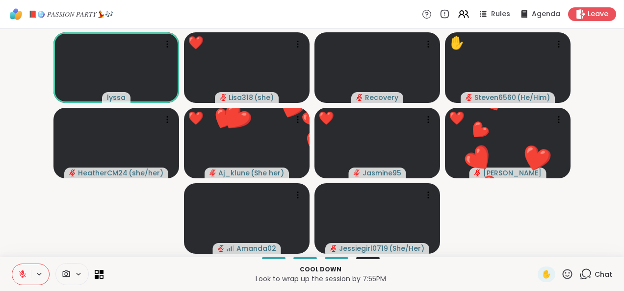
click at [563, 275] on icon at bounding box center [567, 274] width 12 height 12
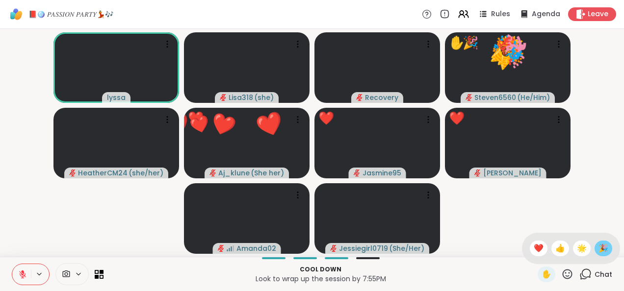
click at [598, 249] on span "🎉" at bounding box center [603, 249] width 10 height 12
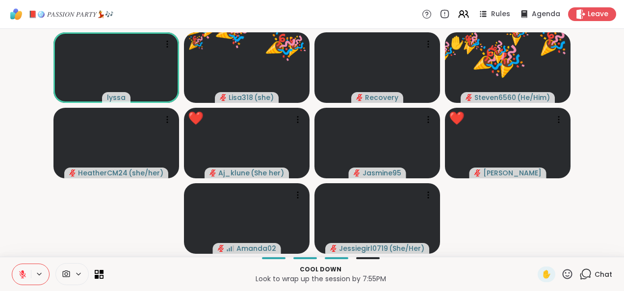
click at [561, 276] on icon at bounding box center [567, 274] width 12 height 12
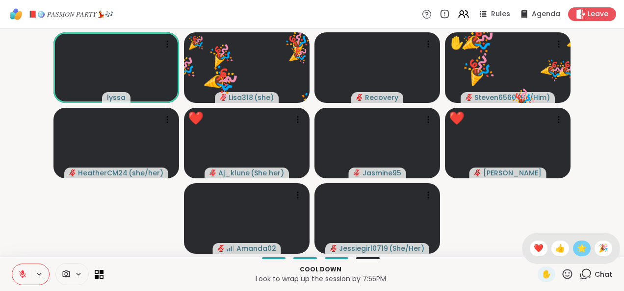
click at [577, 251] on span "🌟" at bounding box center [582, 249] width 10 height 12
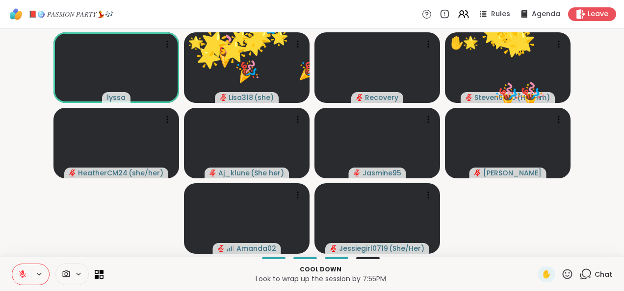
click at [562, 278] on icon at bounding box center [567, 274] width 10 height 10
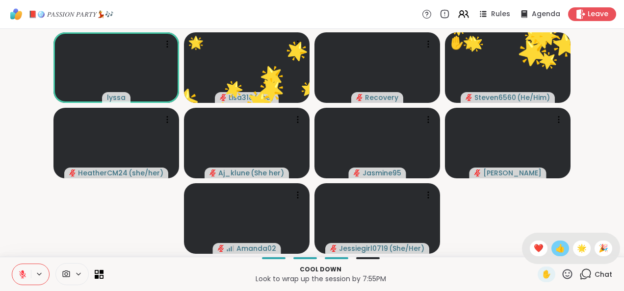
click at [555, 247] on span "👍" at bounding box center [560, 249] width 10 height 12
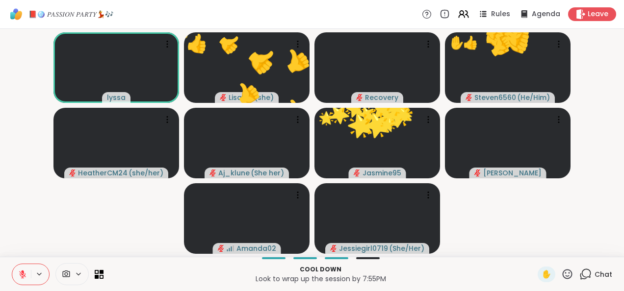
click at [565, 270] on icon at bounding box center [567, 274] width 12 height 12
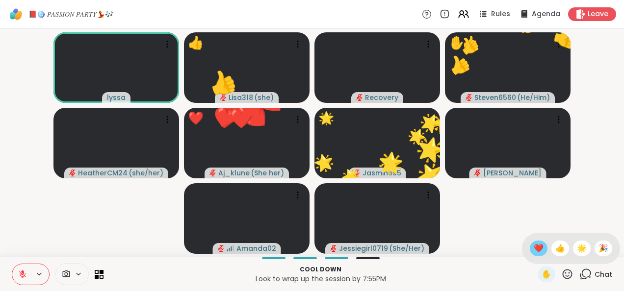
click at [534, 248] on span "❤️" at bounding box center [539, 249] width 10 height 12
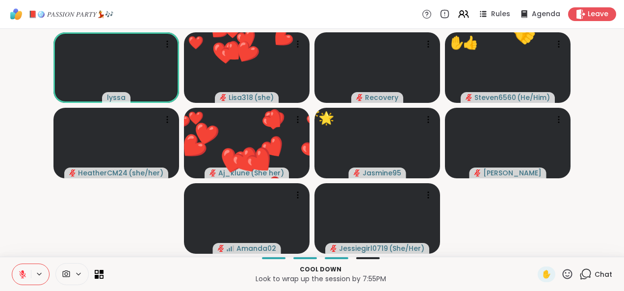
click at [561, 275] on icon at bounding box center [567, 274] width 12 height 12
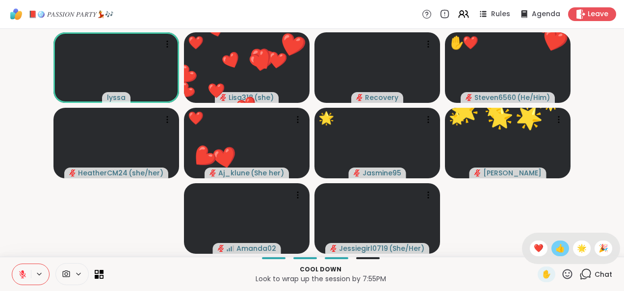
click at [555, 248] on span "👍" at bounding box center [560, 249] width 10 height 12
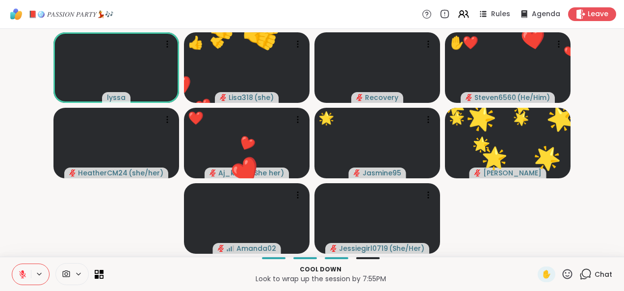
click at [562, 278] on icon at bounding box center [567, 274] width 12 height 12
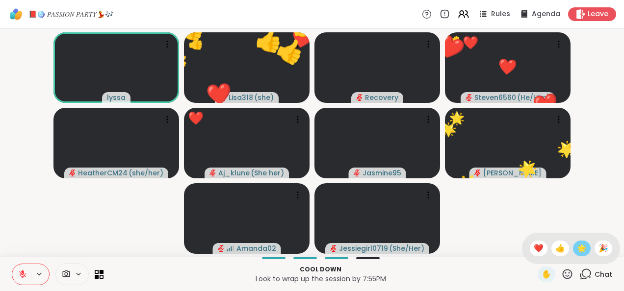
click at [578, 249] on span "🌟" at bounding box center [582, 249] width 10 height 12
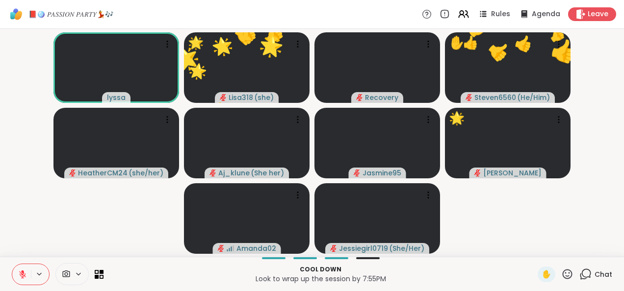
click at [565, 275] on icon at bounding box center [567, 274] width 10 height 10
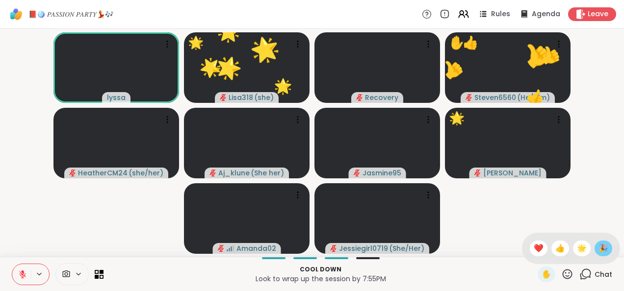
click at [598, 253] on span "🎉" at bounding box center [603, 249] width 10 height 12
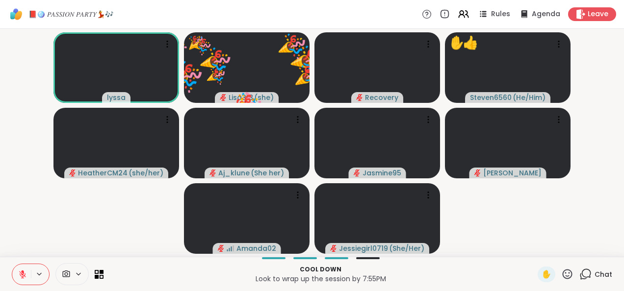
click at [579, 268] on icon at bounding box center [585, 274] width 12 height 12
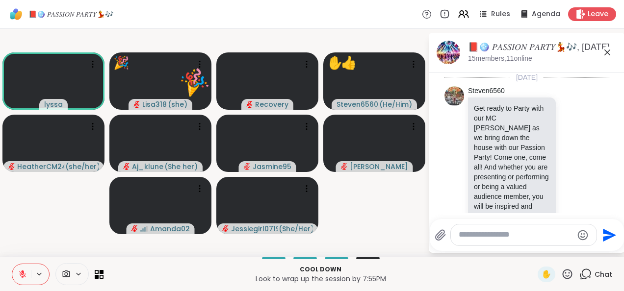
scroll to position [9169, 0]
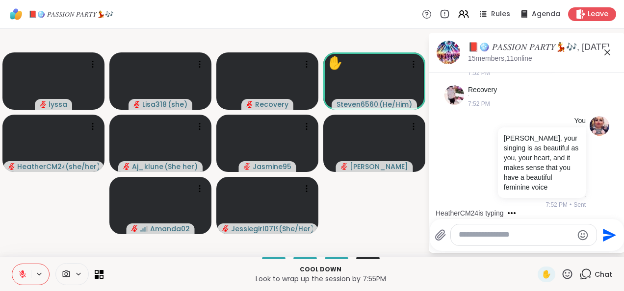
click at [488, 239] on textarea "Type your message" at bounding box center [515, 235] width 114 height 10
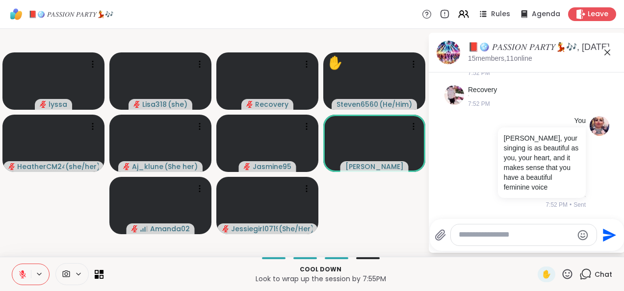
scroll to position [9231, 0]
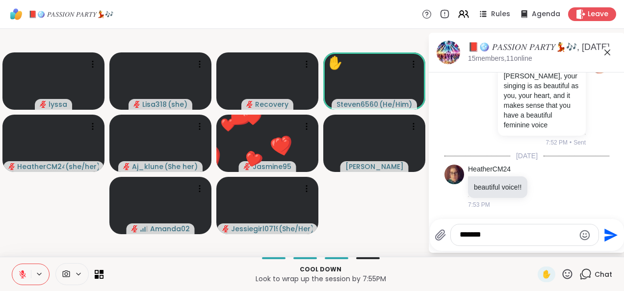
type textarea "*******"
click at [604, 235] on icon "Send" at bounding box center [610, 236] width 16 height 16
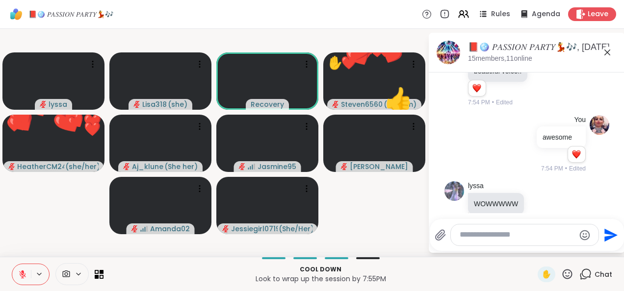
scroll to position [9363, 0]
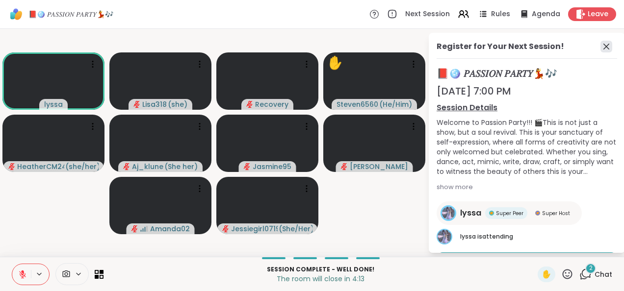
click at [600, 50] on icon at bounding box center [606, 47] width 12 height 12
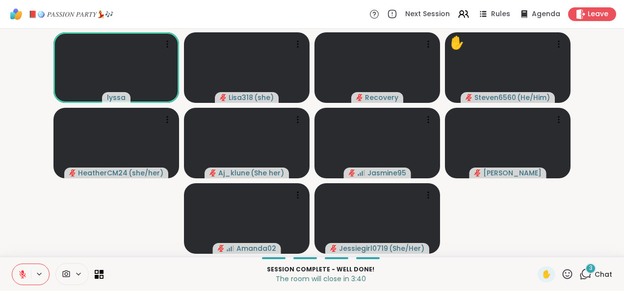
click at [579, 275] on icon at bounding box center [585, 274] width 12 height 12
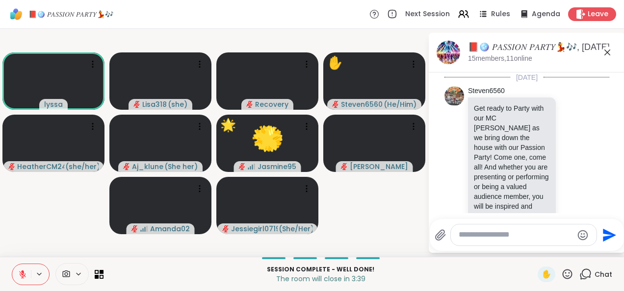
scroll to position [9594, 0]
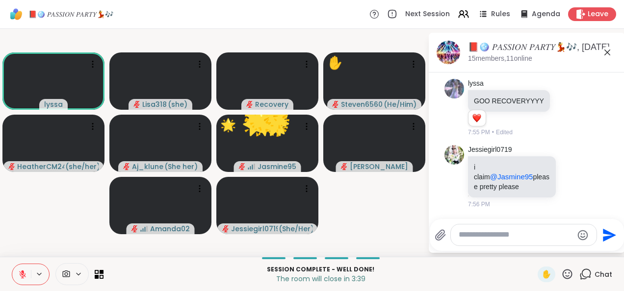
click at [513, 233] on textarea "Type your message" at bounding box center [515, 235] width 114 height 10
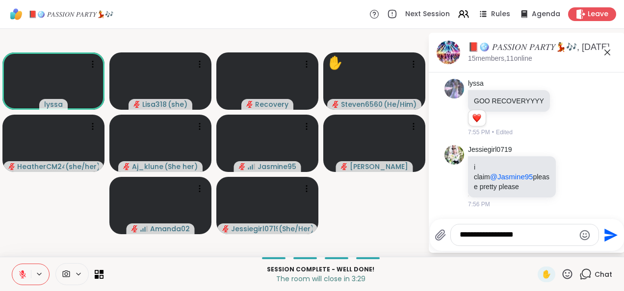
type textarea "**********"
click at [605, 243] on icon "Send" at bounding box center [610, 236] width 16 height 16
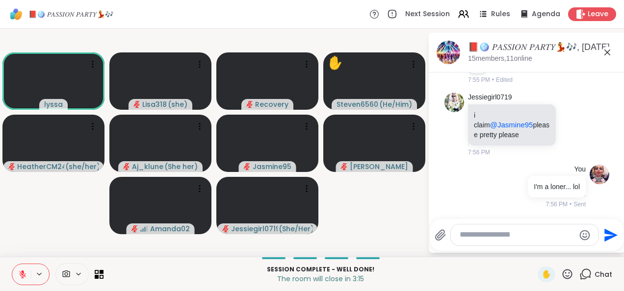
scroll to position [9674, 0]
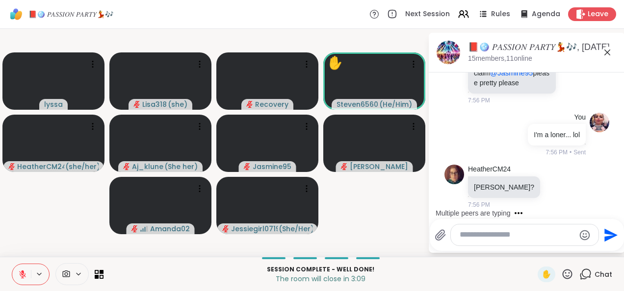
click at [561, 278] on icon at bounding box center [567, 274] width 12 height 12
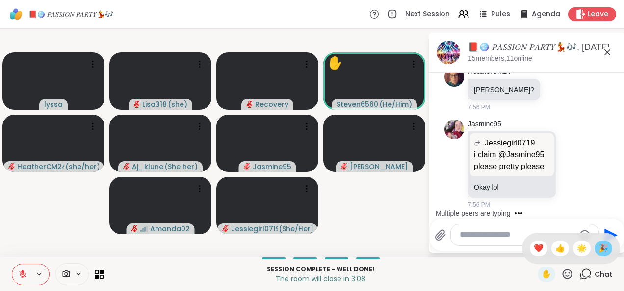
click at [598, 251] on span "🎉" at bounding box center [603, 249] width 10 height 12
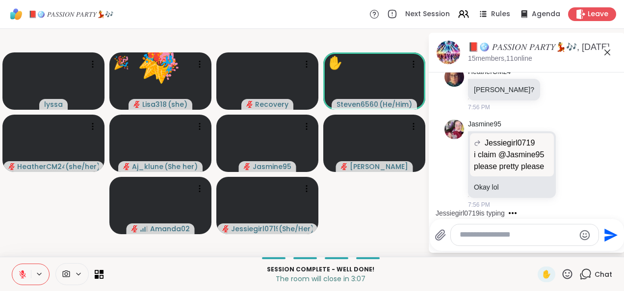
click at [594, 251] on div "Send" at bounding box center [527, 235] width 194 height 32
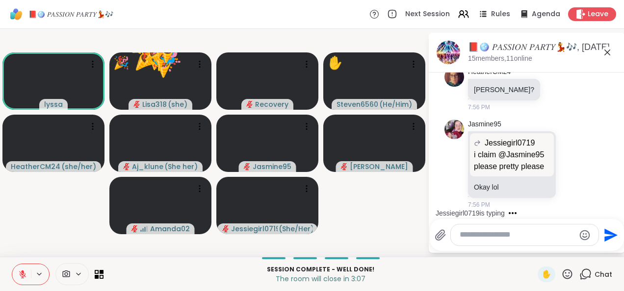
click at [594, 249] on div "Send" at bounding box center [527, 235] width 194 height 32
click at [593, 248] on div "Send" at bounding box center [527, 235] width 194 height 32
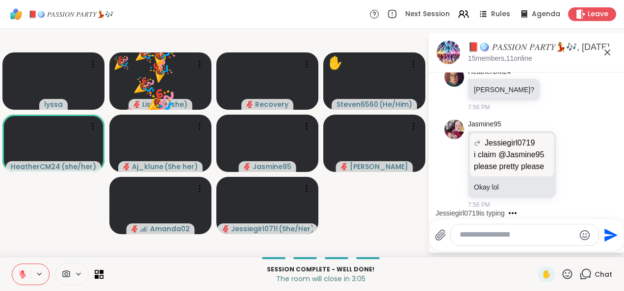
click at [16, 273] on button at bounding box center [21, 274] width 19 height 21
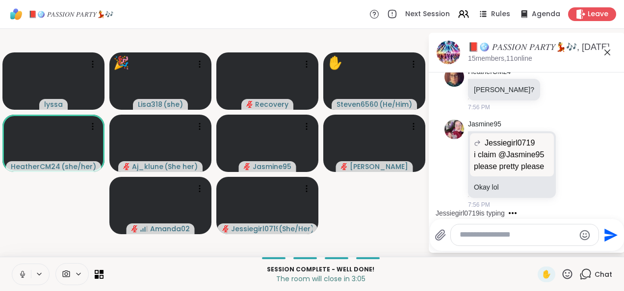
scroll to position [9845, 0]
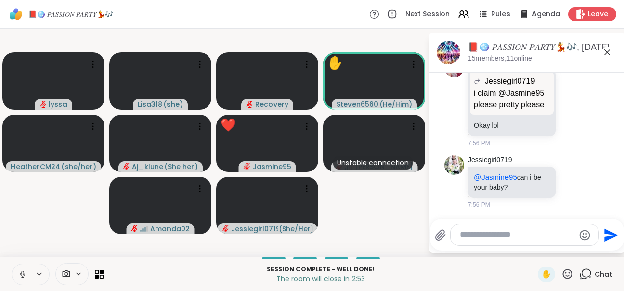
click at [18, 273] on button at bounding box center [21, 274] width 19 height 21
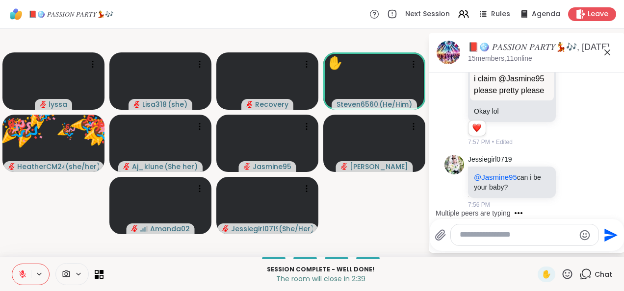
click at [562, 276] on icon at bounding box center [567, 274] width 10 height 10
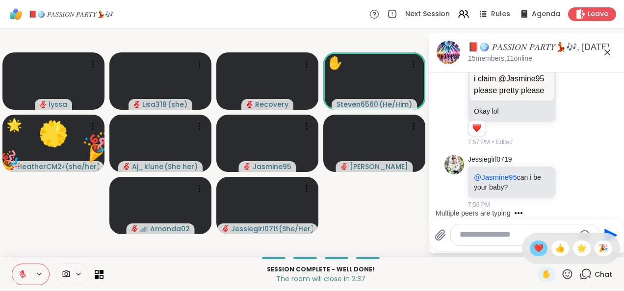
click at [530, 248] on div "❤️" at bounding box center [539, 249] width 18 height 16
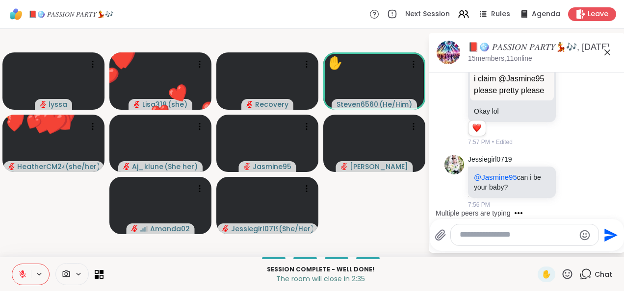
click at [563, 271] on icon at bounding box center [567, 274] width 10 height 10
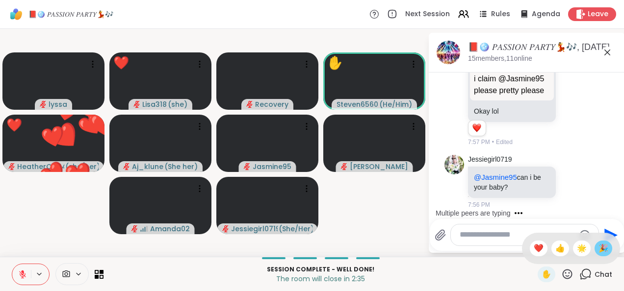
click at [598, 251] on span "🎉" at bounding box center [603, 249] width 10 height 12
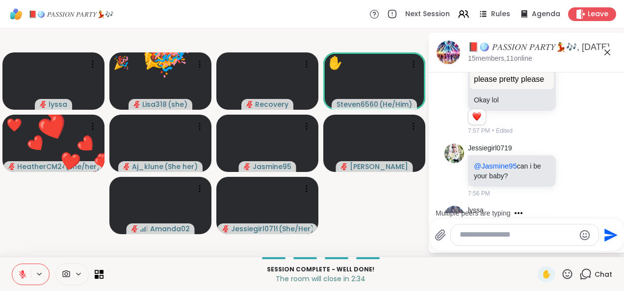
scroll to position [9956, 0]
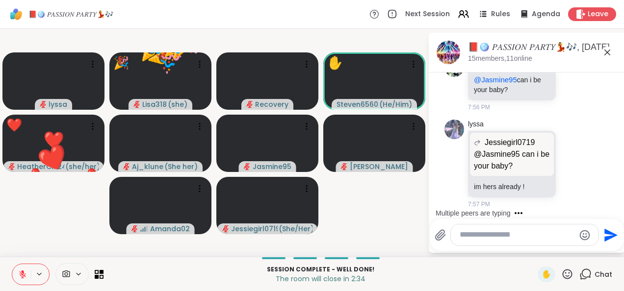
click at [562, 279] on icon at bounding box center [567, 274] width 10 height 10
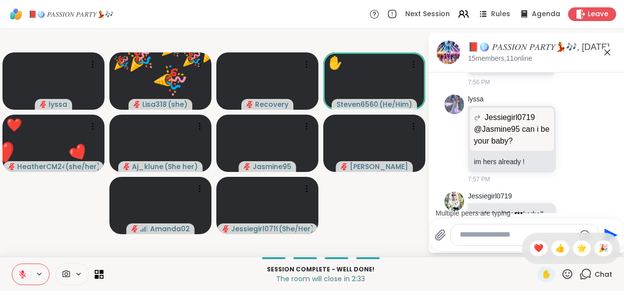
scroll to position [10018, 0]
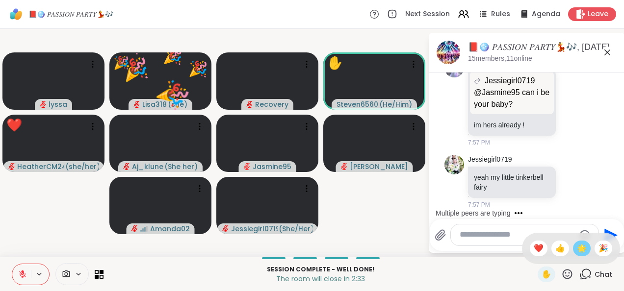
click at [577, 253] on span "🌟" at bounding box center [582, 249] width 10 height 12
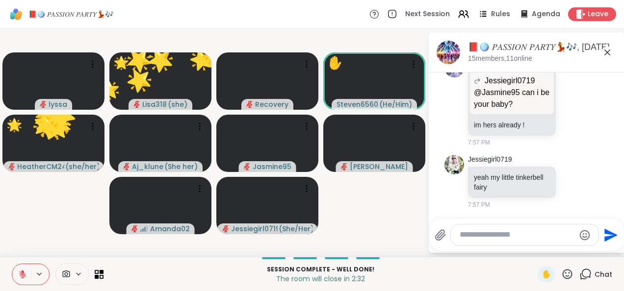
click at [516, 237] on textarea "Type your message" at bounding box center [516, 235] width 115 height 10
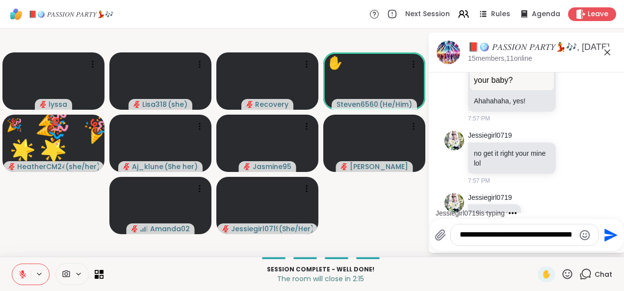
scroll to position [10243, 0]
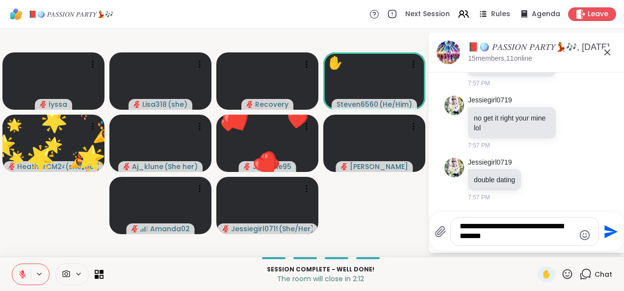
type textarea "**********"
click at [605, 238] on icon "Send" at bounding box center [610, 232] width 16 height 16
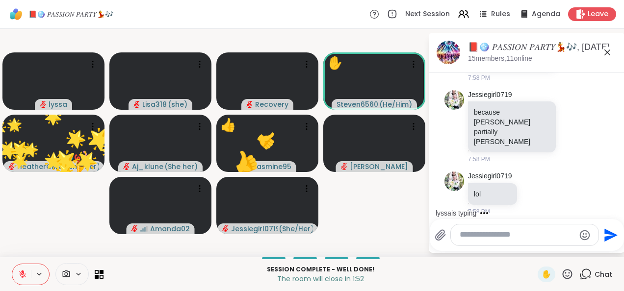
scroll to position [10542, 0]
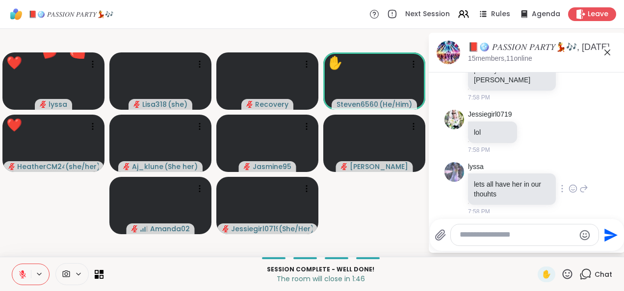
click at [569, 185] on icon at bounding box center [572, 188] width 7 height 7
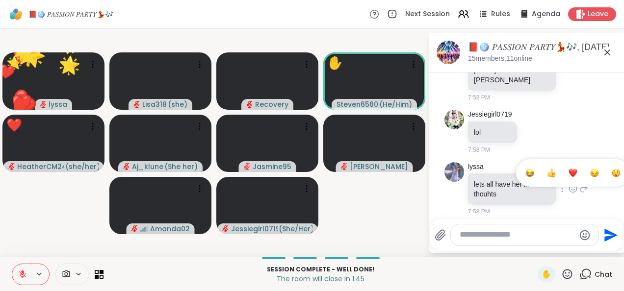
click at [571, 173] on li at bounding box center [573, 173] width 20 height 20
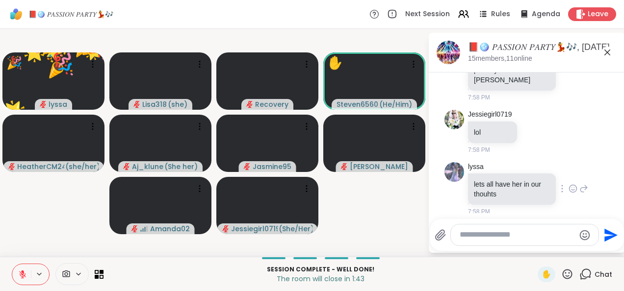
click at [561, 194] on div "lyssa lets all have her in our thouhts 7:58 PM" at bounding box center [528, 189] width 120 height 54
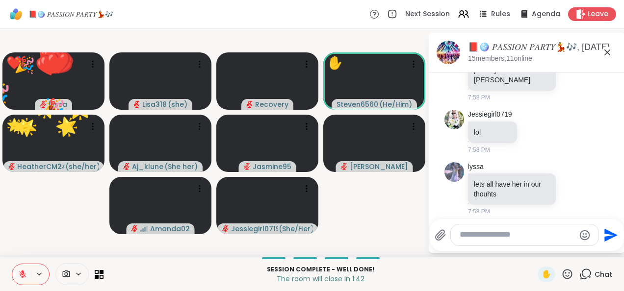
click at [571, 190] on icon at bounding box center [572, 190] width 3 height 1
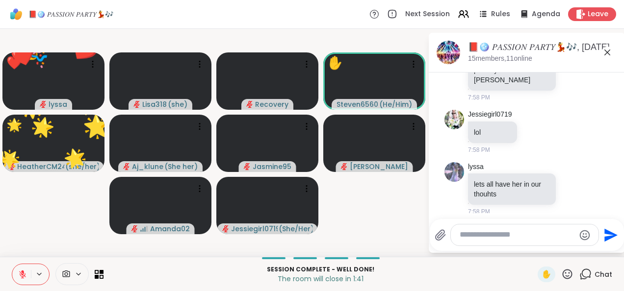
click at [568, 169] on div "Select Reaction: Heart" at bounding box center [572, 173] width 9 height 9
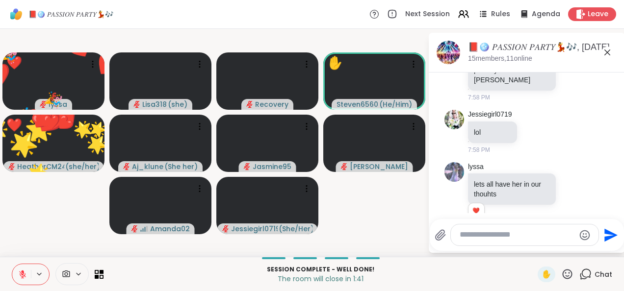
scroll to position [10556, 0]
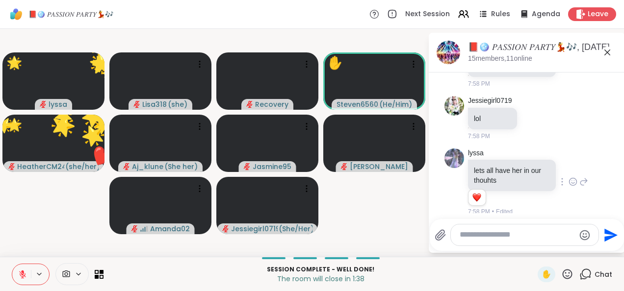
click at [542, 160] on div "lets all have her in our thouhts" at bounding box center [512, 175] width 88 height 31
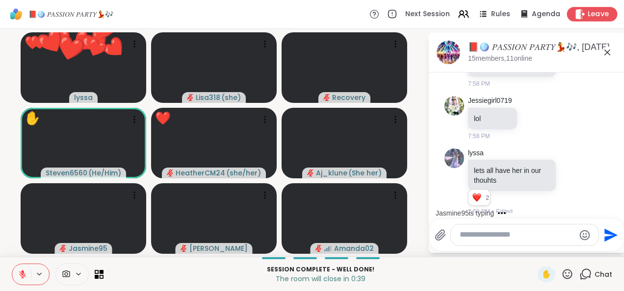
click at [587, 16] on span "Leave" at bounding box center [598, 14] width 22 height 10
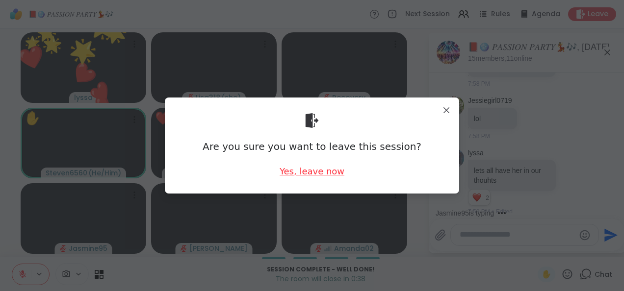
click at [328, 176] on div "Yes, leave now" at bounding box center [312, 171] width 65 height 12
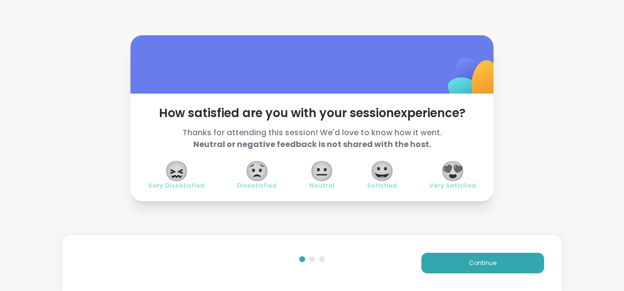
click at [448, 174] on span "😍" at bounding box center [452, 171] width 25 height 18
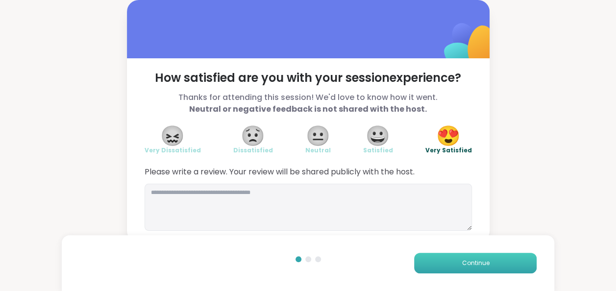
click at [495, 261] on button "Continue" at bounding box center [475, 263] width 123 height 21
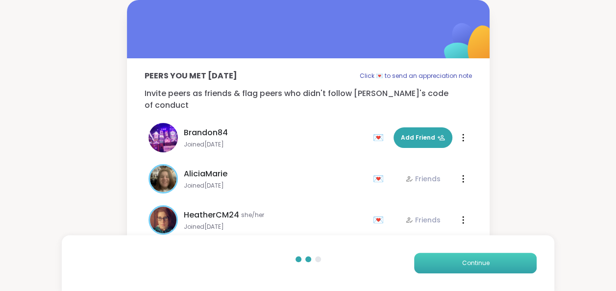
click at [494, 268] on button "Continue" at bounding box center [475, 263] width 123 height 21
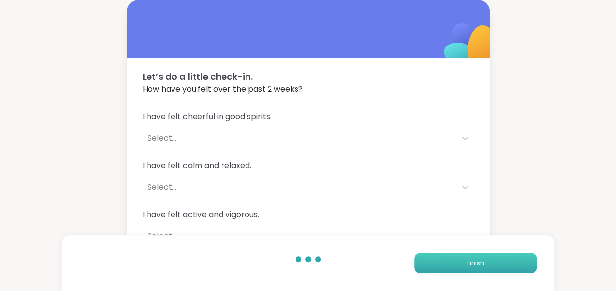
click at [493, 266] on button "Finish" at bounding box center [475, 263] width 123 height 21
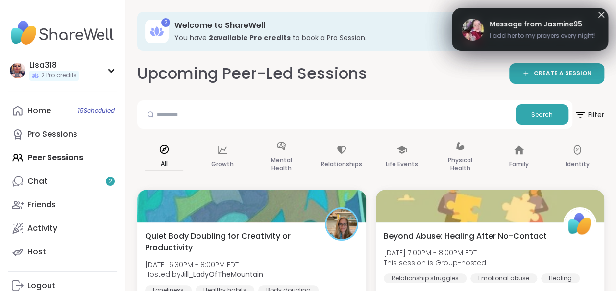
click at [76, 157] on div "Home 15 Scheduled Pro Sessions Peer Sessions Chat 2 Friends Activity Host" at bounding box center [62, 181] width 109 height 165
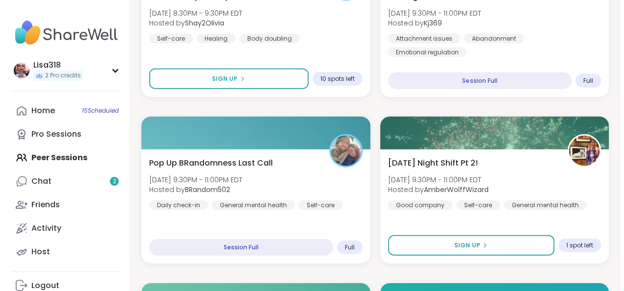
scroll to position [1075, 0]
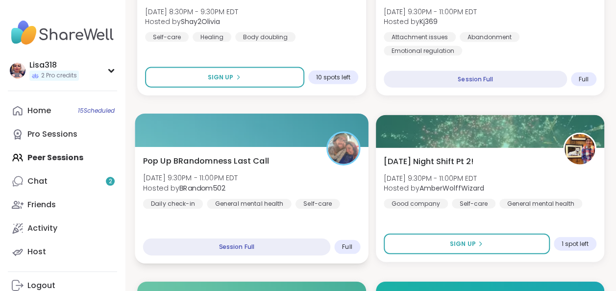
click at [273, 179] on div "Pop Up BRandomness Last Call [DATE] 9:30PM - 11:00PM EDT Hosted by BRandom502 D…" at bounding box center [251, 182] width 217 height 54
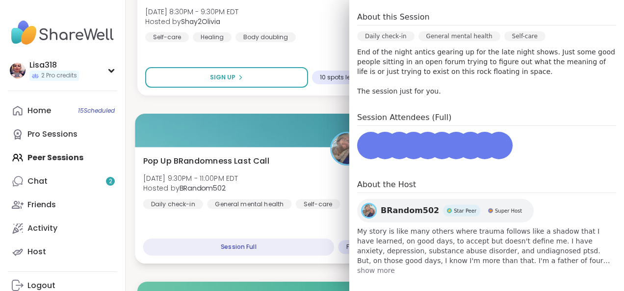
scroll to position [203, 0]
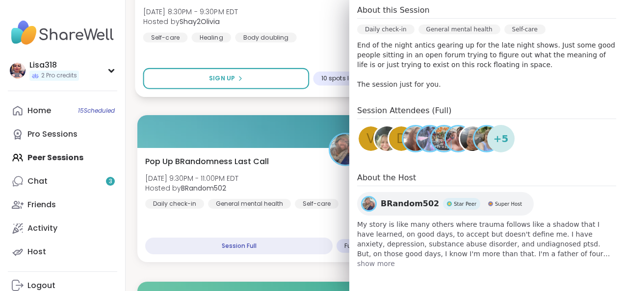
click at [317, 32] on div "Talk about your day [DATE] 8:30PM - 9:30PM EDT Hosted by Shay2Olivia Self-care …" at bounding box center [253, 15] width 221 height 54
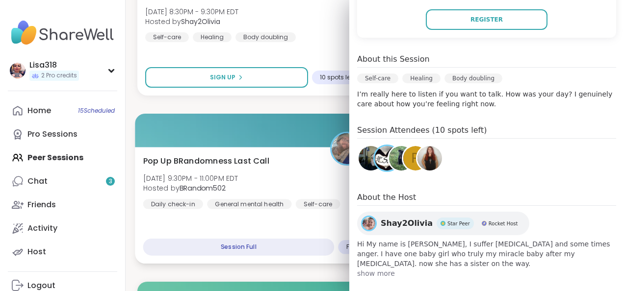
click at [310, 115] on div at bounding box center [253, 130] width 237 height 33
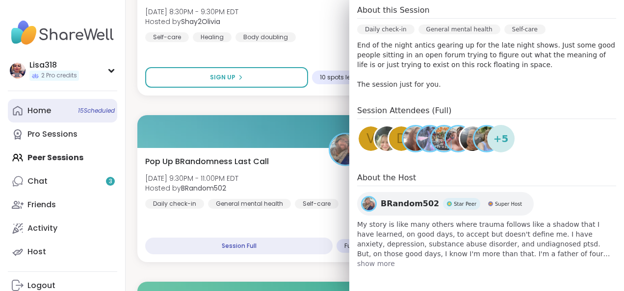
click at [95, 110] on span "15 Scheduled" at bounding box center [96, 111] width 37 height 8
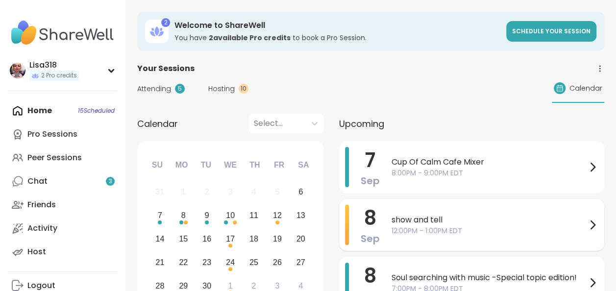
click at [444, 229] on span "12:00PM - 1:00PM EDT" at bounding box center [489, 231] width 195 height 10
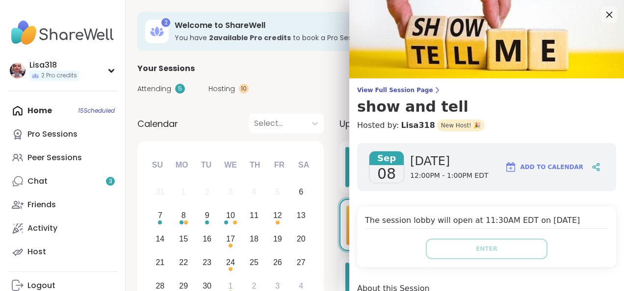
click at [606, 15] on icon at bounding box center [609, 15] width 6 height 6
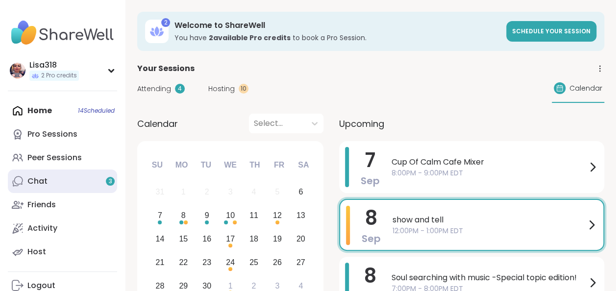
click at [45, 185] on div "Chat 3" at bounding box center [37, 181] width 20 height 11
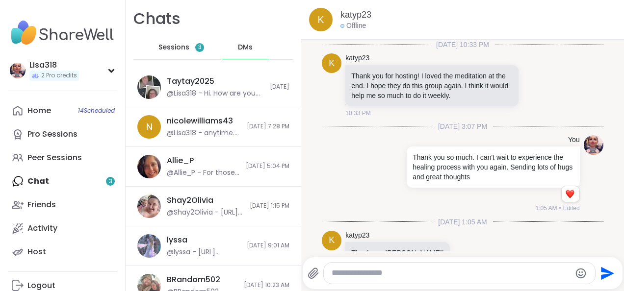
scroll to position [235, 0]
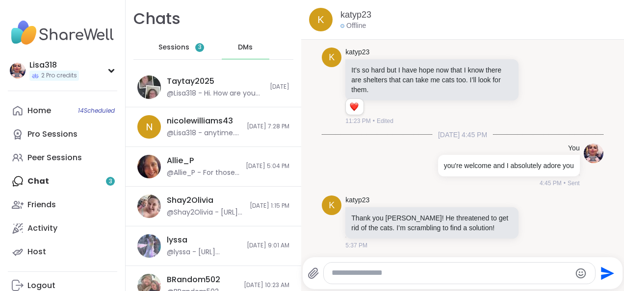
click at [194, 54] on div "Sessions 3" at bounding box center [181, 48] width 48 height 24
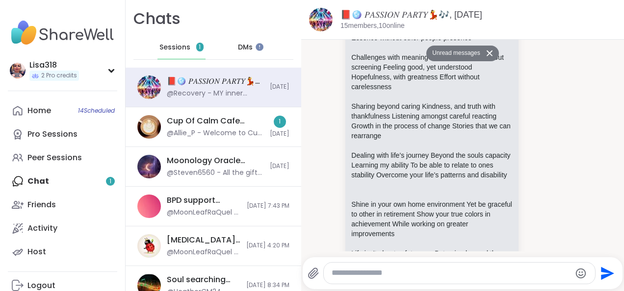
scroll to position [9738, 0]
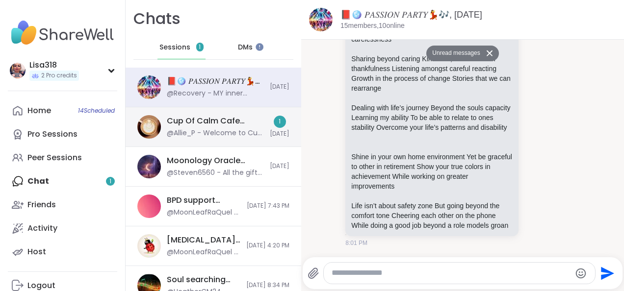
click at [249, 129] on div "@Allie_P - Welcome to Cup Of Calm Cafe Mixer. We are utilizing this gathering a…" at bounding box center [215, 133] width 97 height 10
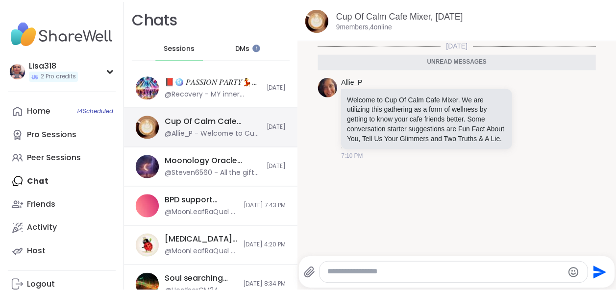
scroll to position [2, 0]
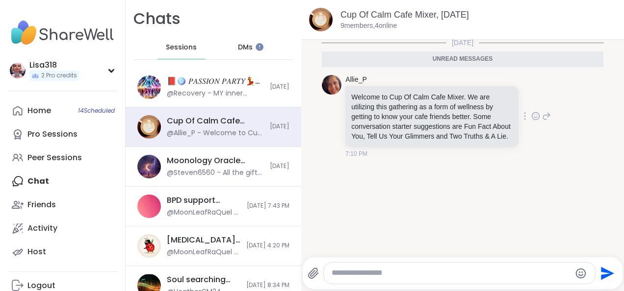
click at [535, 115] on icon at bounding box center [535, 115] width 0 height 0
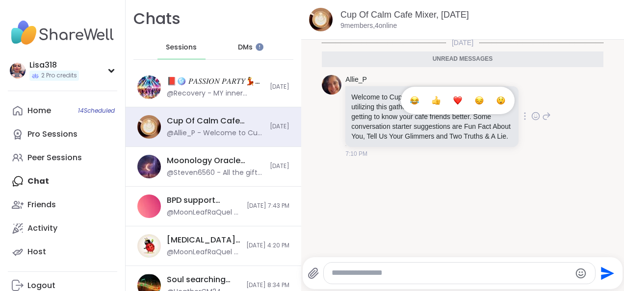
click at [453, 105] on div "Select Reaction: Heart" at bounding box center [457, 100] width 9 height 9
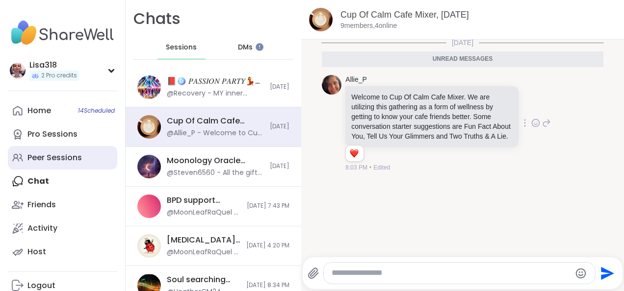
click at [80, 160] on div "Peer Sessions" at bounding box center [54, 158] width 54 height 11
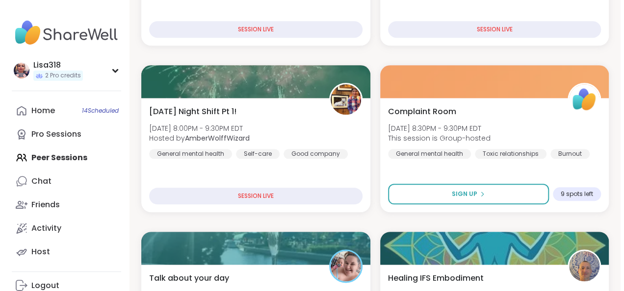
scroll to position [458, 0]
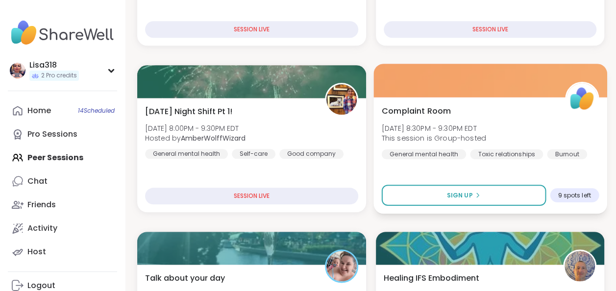
click at [546, 133] on div "Complaint Room [DATE] 8:30PM - 9:30PM EDT This session is Group-hosted General …" at bounding box center [490, 132] width 217 height 54
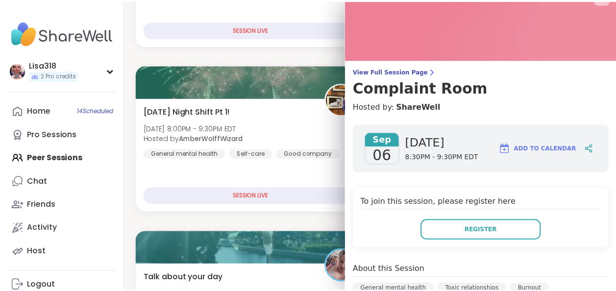
scroll to position [0, 0]
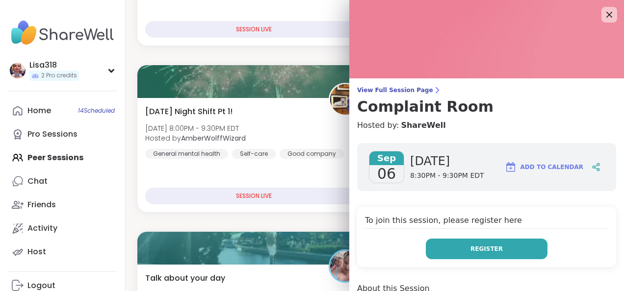
click at [434, 251] on button "Register" at bounding box center [487, 249] width 122 height 21
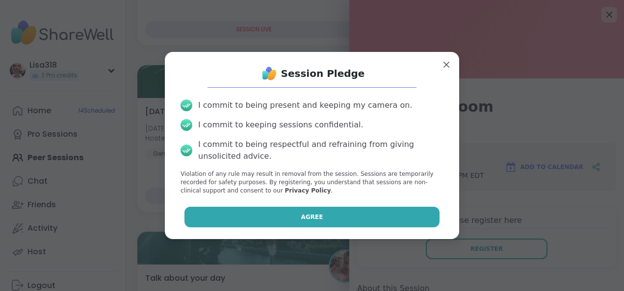
click at [350, 221] on button "Agree" at bounding box center [311, 217] width 255 height 21
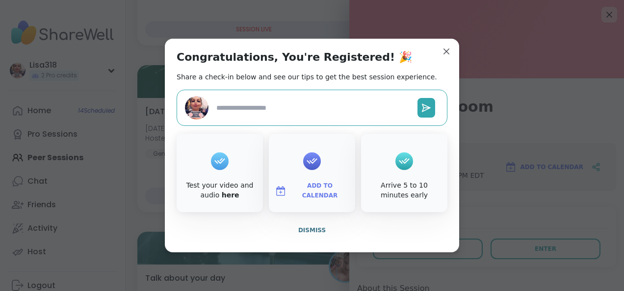
type textarea "*"
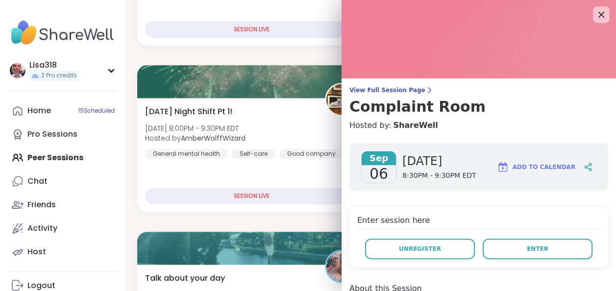
click at [595, 15] on icon at bounding box center [601, 14] width 12 height 12
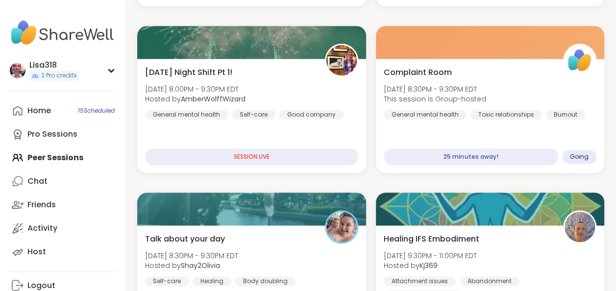
scroll to position [494, 0]
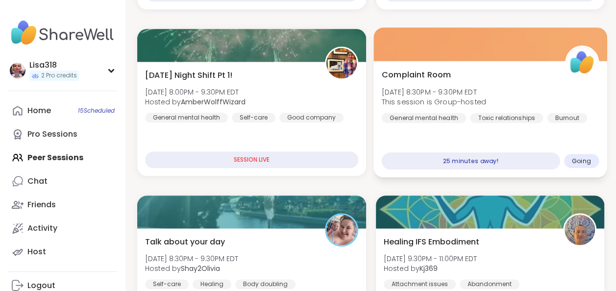
click at [523, 85] on div "Complaint Room [DATE] 8:30PM - 9:30PM EDT This session is Group-hosted General …" at bounding box center [490, 96] width 217 height 54
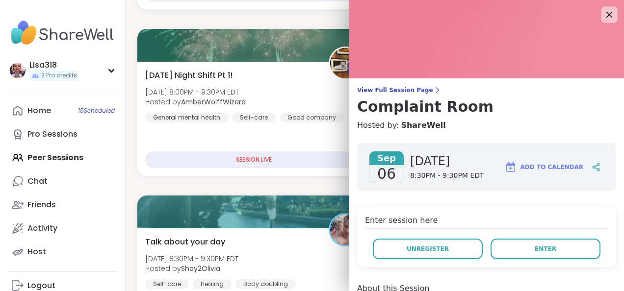
click at [603, 18] on icon at bounding box center [609, 14] width 12 height 12
